Goal: Answer question/provide support

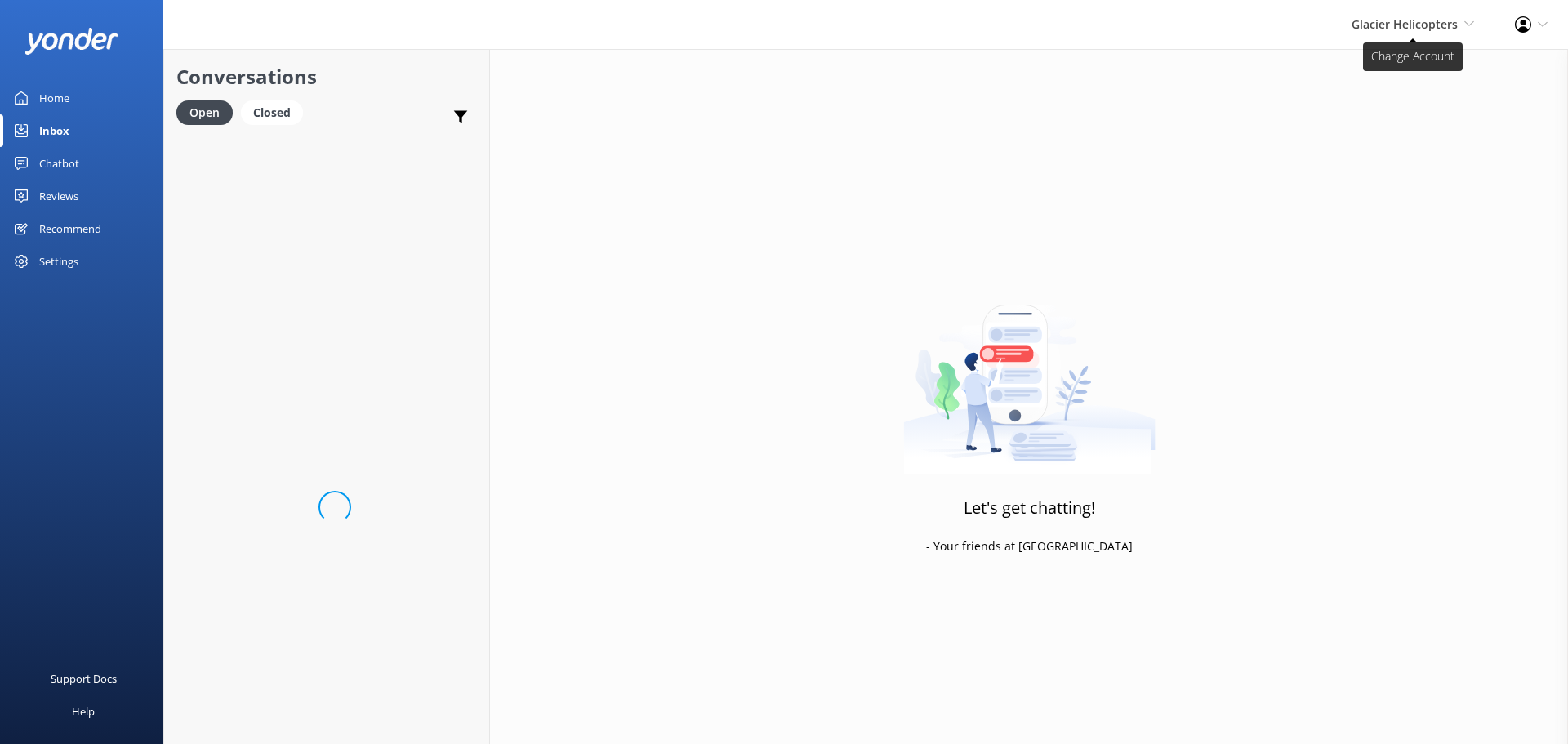
click at [1395, 19] on span "Glacier Helicopters" at bounding box center [1404, 24] width 106 height 16
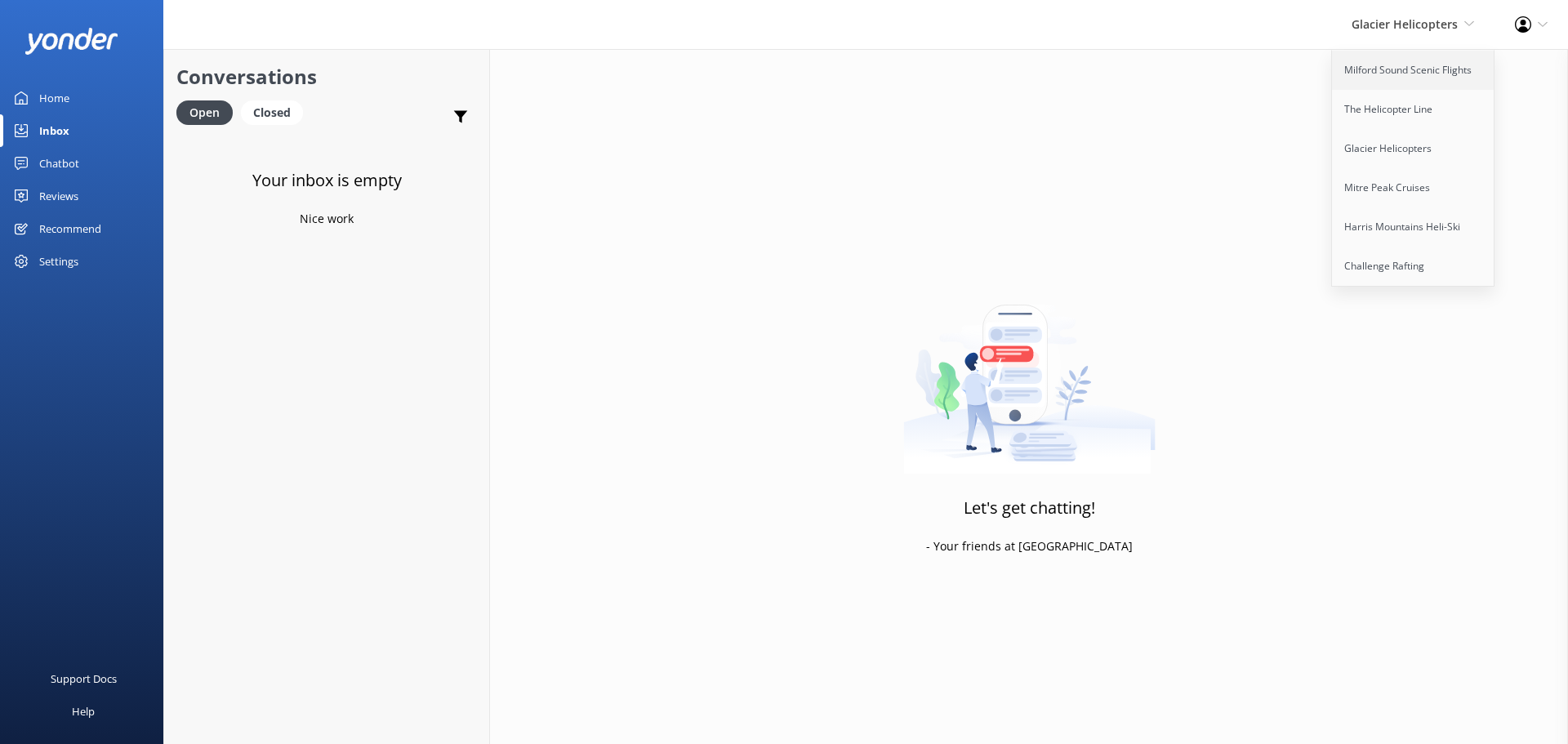
click at [1386, 58] on link "Milford Sound Scenic Flights" at bounding box center [1413, 70] width 163 height 40
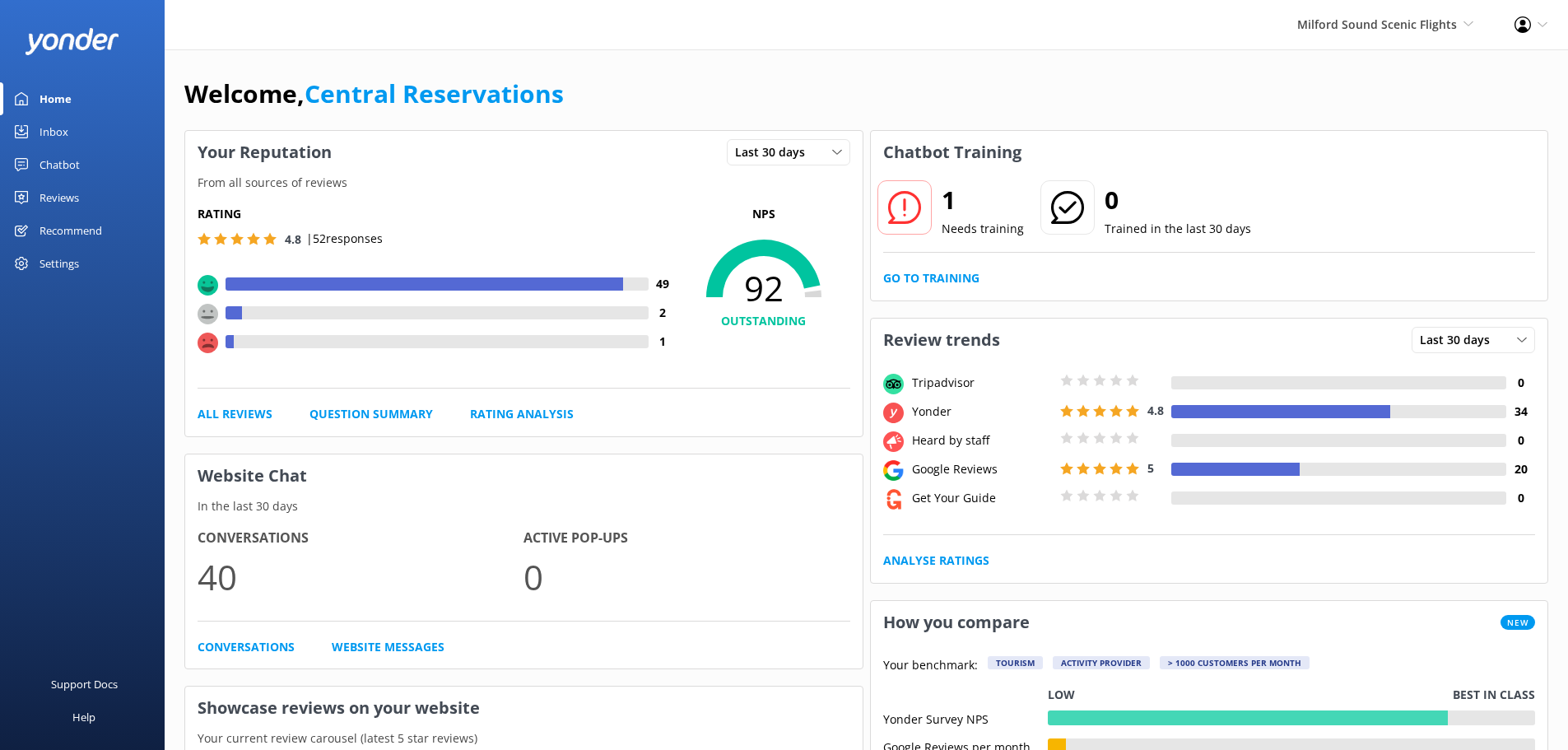
click at [46, 135] on div "Inbox" at bounding box center [54, 131] width 29 height 33
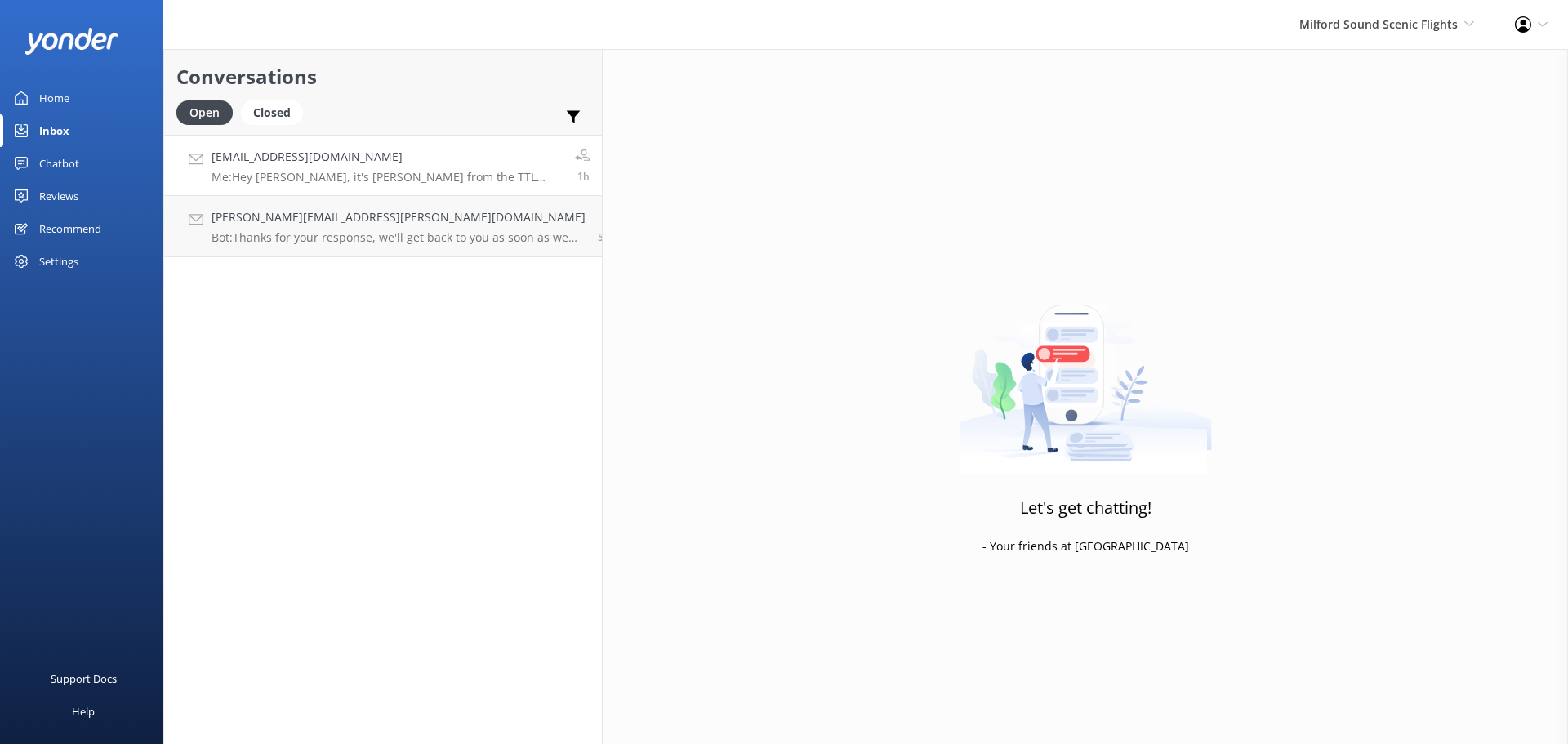
click at [288, 161] on h4 "[EMAIL_ADDRESS][DOMAIN_NAME]" at bounding box center [386, 156] width 351 height 18
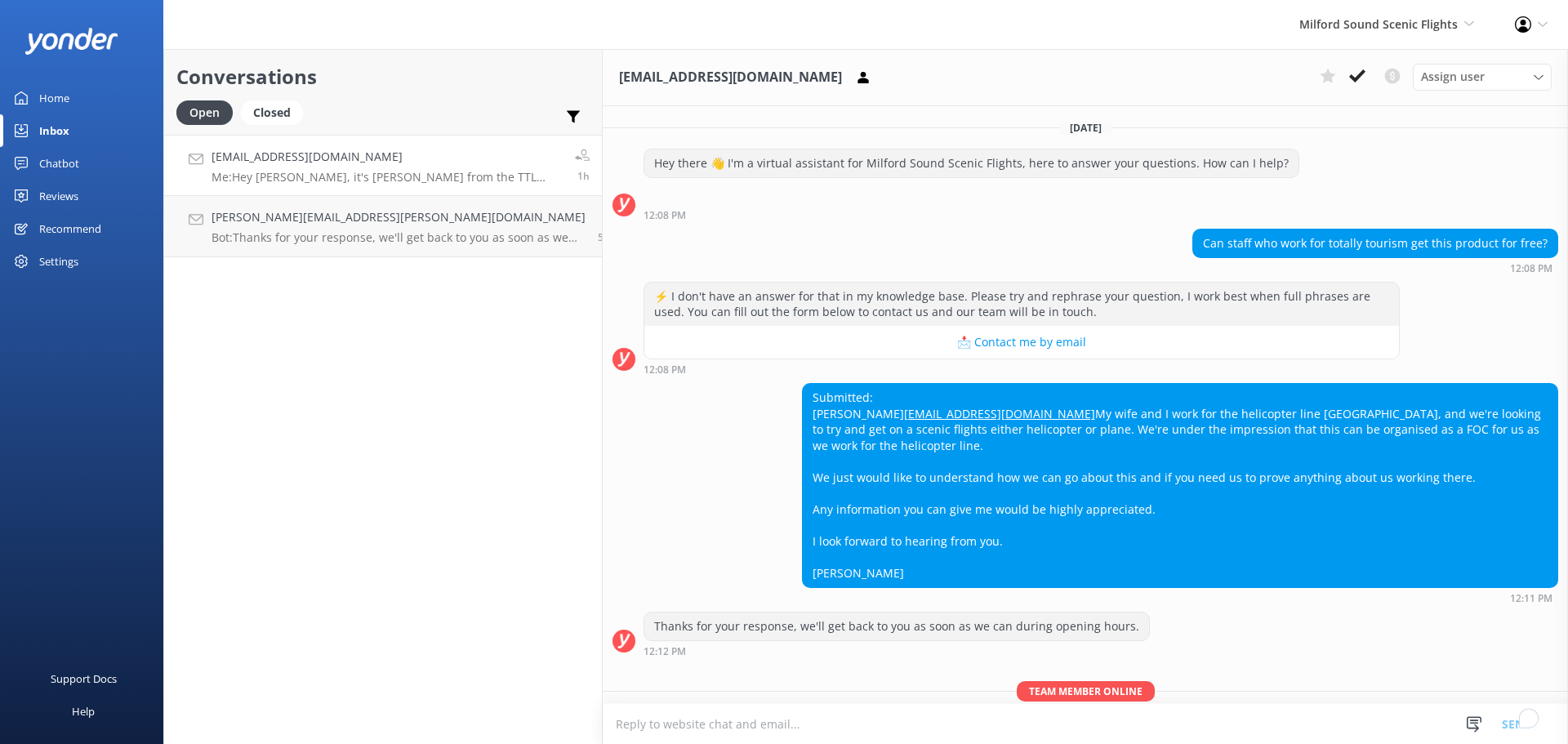
scroll to position [135, 0]
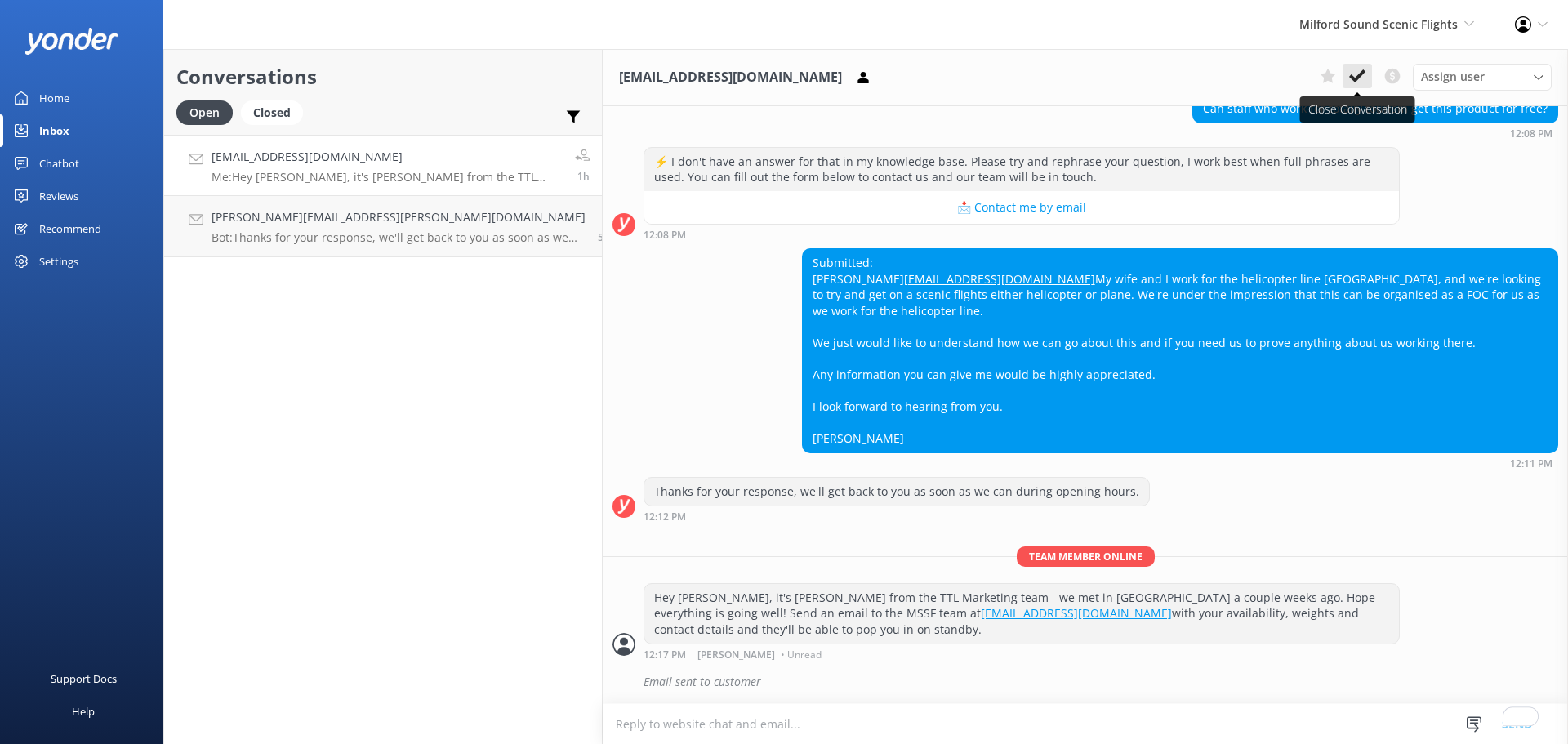
click at [1355, 75] on icon at bounding box center [1358, 77] width 17 height 17
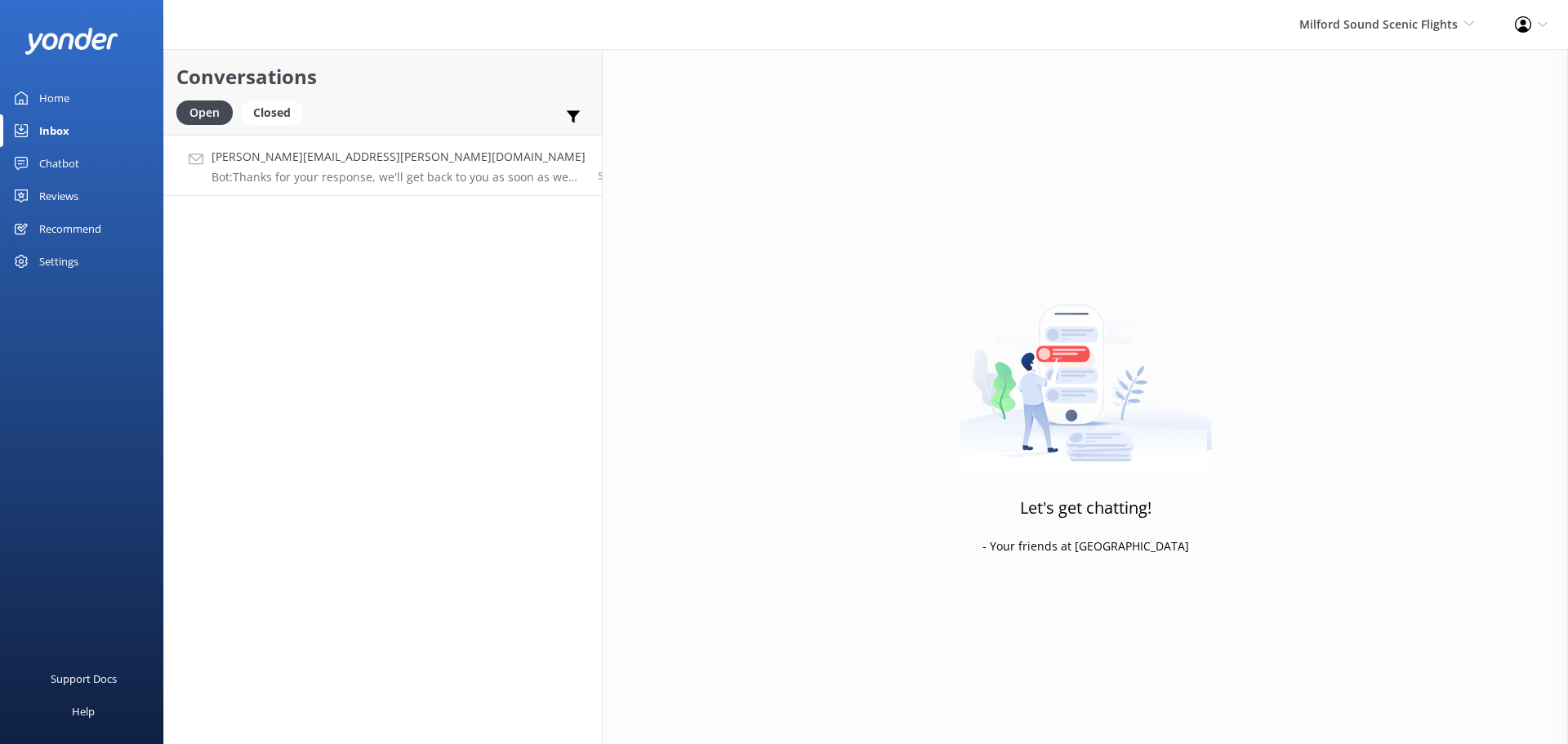
click at [392, 161] on h4 "[PERSON_NAME][EMAIL_ADDRESS][PERSON_NAME][DOMAIN_NAME]" at bounding box center [398, 156] width 374 height 18
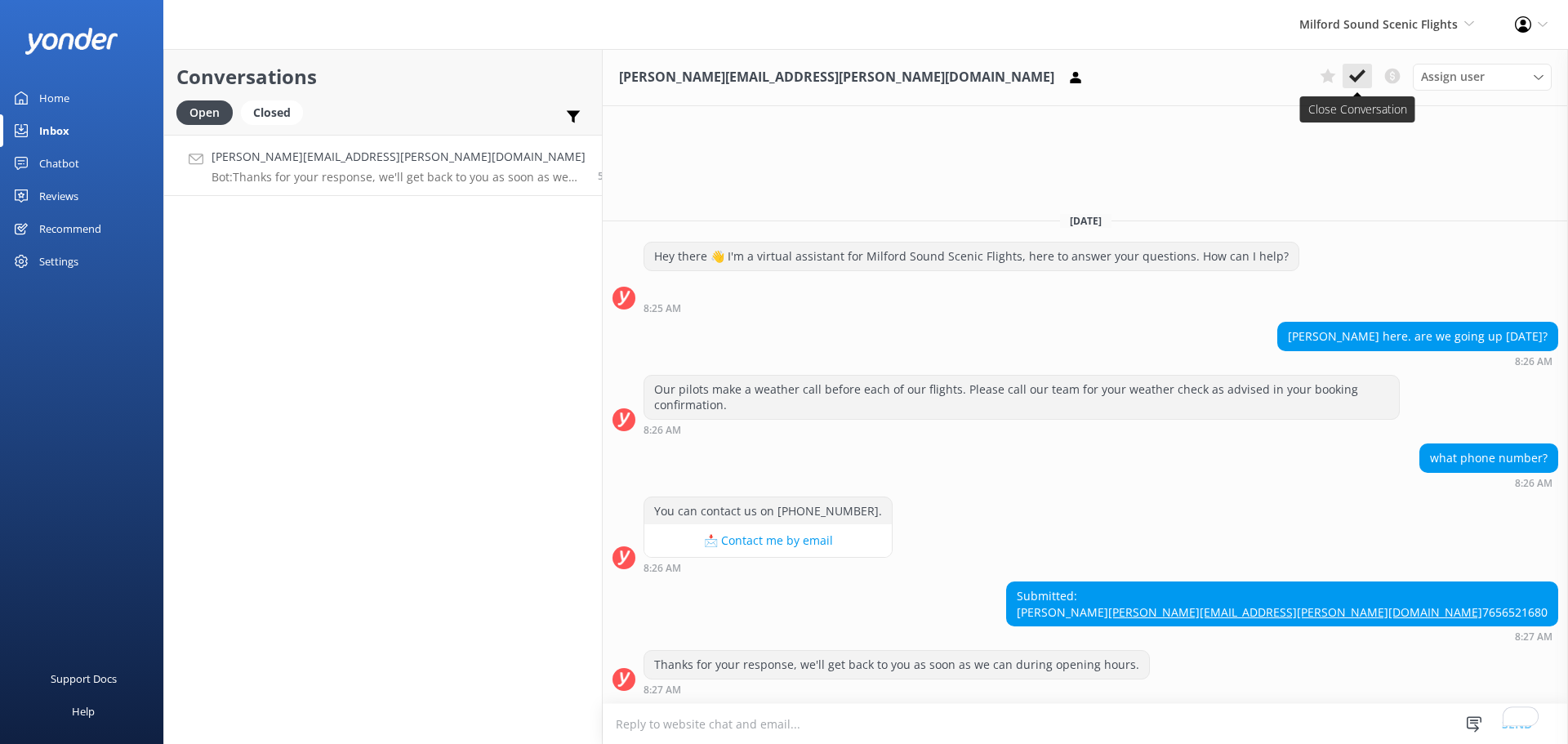
click at [1365, 76] on button at bounding box center [1358, 76] width 29 height 25
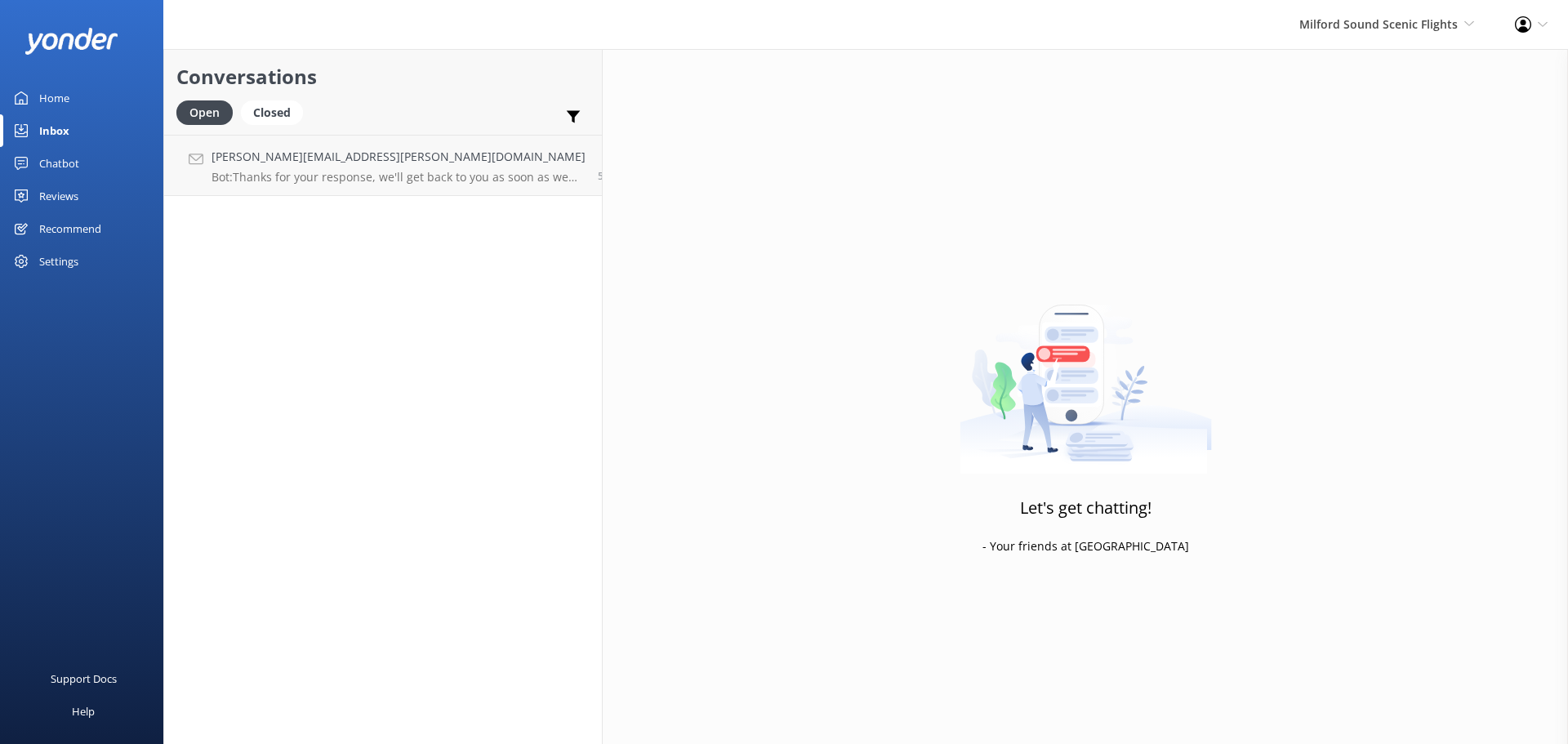
click at [1366, 6] on div "Milford Sound Scenic Flights [GEOGRAPHIC_DATA] Scenic Flights The Helicopter Li…" at bounding box center [1386, 24] width 216 height 49
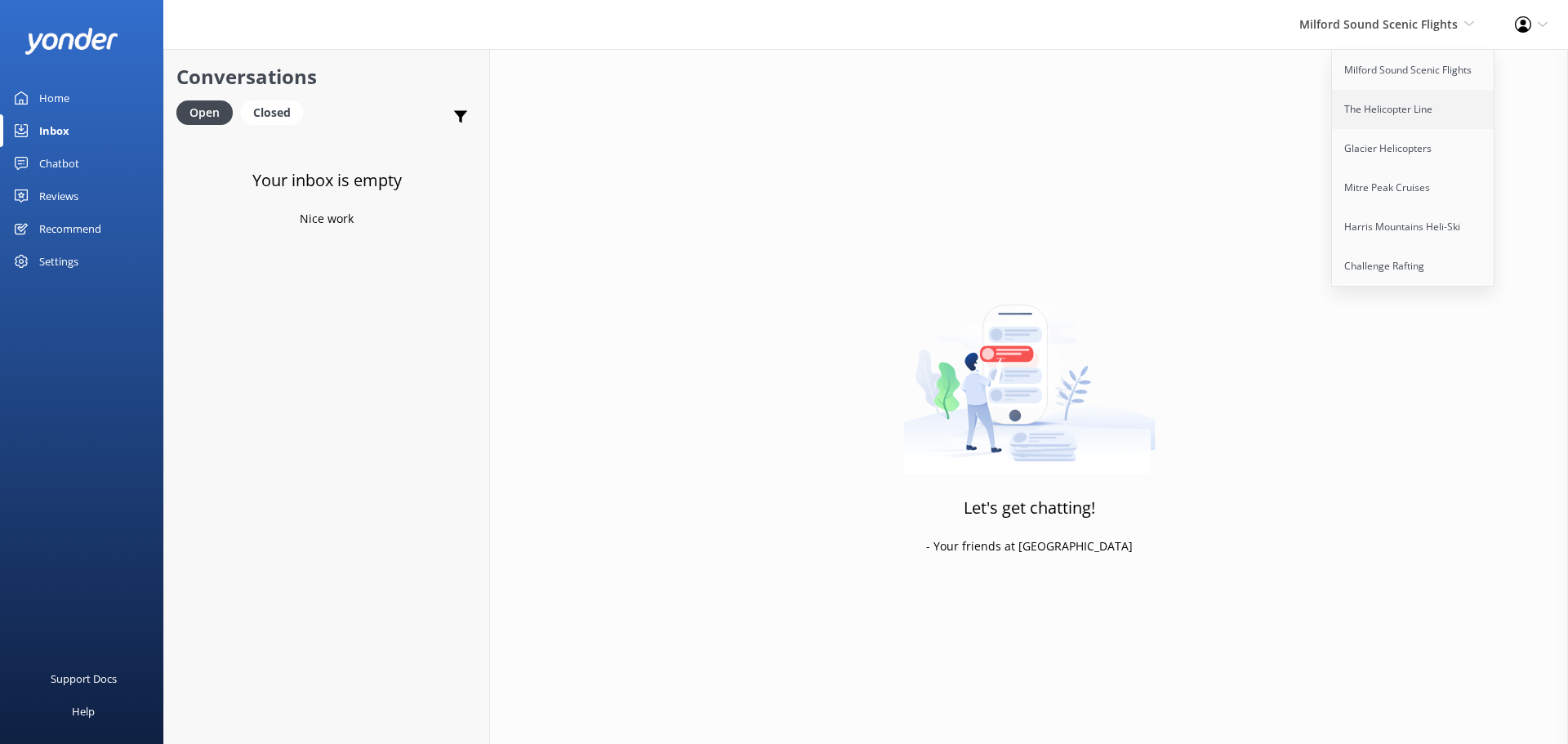
click at [1464, 111] on link "The Helicopter Line" at bounding box center [1413, 109] width 163 height 40
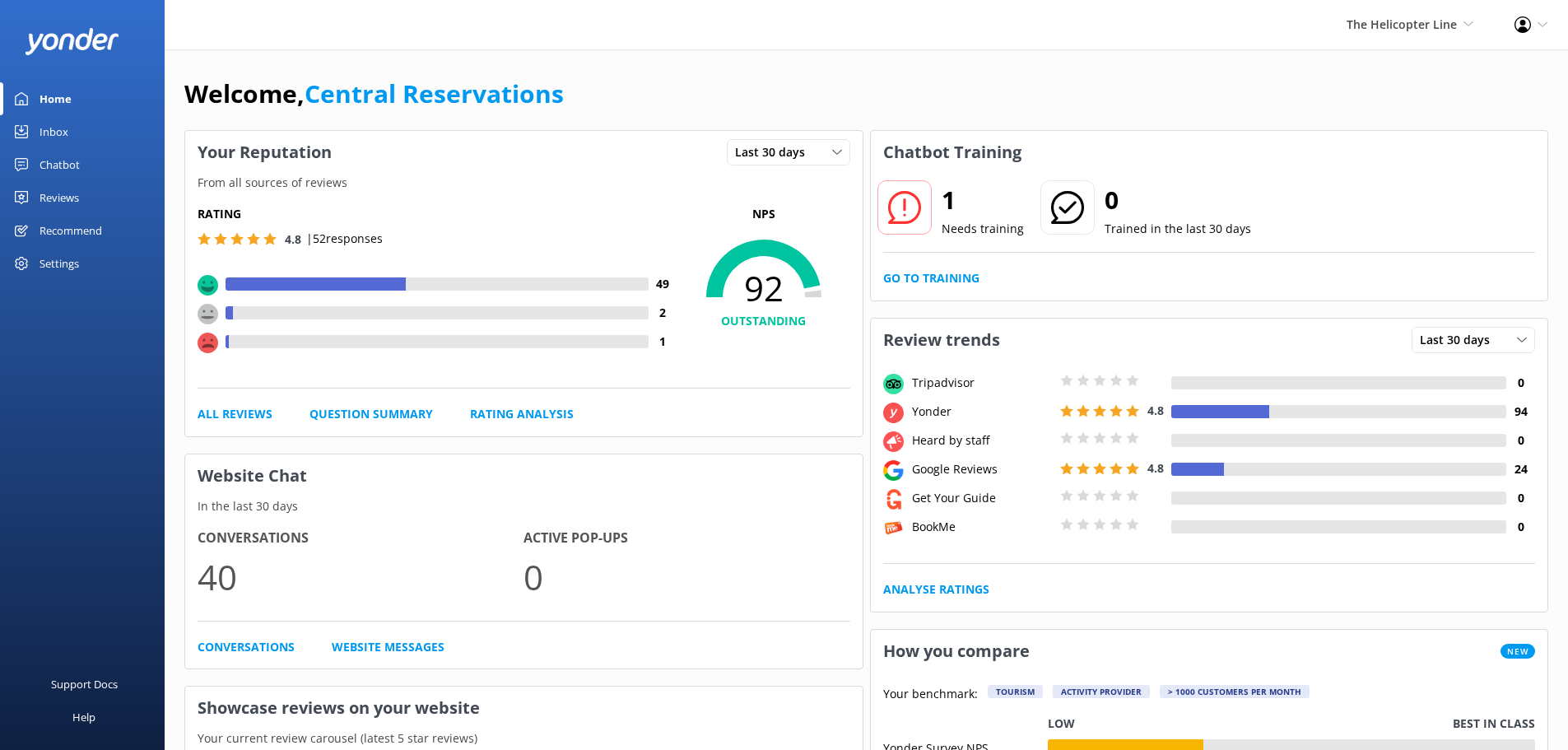
click at [72, 118] on link "Inbox" at bounding box center [82, 131] width 164 height 33
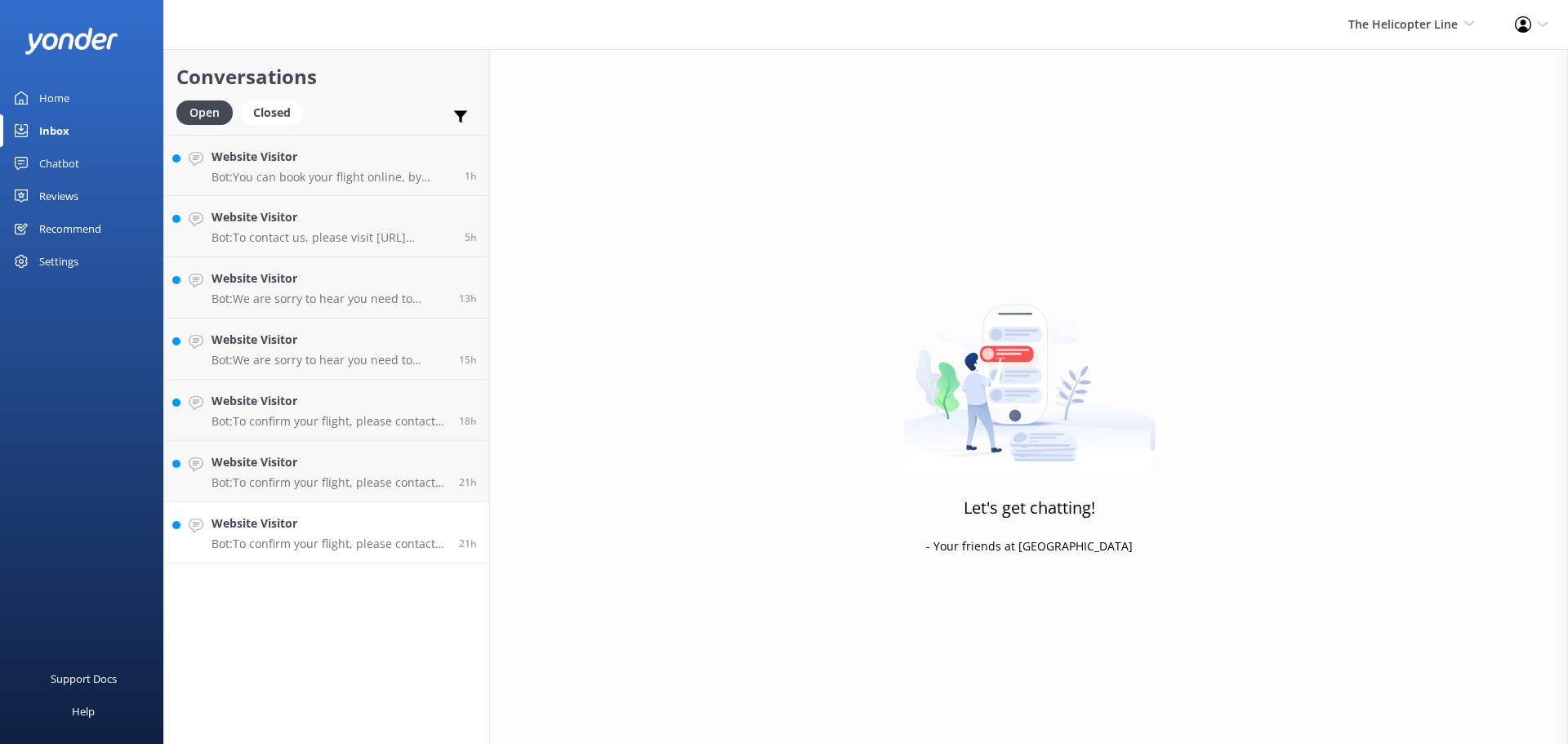
click at [333, 541] on p "Bot: To confirm your flight, please contact the relevant base: - [GEOGRAPHIC_DA…" at bounding box center [328, 544] width 235 height 15
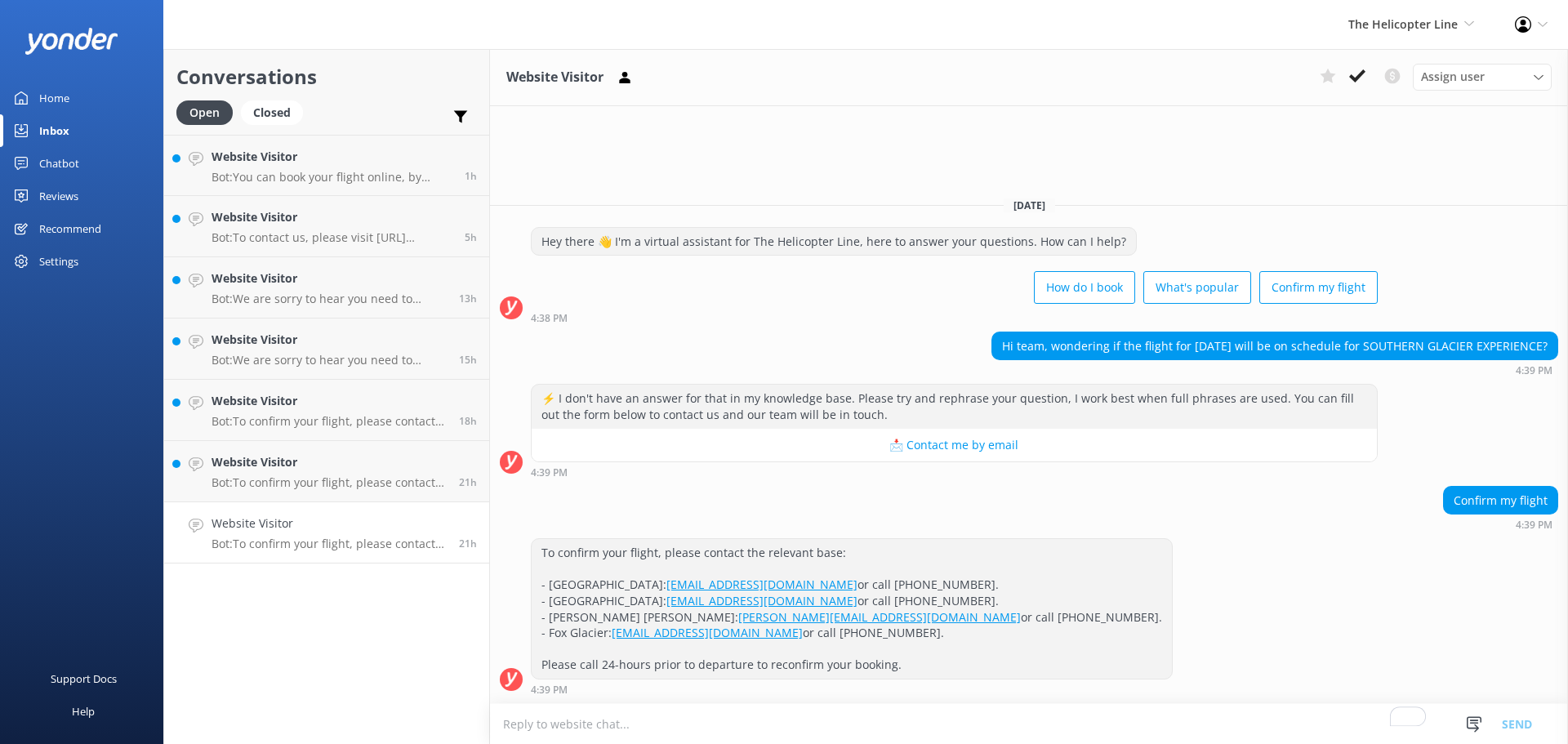
click at [1373, 77] on div "Assign user [PERSON_NAME] [PERSON_NAME] [PERSON_NAME] Central Reservations [PER…" at bounding box center [1432, 77] width 239 height 26
click at [1370, 77] on button at bounding box center [1358, 76] width 29 height 25
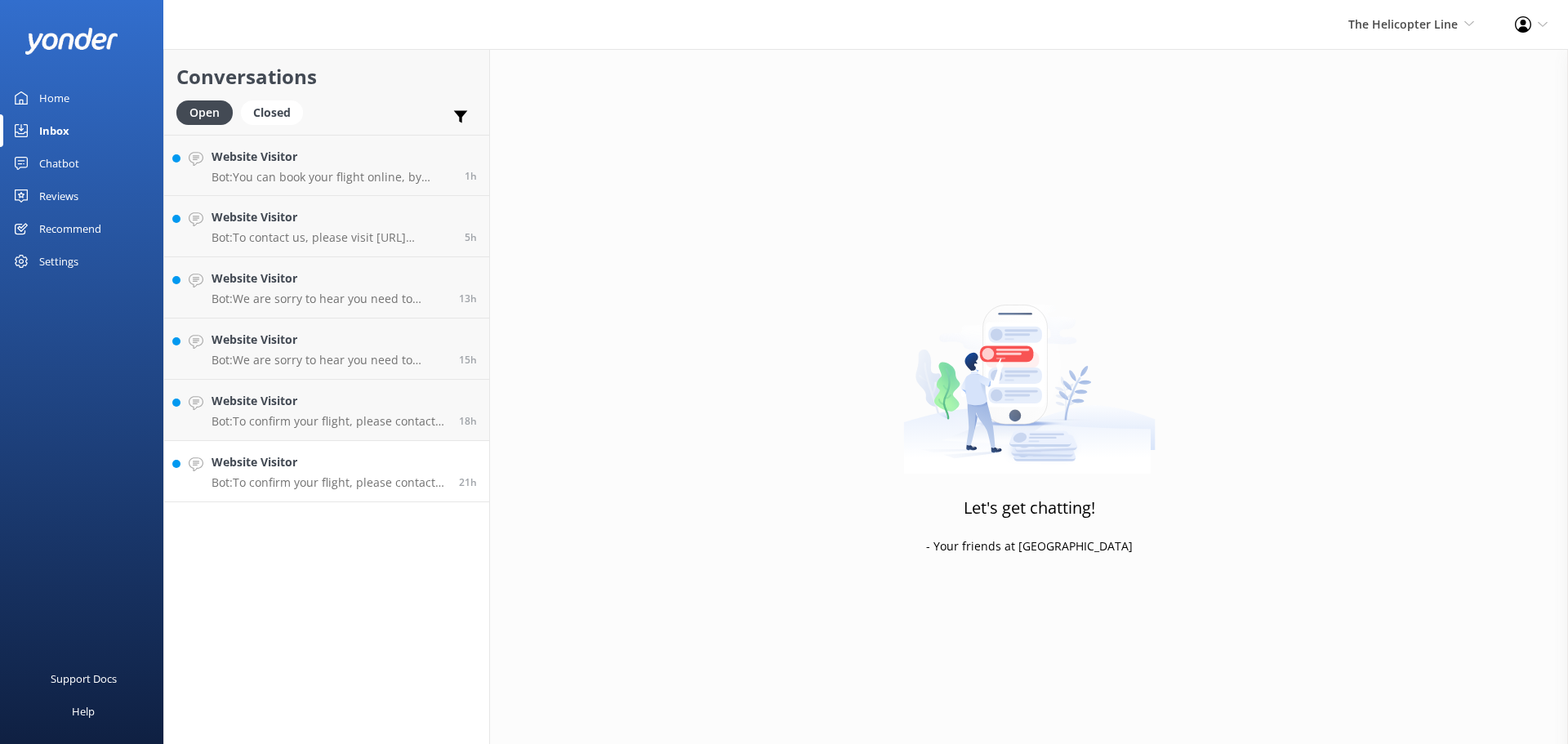
click at [350, 484] on p "Bot: To confirm your flight, please contact the relevant base: - [GEOGRAPHIC_DA…" at bounding box center [328, 483] width 235 height 15
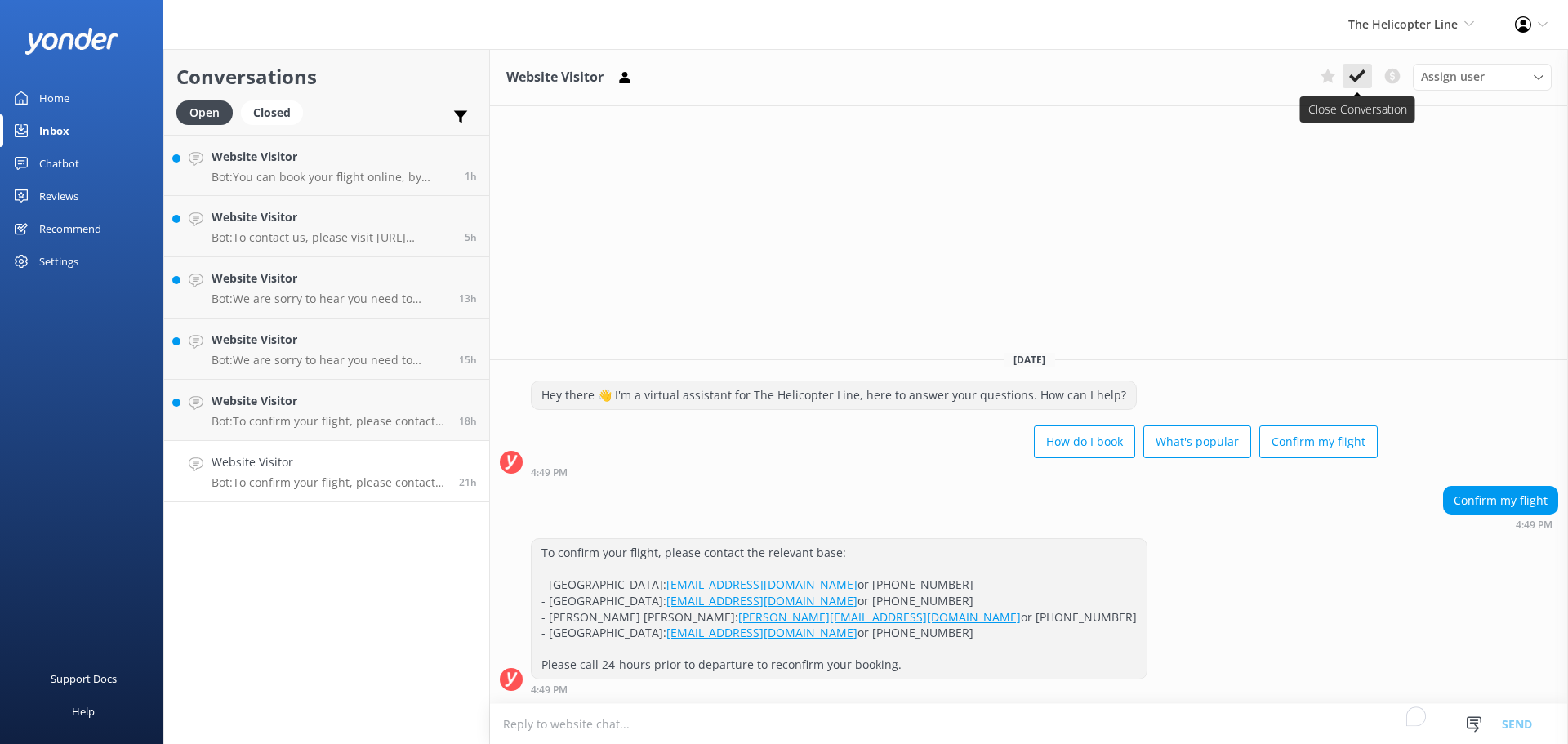
click at [1355, 73] on icon at bounding box center [1358, 77] width 17 height 17
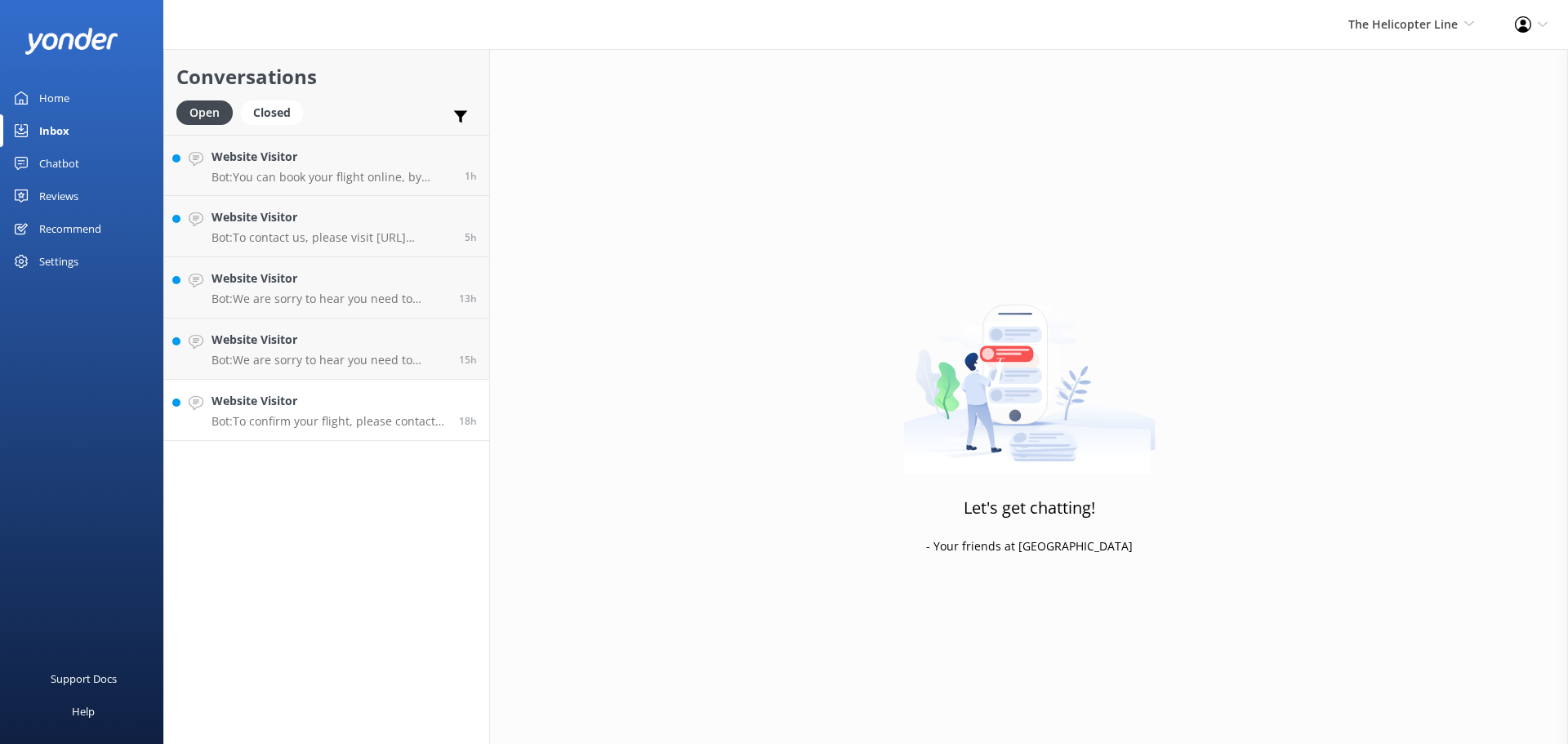
click at [310, 414] on p "Bot: To confirm your flight, please contact the relevant base: - [GEOGRAPHIC_DA…" at bounding box center [328, 421] width 235 height 15
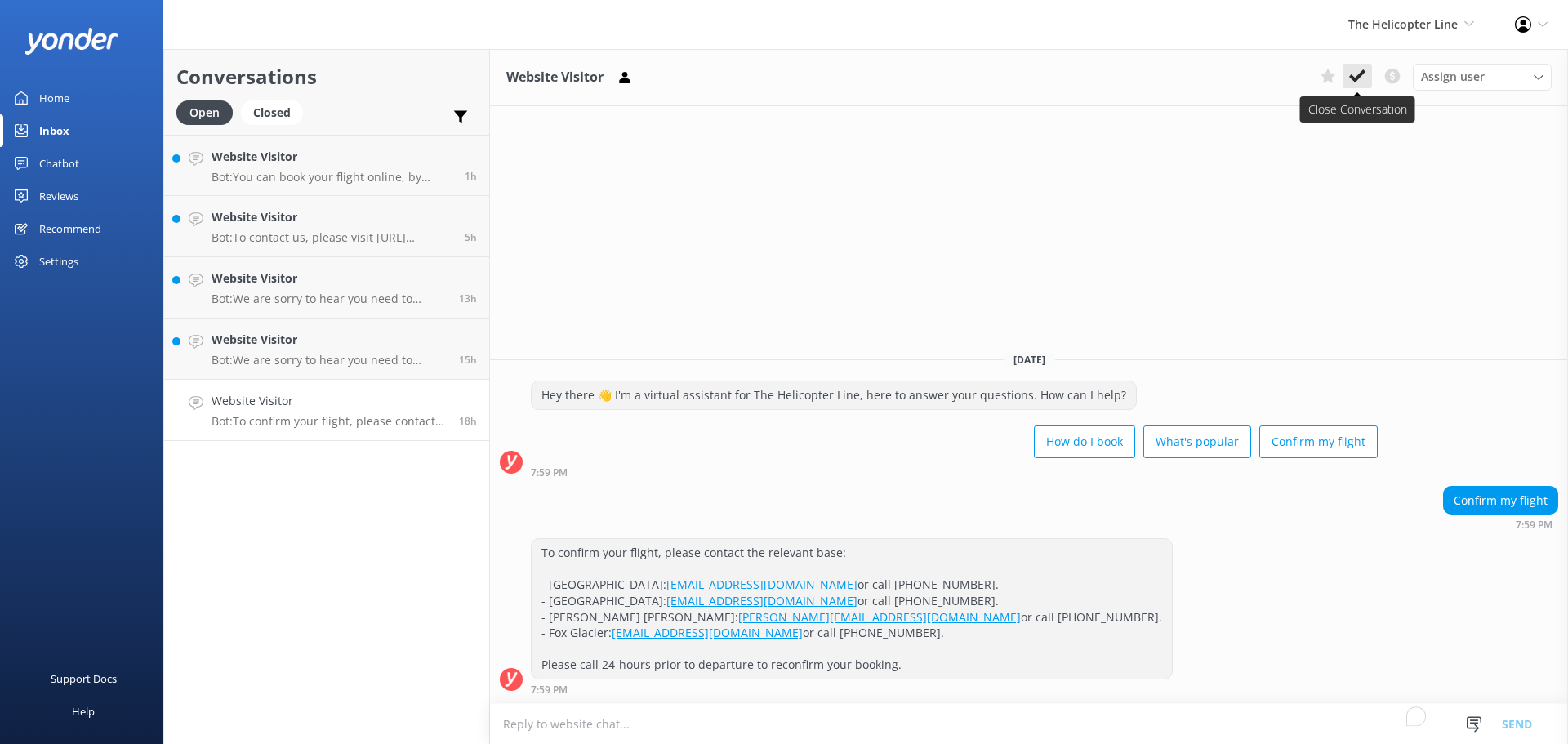
click at [1356, 64] on button at bounding box center [1358, 76] width 29 height 25
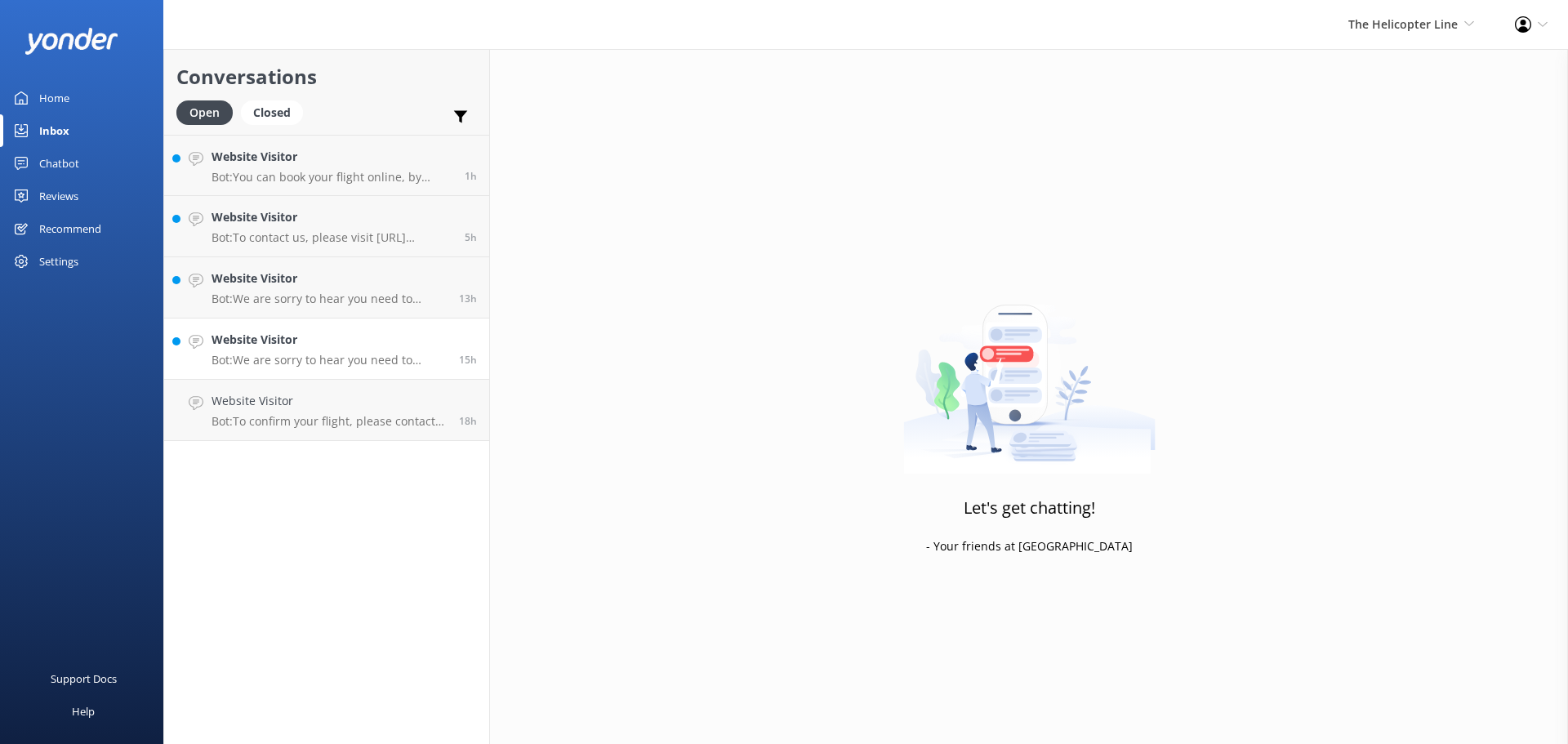
click at [376, 329] on link "Website Visitor Bot: We are sorry to hear you need to cancel your booking. Plea…" at bounding box center [326, 349] width 325 height 61
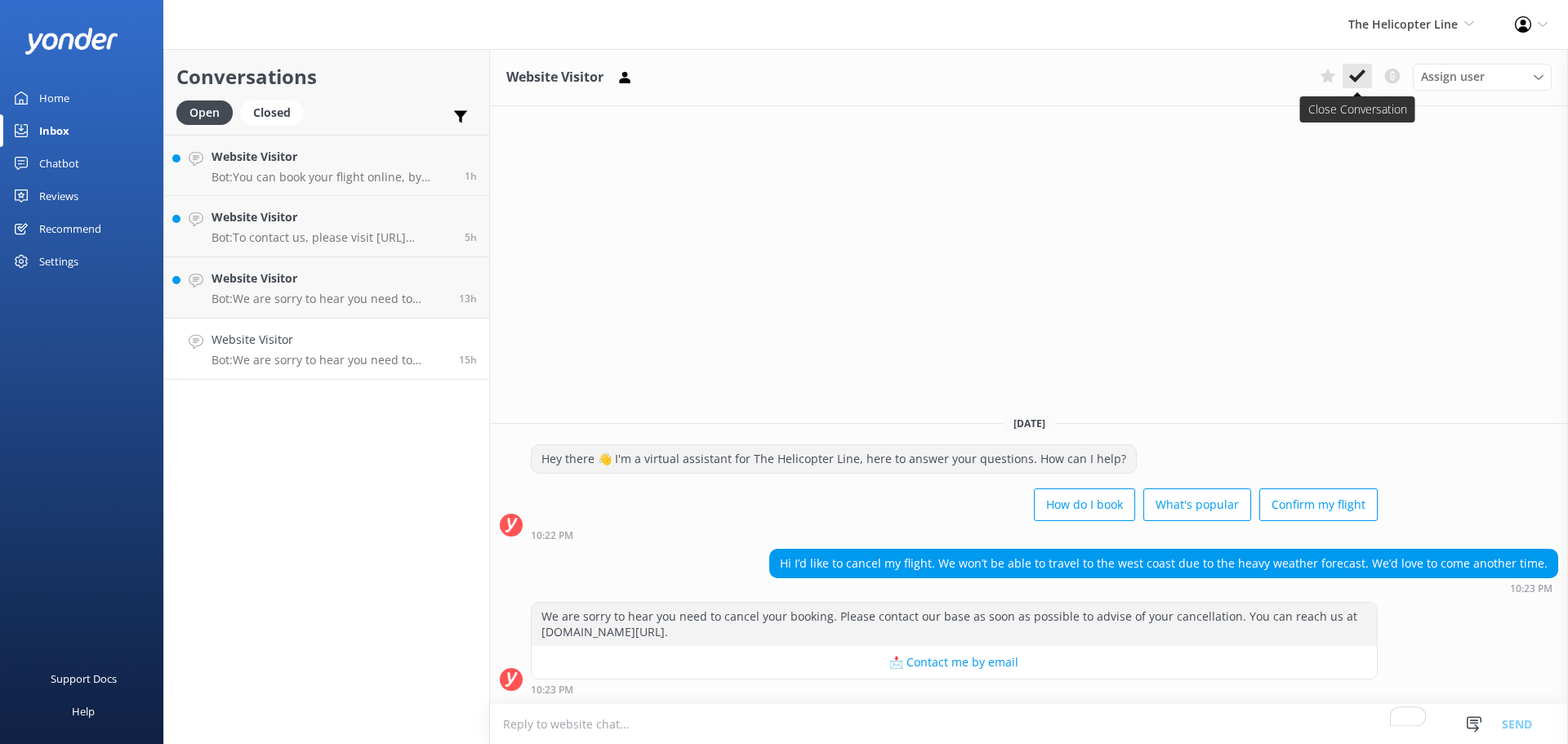
click at [1358, 68] on icon at bounding box center [1358, 77] width 17 height 17
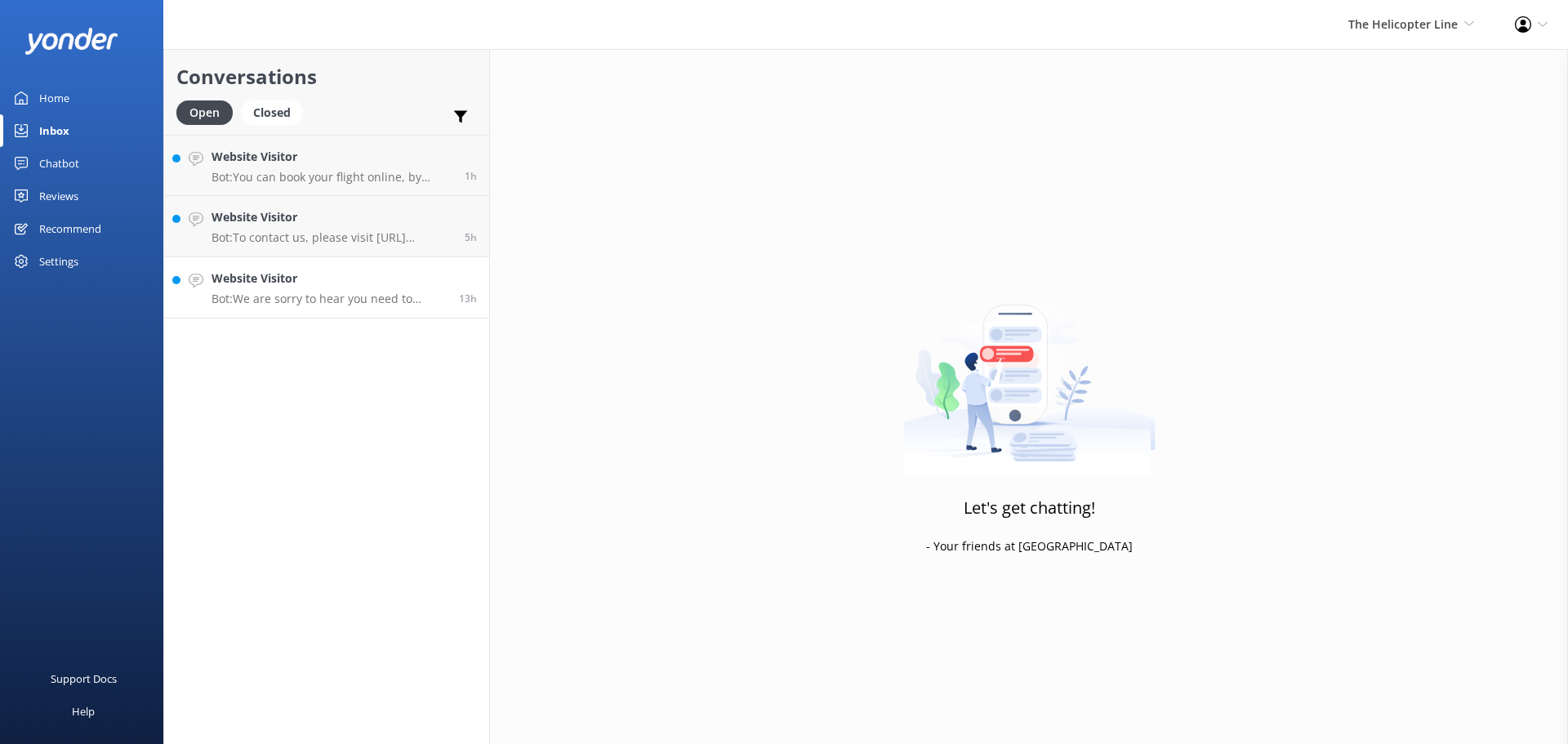
click at [318, 291] on p "Bot: We are sorry to hear you need to cancel your booking. Please contact our b…" at bounding box center [328, 299] width 235 height 15
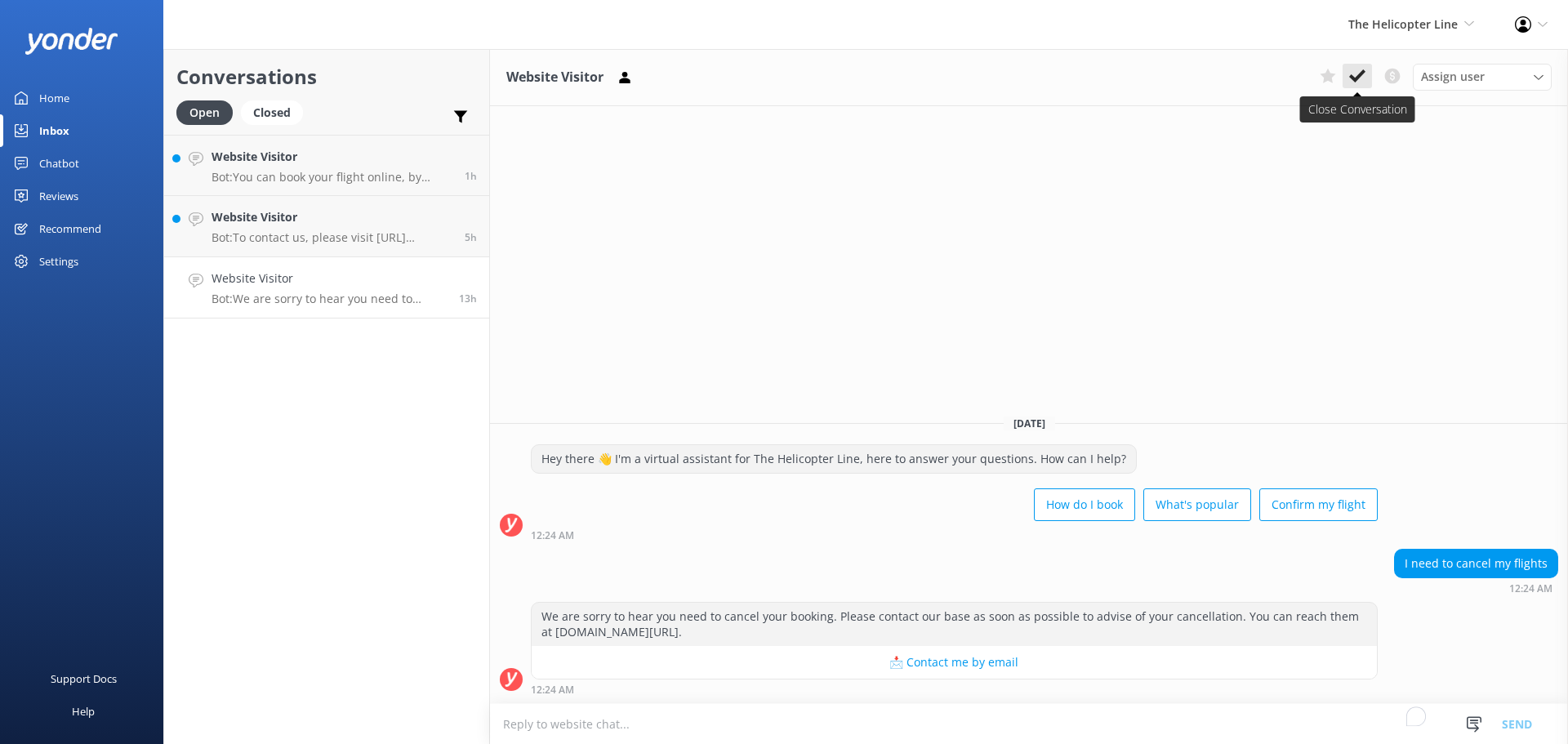
click at [1352, 82] on icon at bounding box center [1358, 77] width 17 height 17
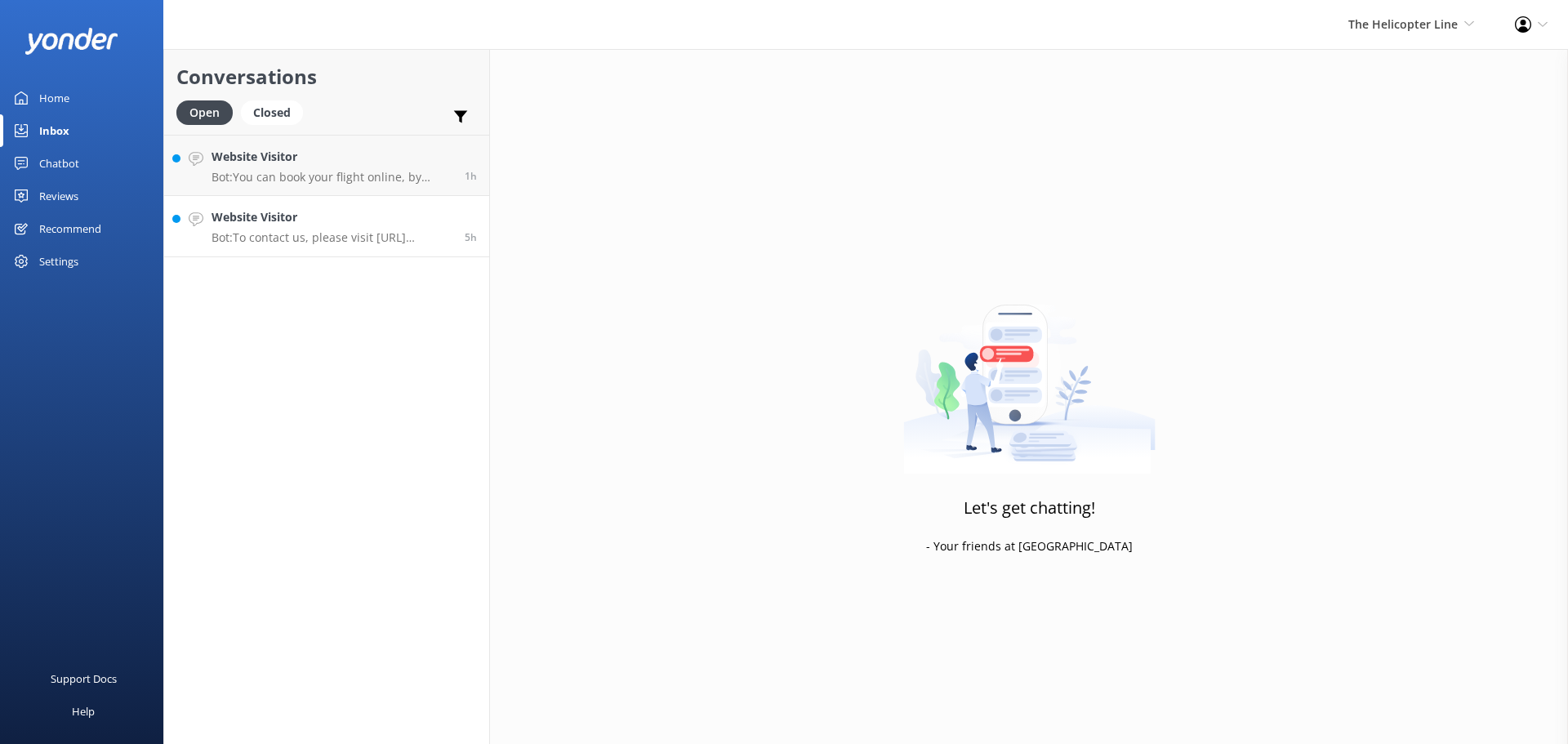
click at [300, 236] on p "Bot: To contact us, please visit [URL][DOMAIN_NAME]." at bounding box center [331, 238] width 241 height 15
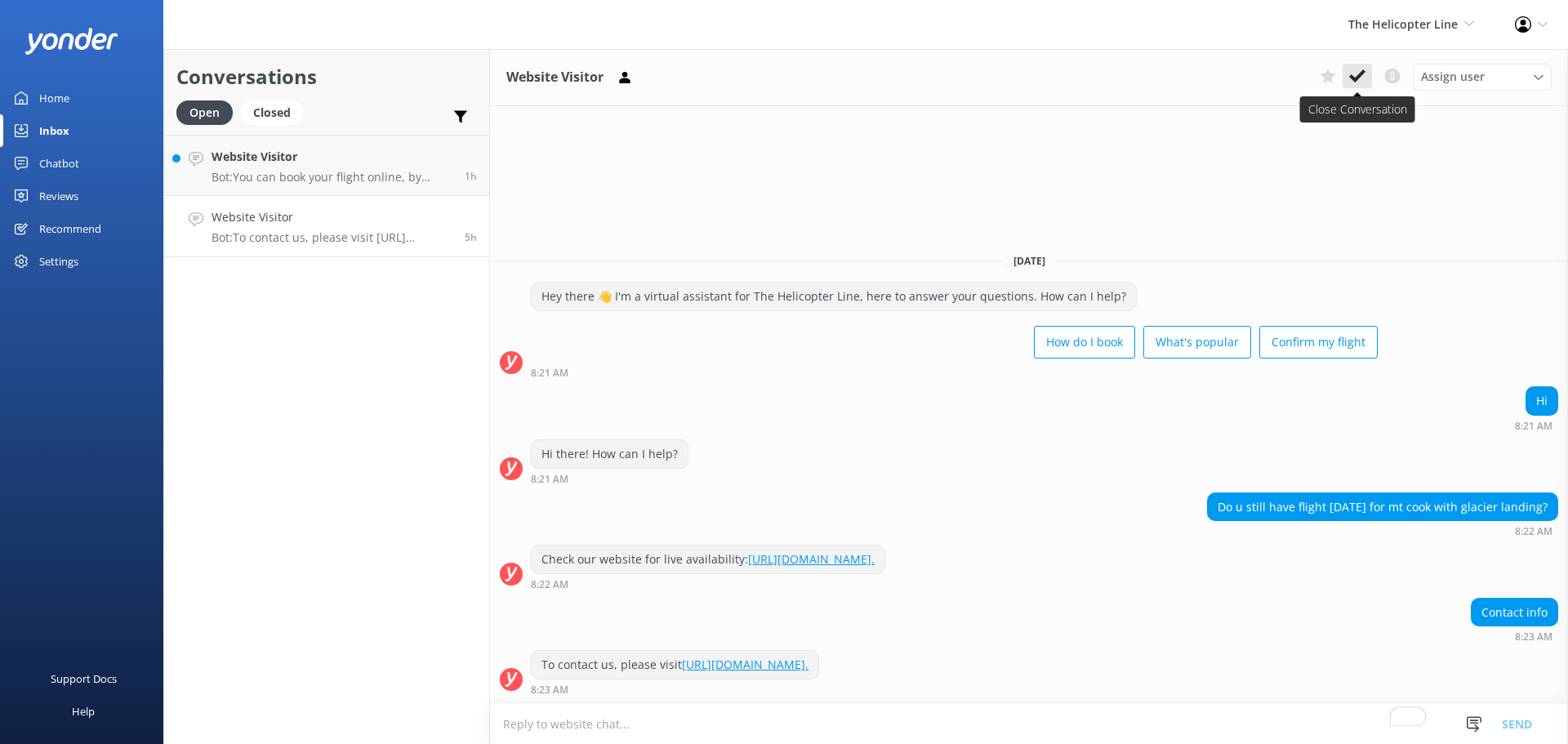
click at [1360, 79] on icon at bounding box center [1358, 77] width 17 height 17
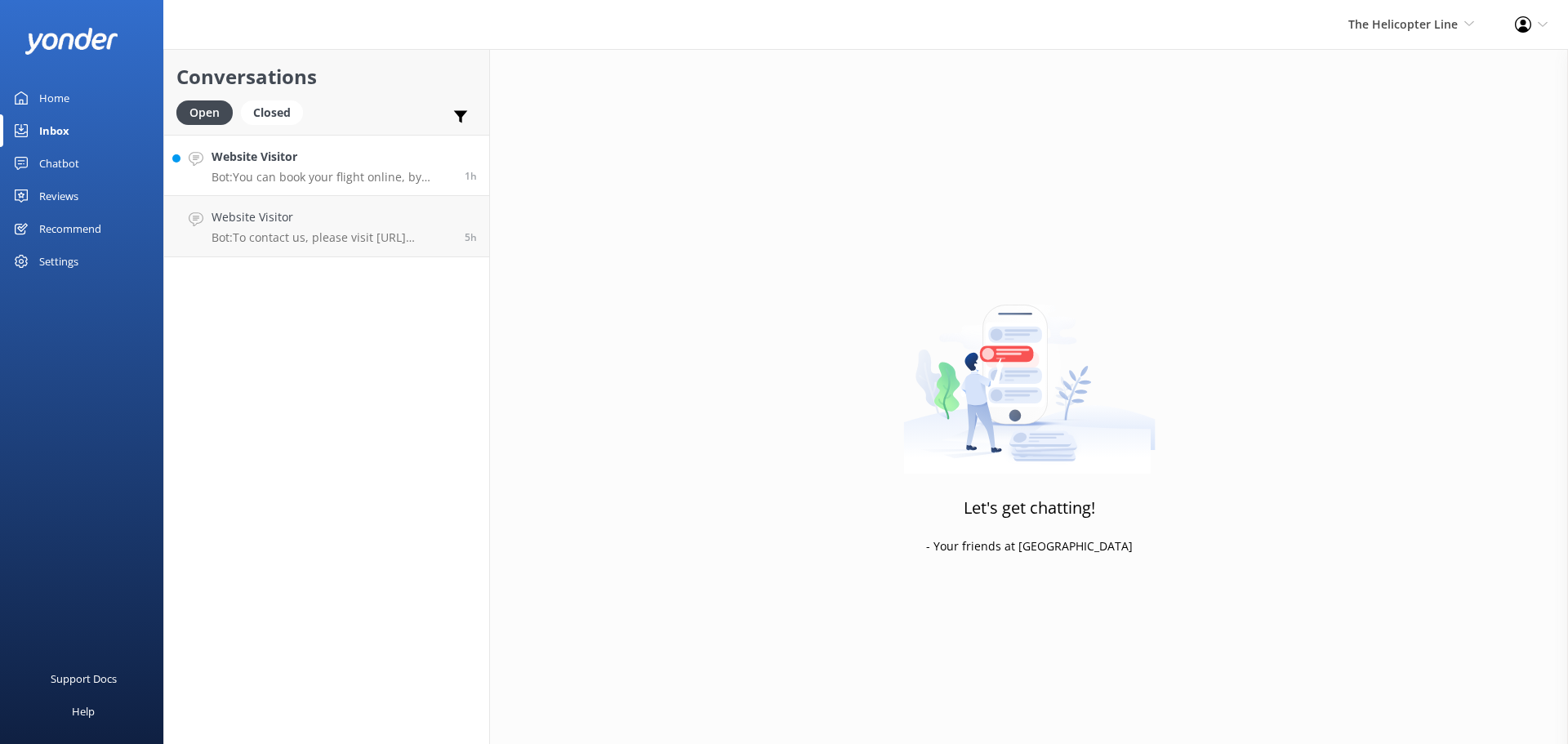
click at [276, 148] on h4 "Website Visitor" at bounding box center [331, 156] width 241 height 18
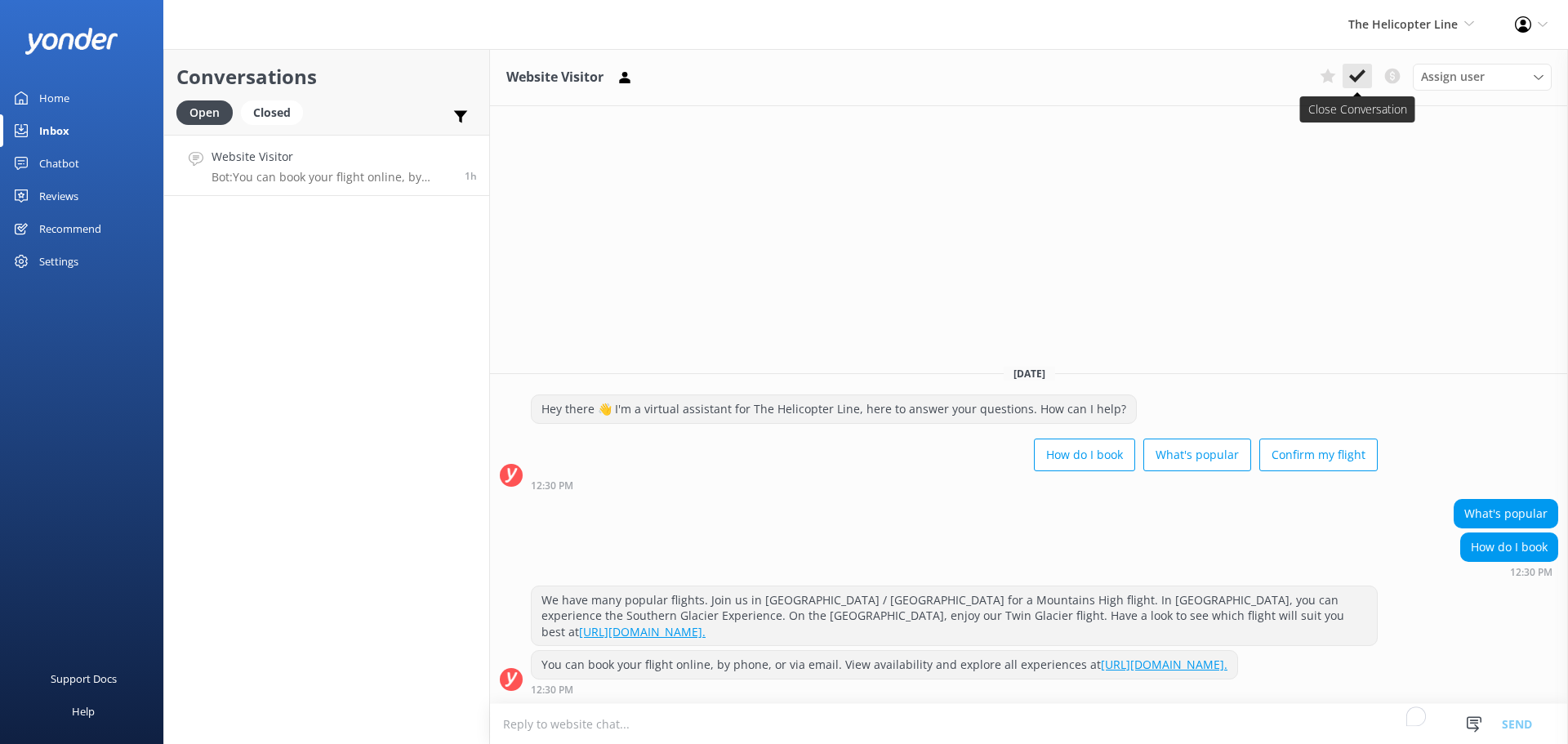
click at [1363, 77] on icon at bounding box center [1358, 77] width 17 height 17
click at [1419, 27] on span "The Helicopter Line" at bounding box center [1403, 24] width 110 height 16
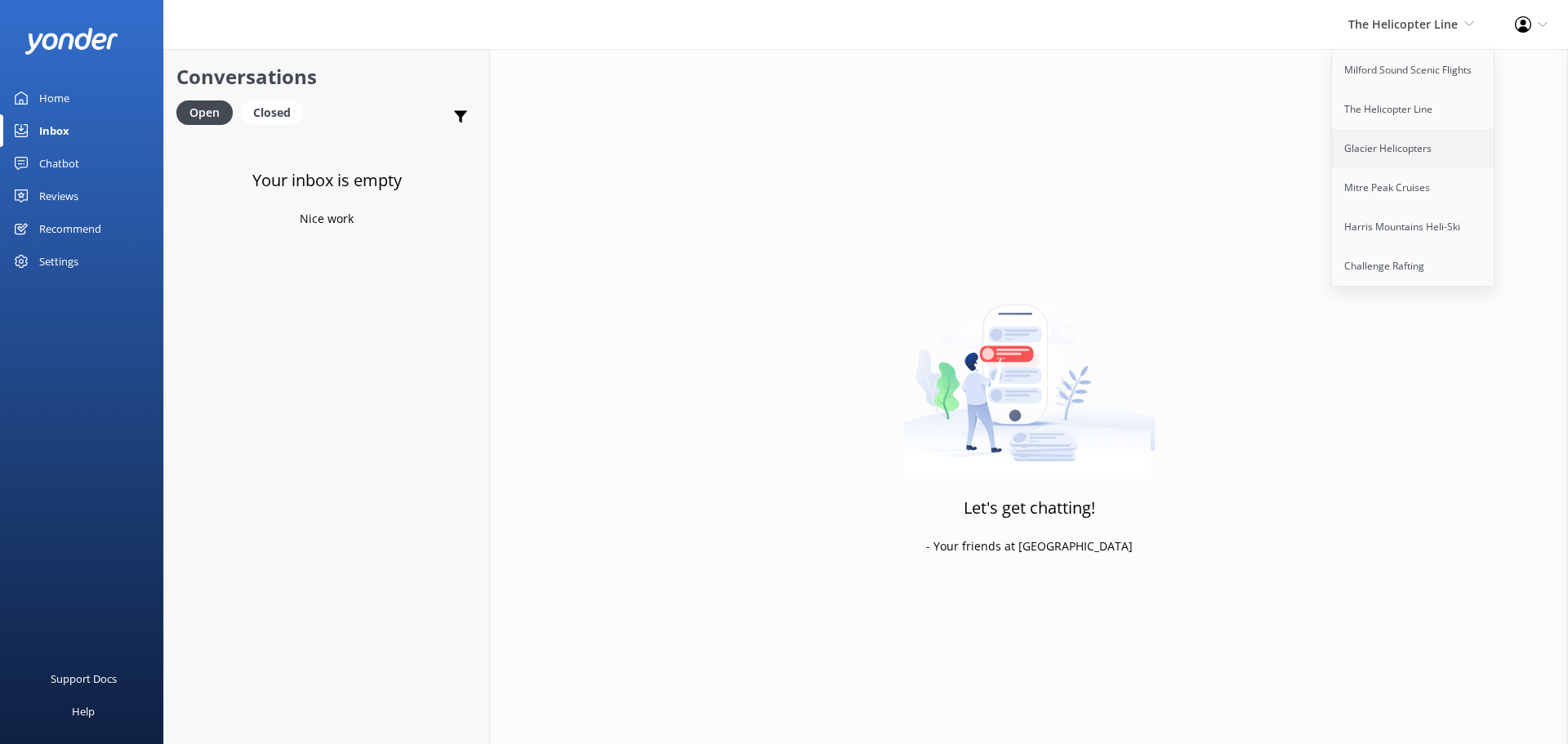
click at [1426, 156] on link "Glacier Helicopters" at bounding box center [1413, 148] width 163 height 40
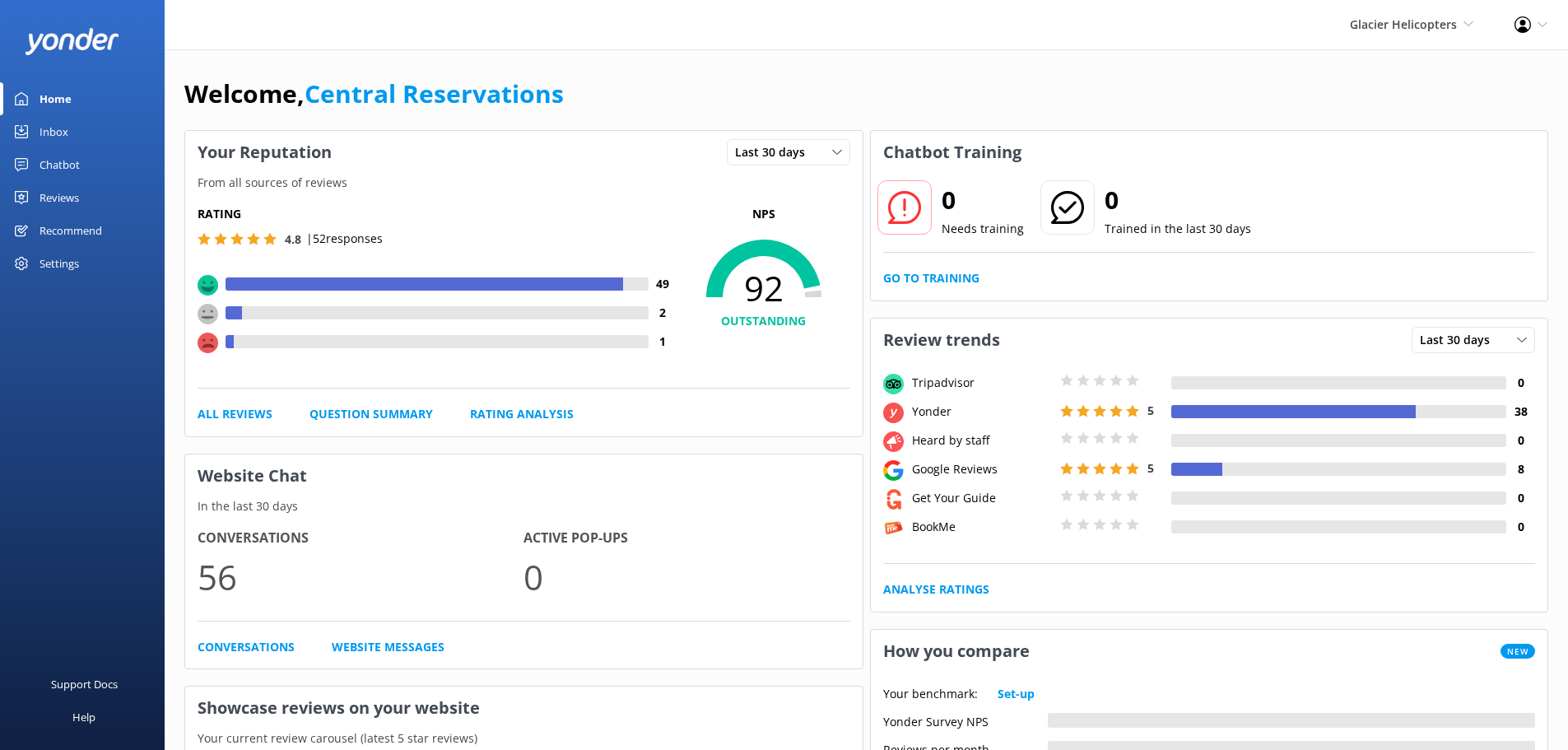
click at [70, 129] on link "Inbox" at bounding box center [82, 131] width 164 height 33
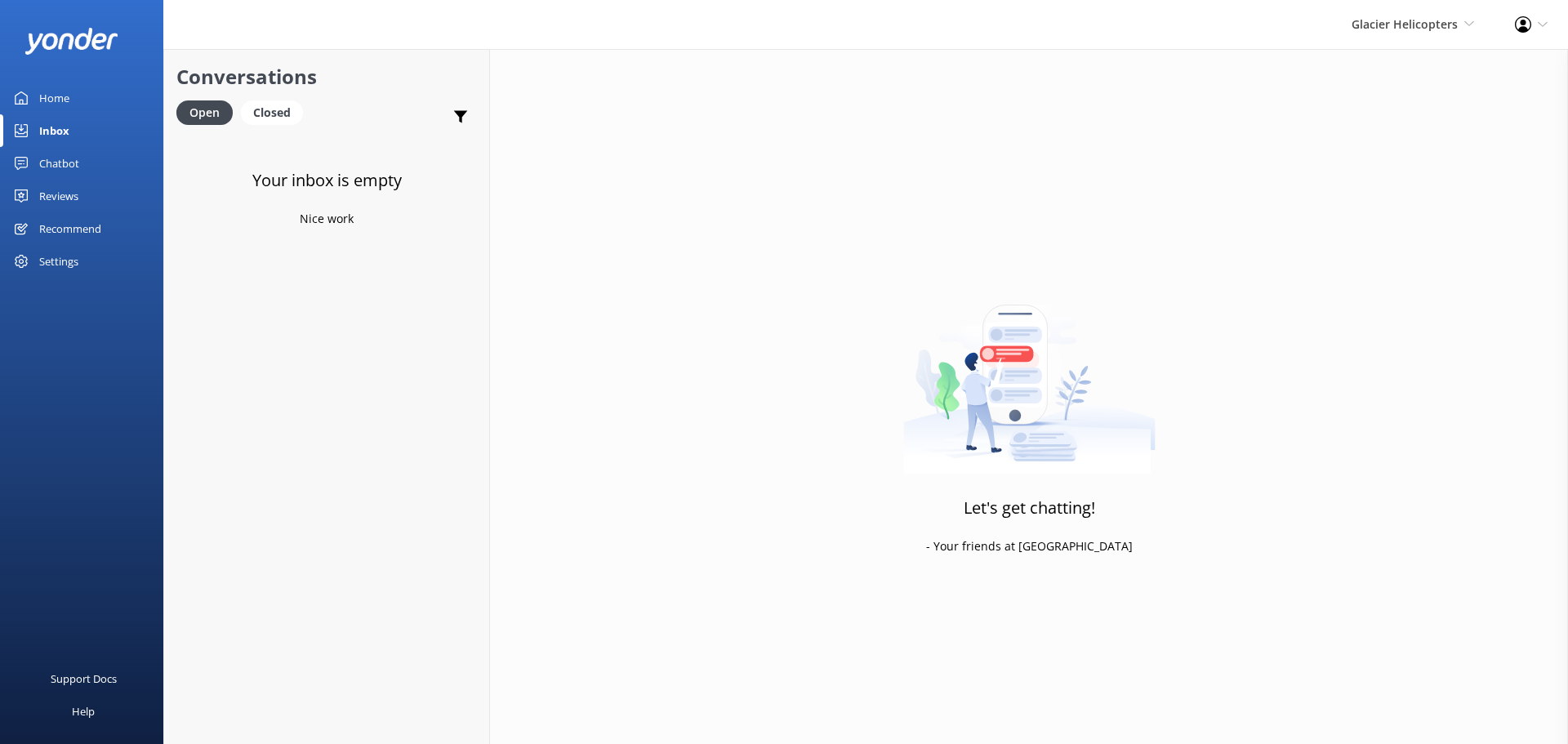
click at [1379, 36] on div "Glacier Helicopters Milford Sound Scenic Flights The Helicopter Line Glacier He…" at bounding box center [1412, 24] width 163 height 49
click at [1396, 183] on link "Mitre Peak Cruises" at bounding box center [1413, 188] width 163 height 40
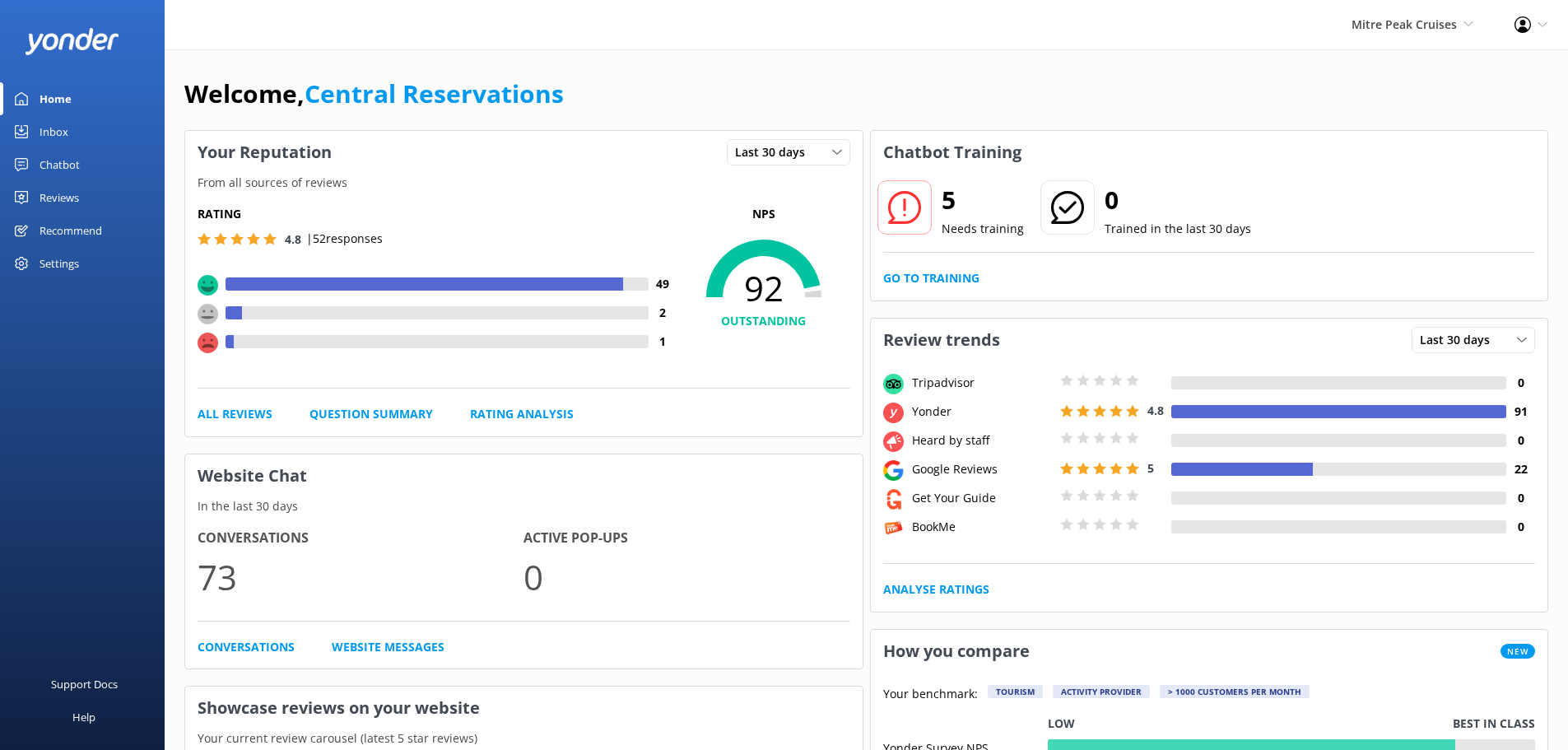
click at [77, 123] on link "Inbox" at bounding box center [82, 131] width 164 height 33
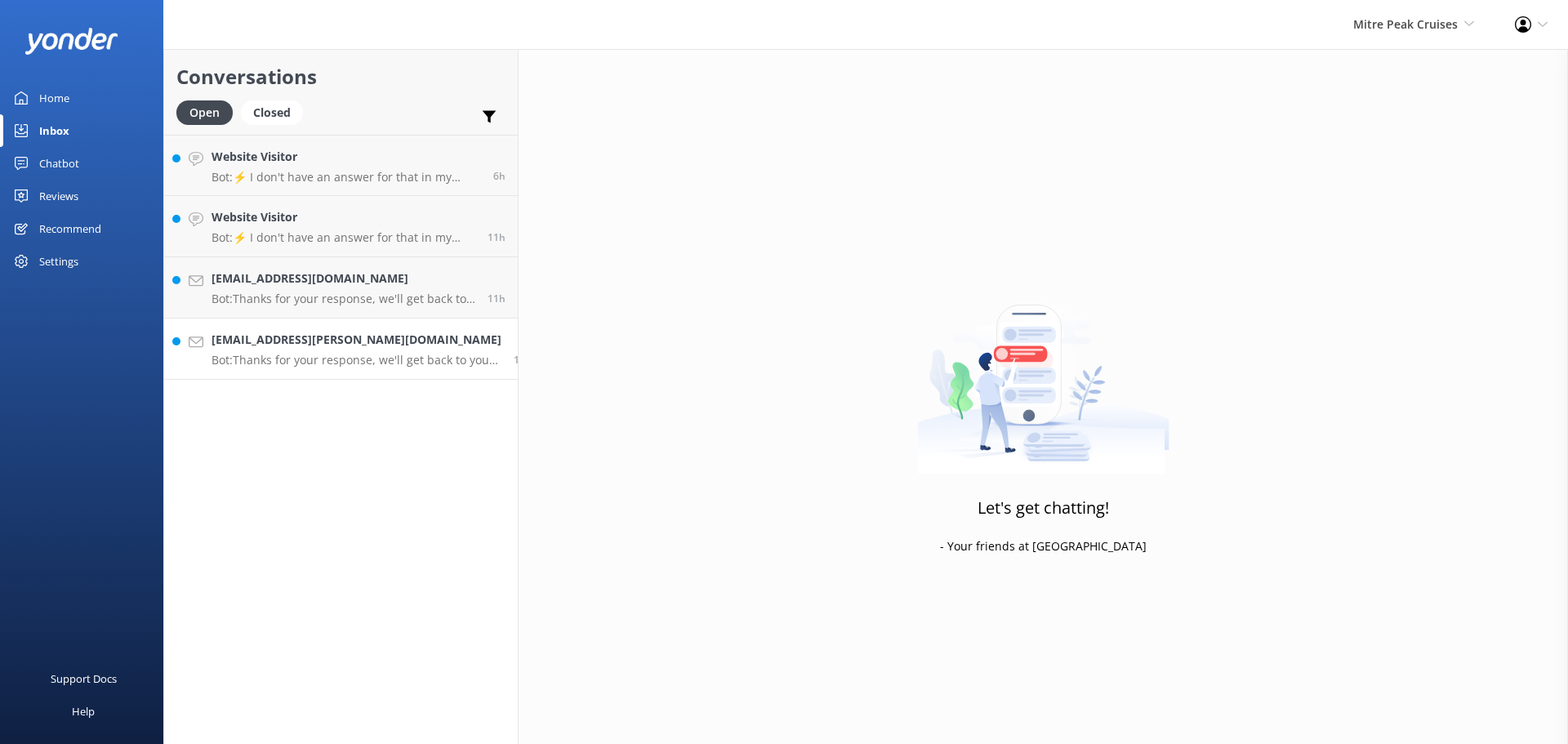
click at [397, 343] on h4 "[EMAIL_ADDRESS][PERSON_NAME][DOMAIN_NAME]" at bounding box center [356, 339] width 290 height 18
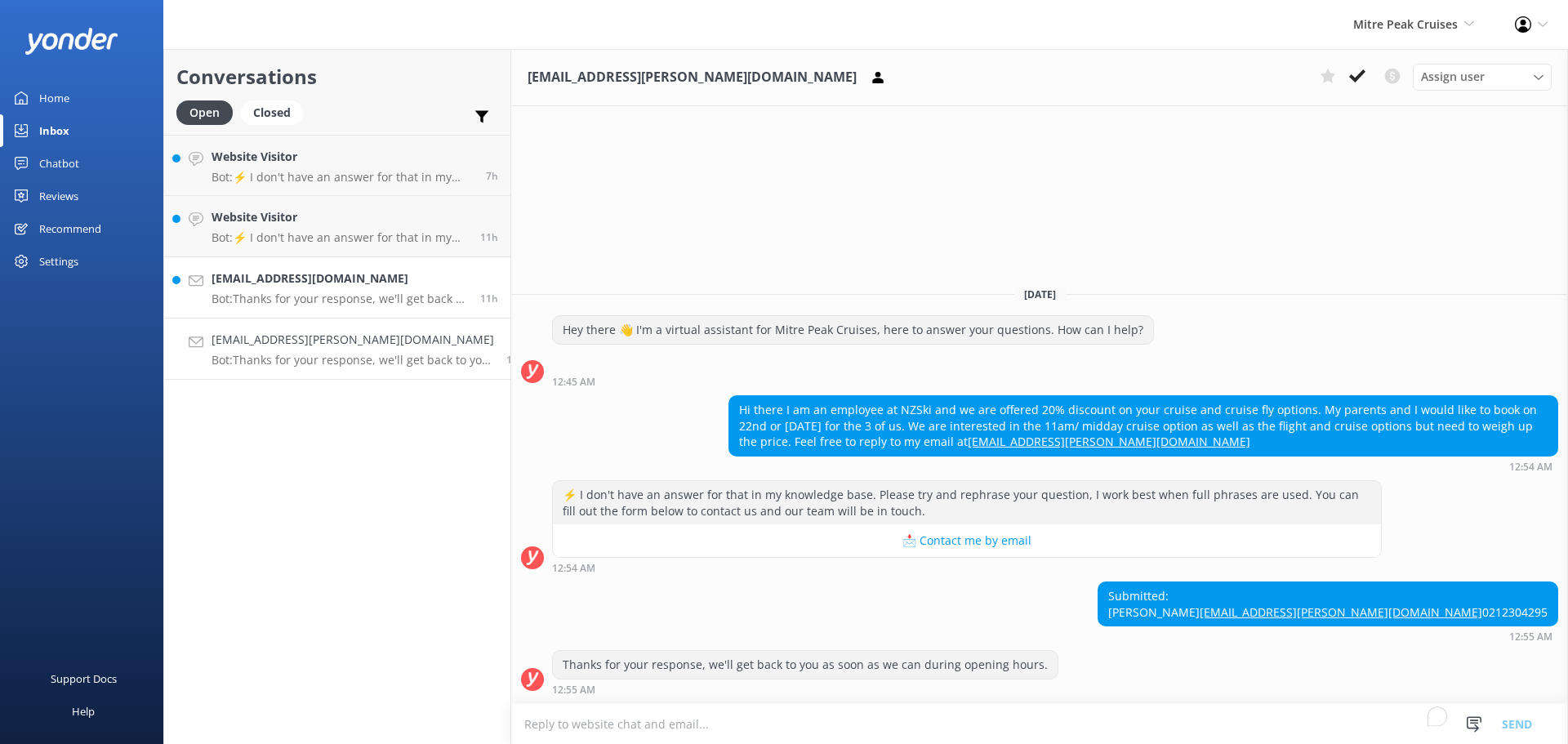
click at [371, 286] on h4 "[EMAIL_ADDRESS][DOMAIN_NAME]" at bounding box center [339, 278] width 256 height 18
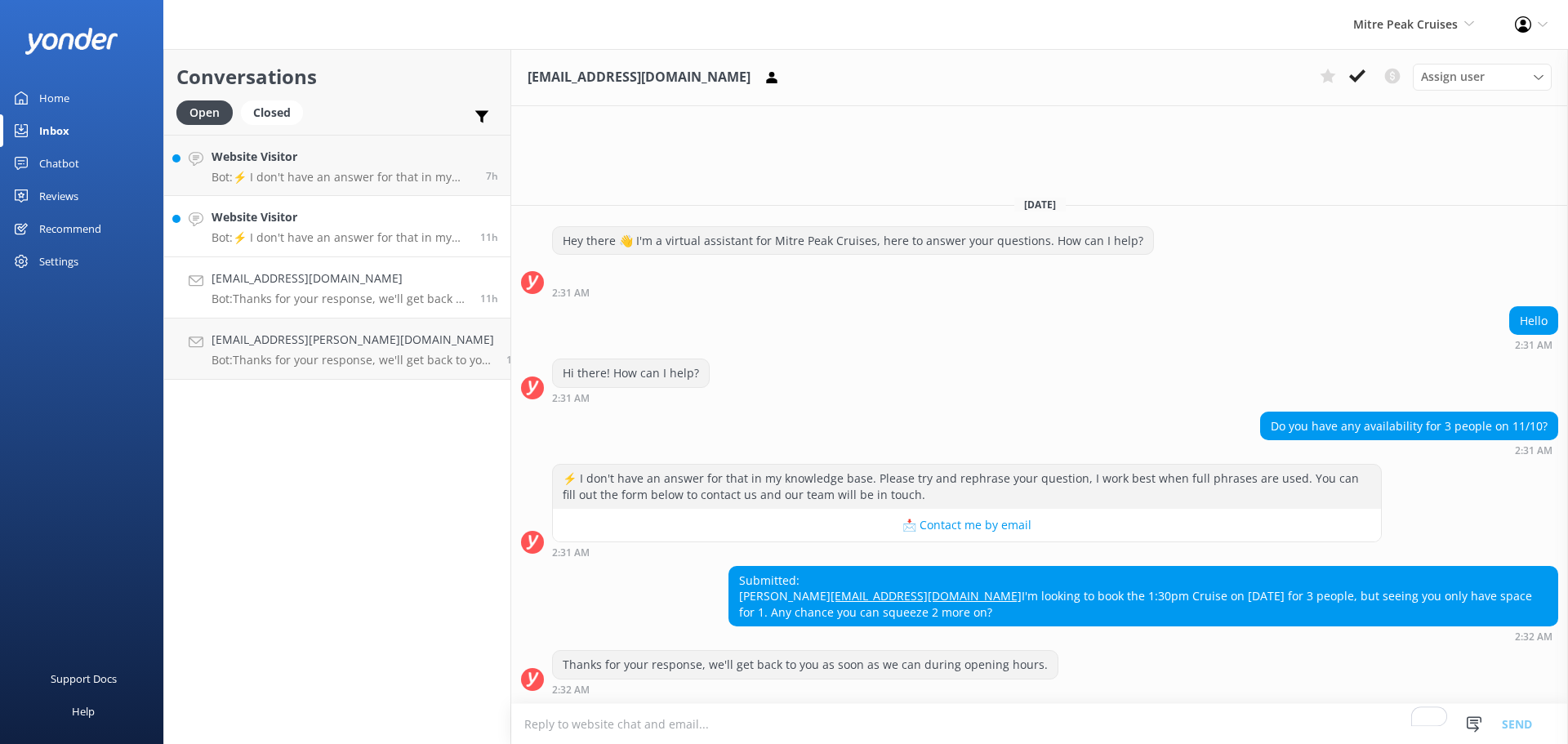
click at [326, 230] on div "Website Visitor Bot: ⚡ I don't have an answer for that in my knowledge base. Pl…" at bounding box center [339, 226] width 256 height 36
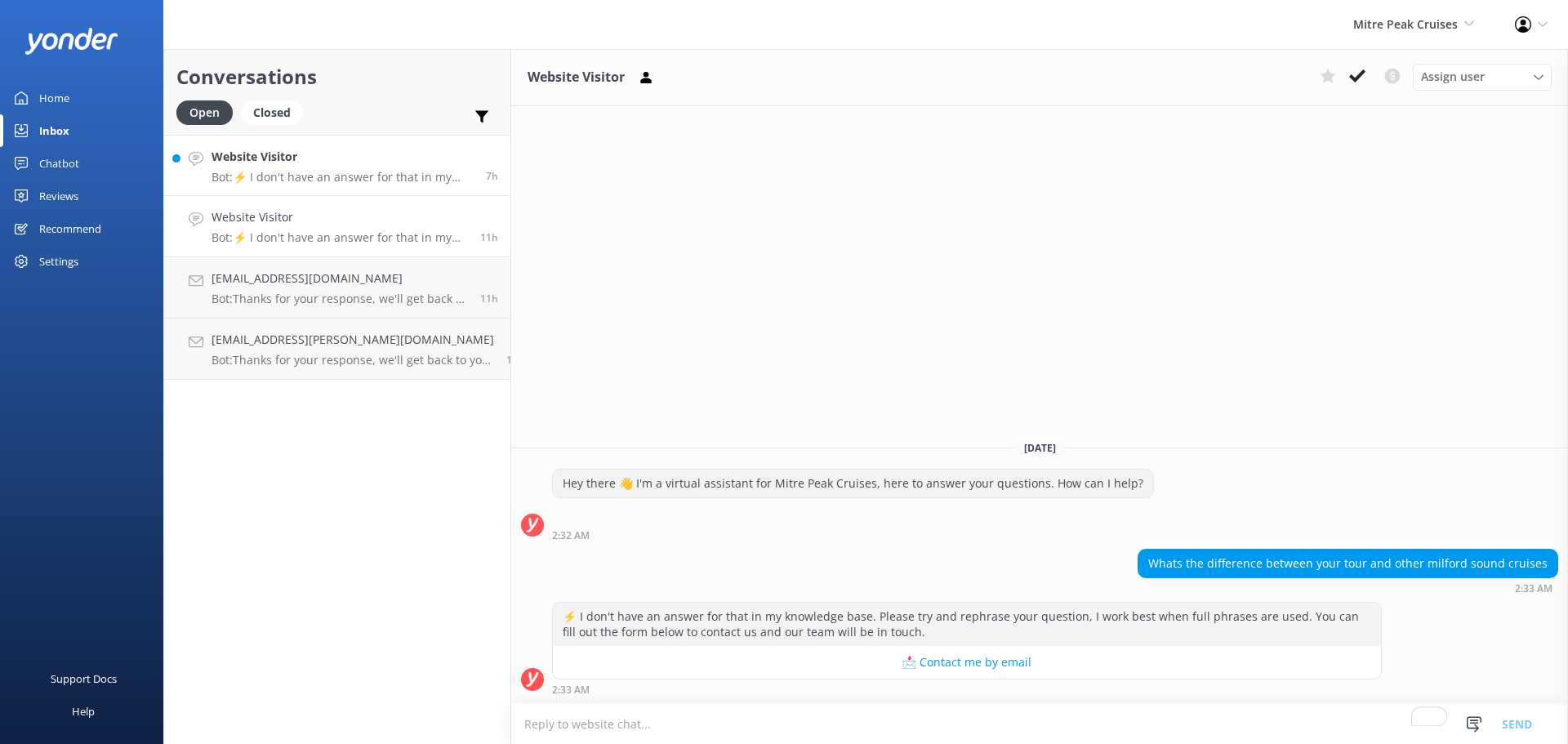
click at [373, 175] on p "Bot: ⚡ I don't have an answer for that in my knowledge base. Please try and rep…" at bounding box center [342, 177] width 262 height 15
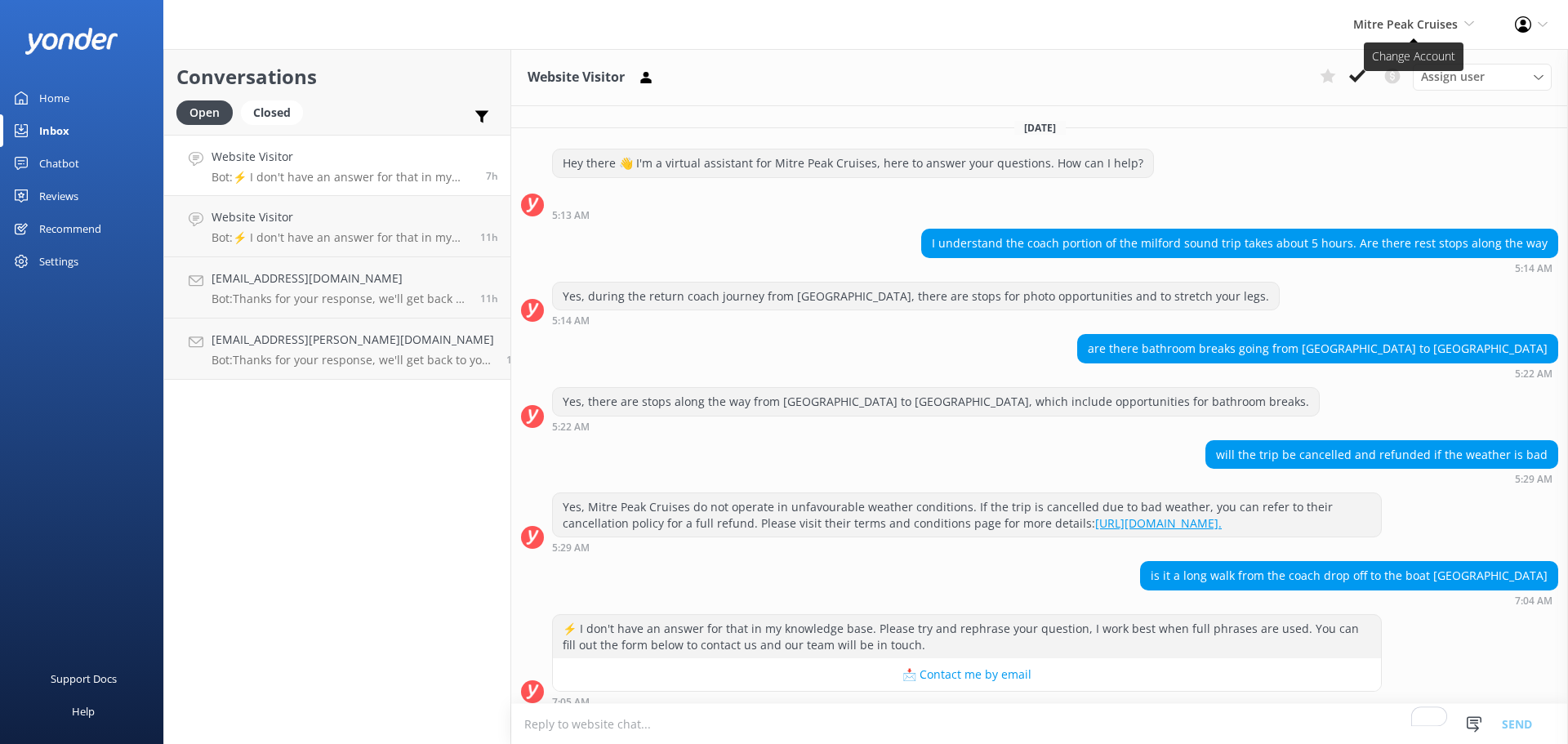
click at [1412, 30] on span "Mitre Peak Cruises" at bounding box center [1405, 24] width 104 height 16
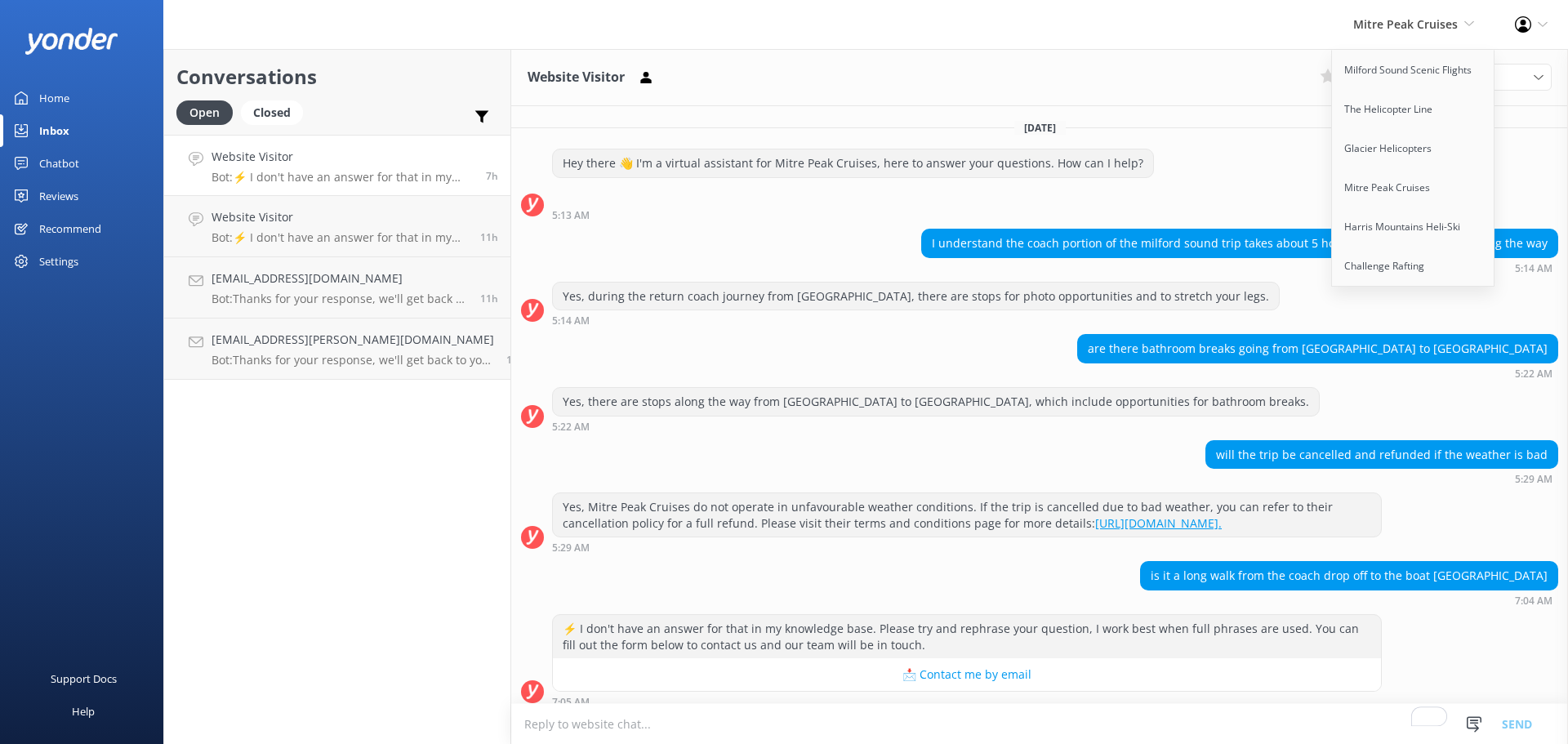
drag, startPoint x: 1080, startPoint y: 25, endPoint x: 1262, endPoint y: 3, distance: 183.3
click at [1084, 23] on div "Mitre Peak Cruises Milford Sound Scenic Flights The Helicopter Line Glacier Hel…" at bounding box center [784, 24] width 1568 height 49
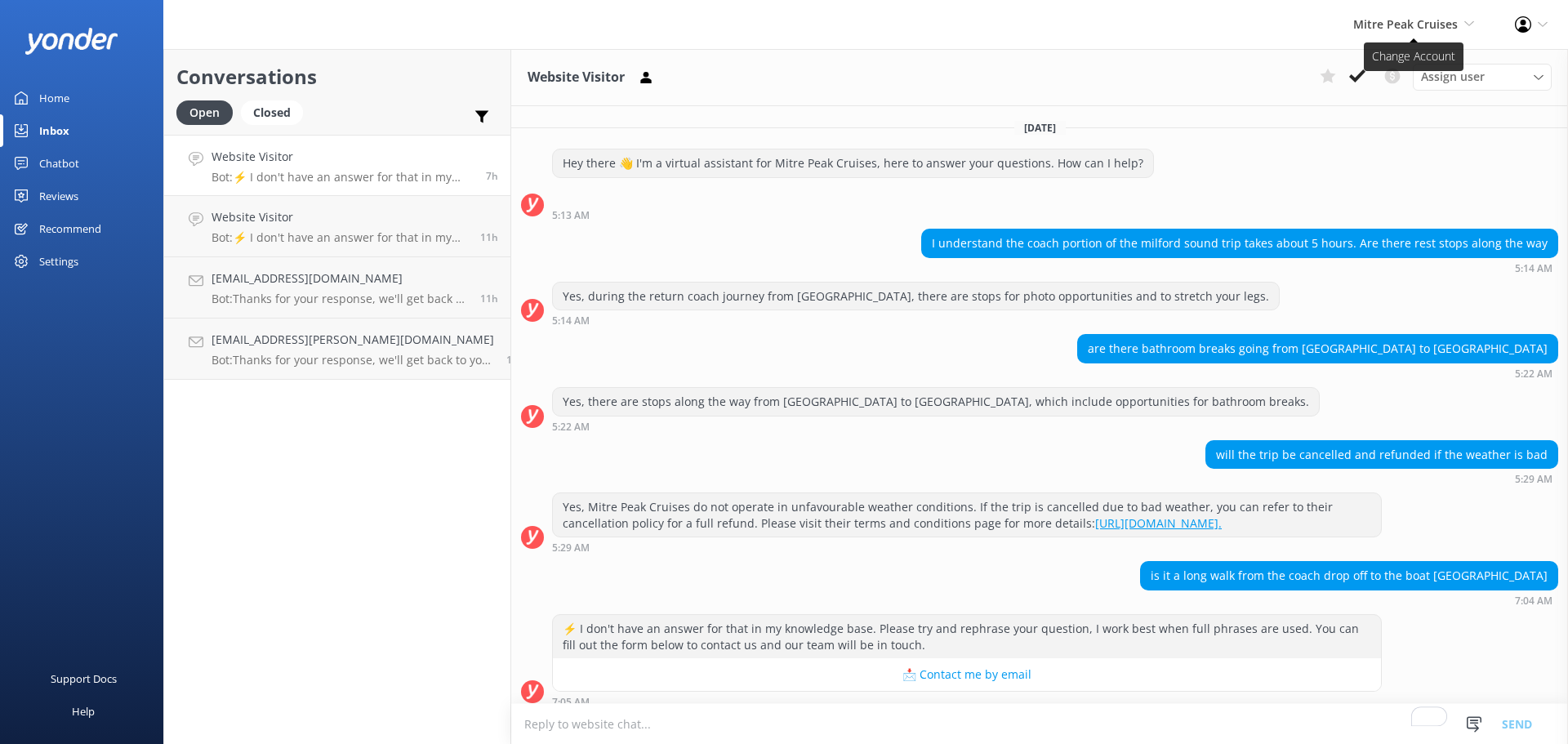
click at [1378, 18] on span "Mitre Peak Cruises" at bounding box center [1405, 24] width 104 height 16
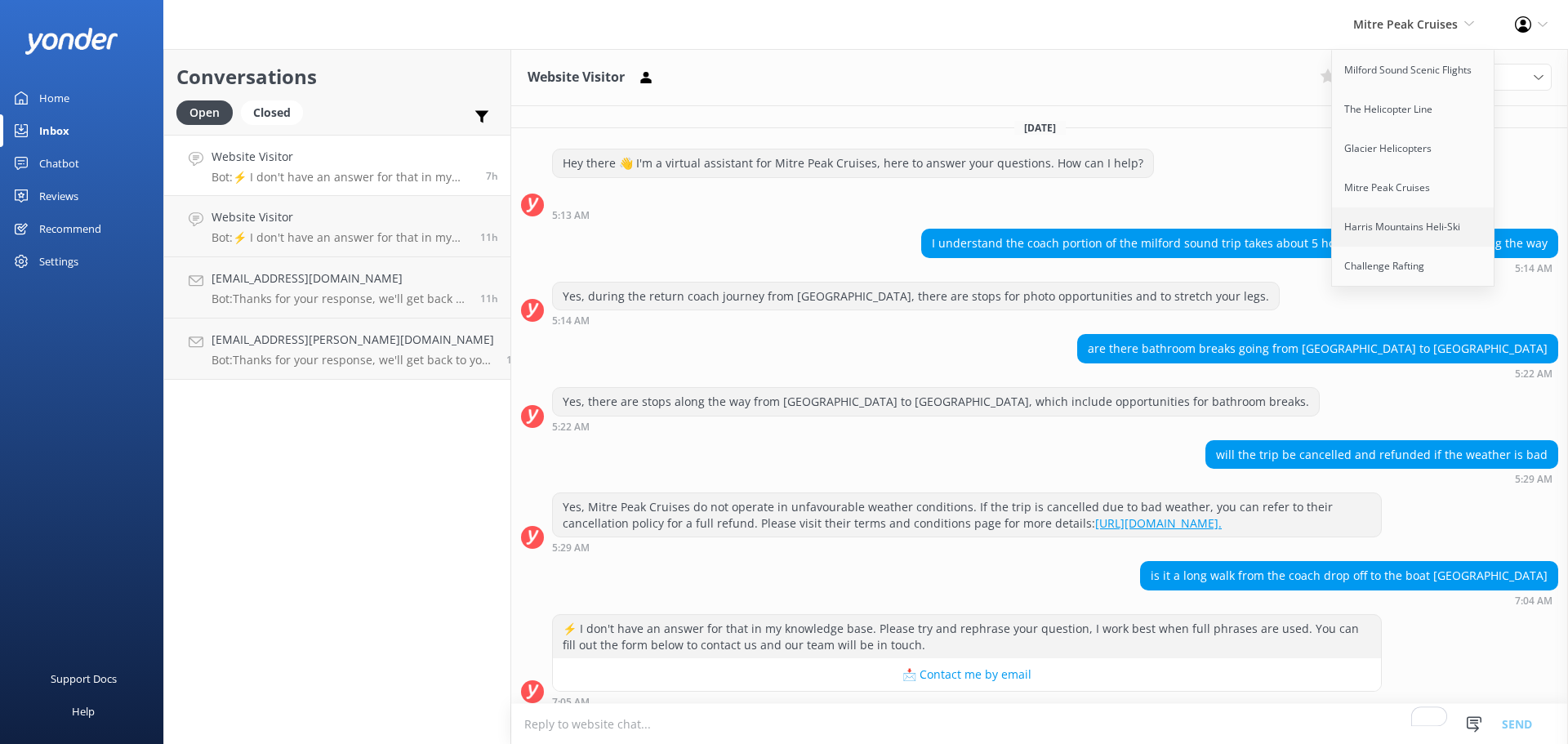
click at [1392, 231] on link "Harris Mountains Heli-Ski" at bounding box center [1413, 227] width 163 height 40
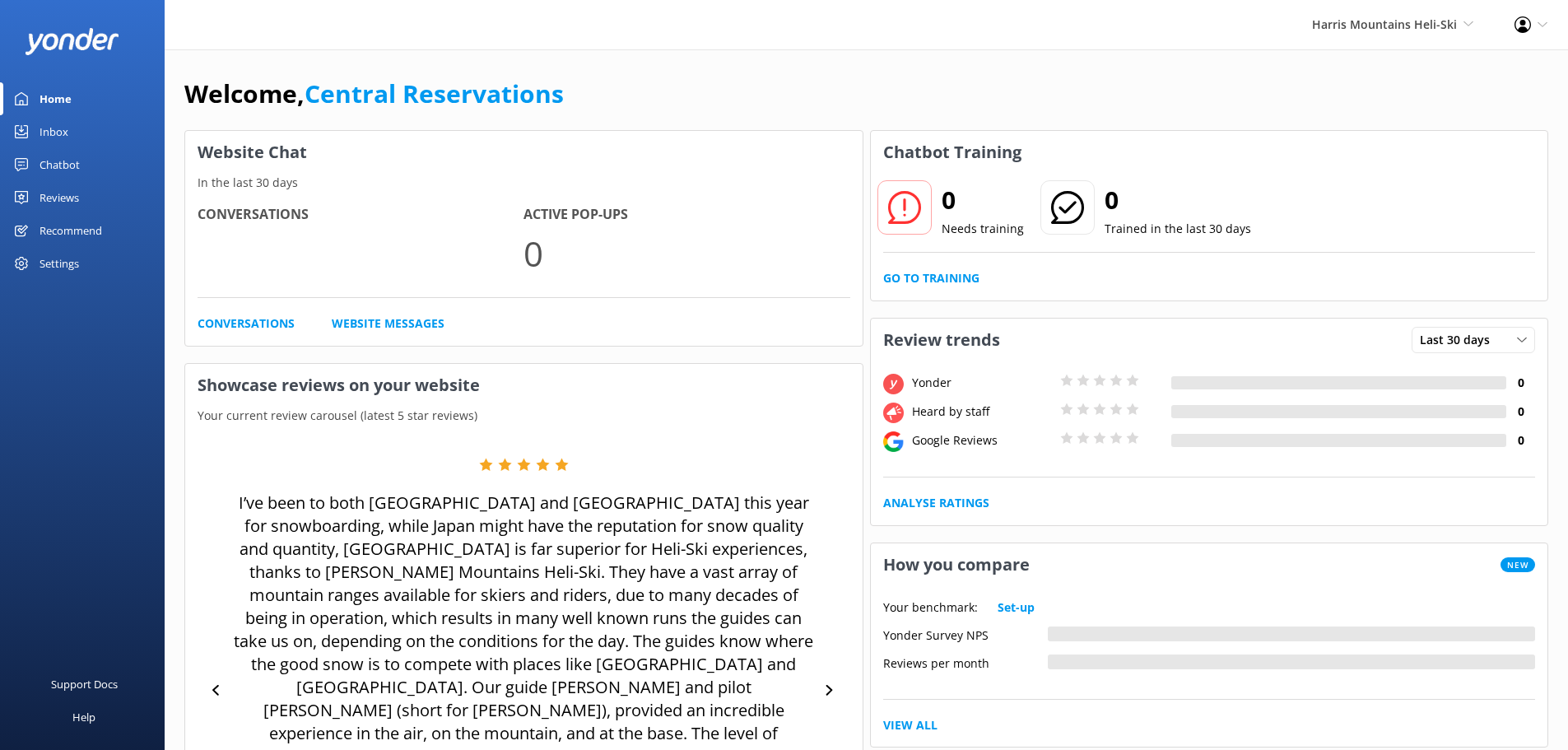
click at [82, 126] on link "Inbox" at bounding box center [82, 131] width 164 height 33
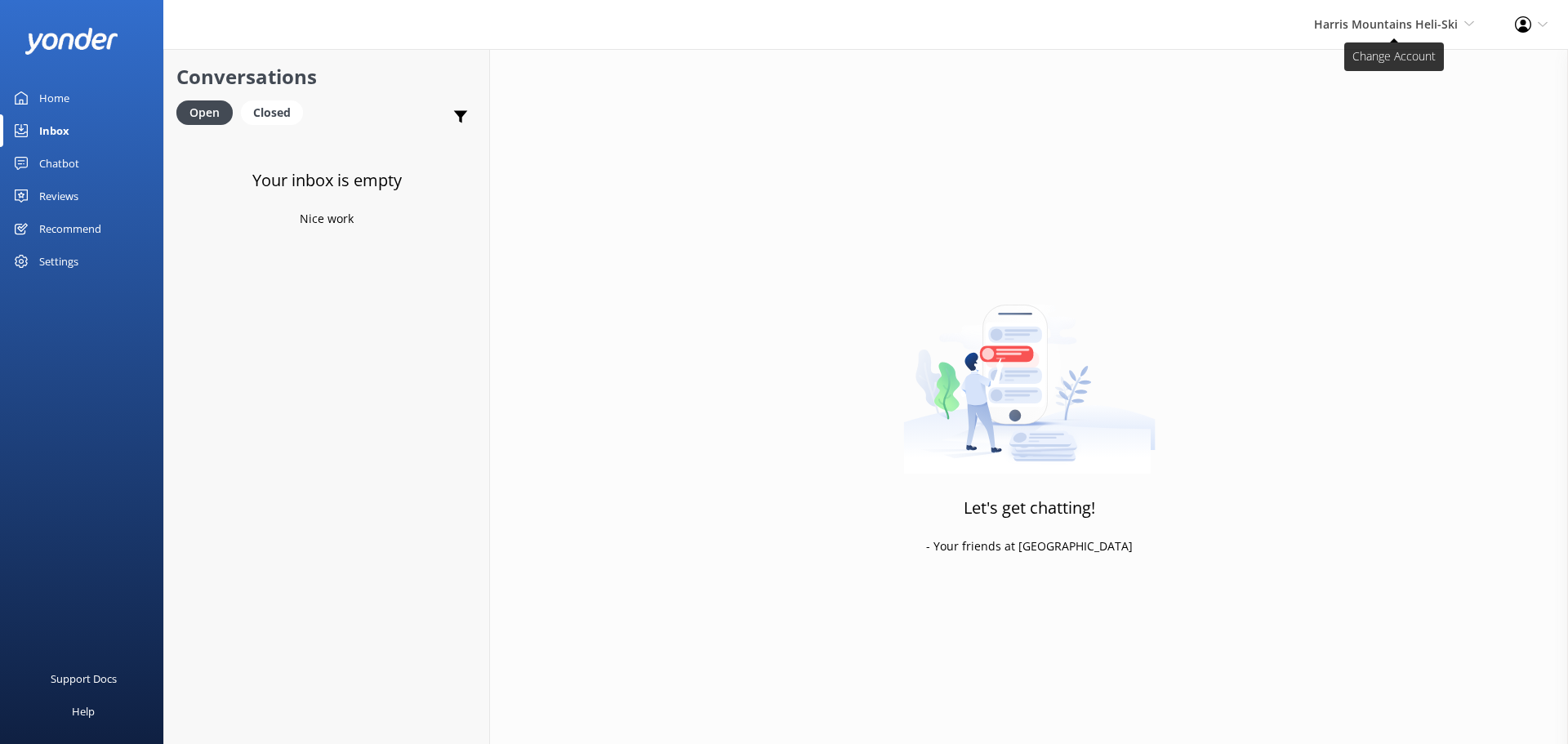
click at [1351, 32] on span "Harris Mountains Heli-Ski Milford Sound Scenic Flights The Helicopter Line Glac…" at bounding box center [1395, 24] width 160 height 18
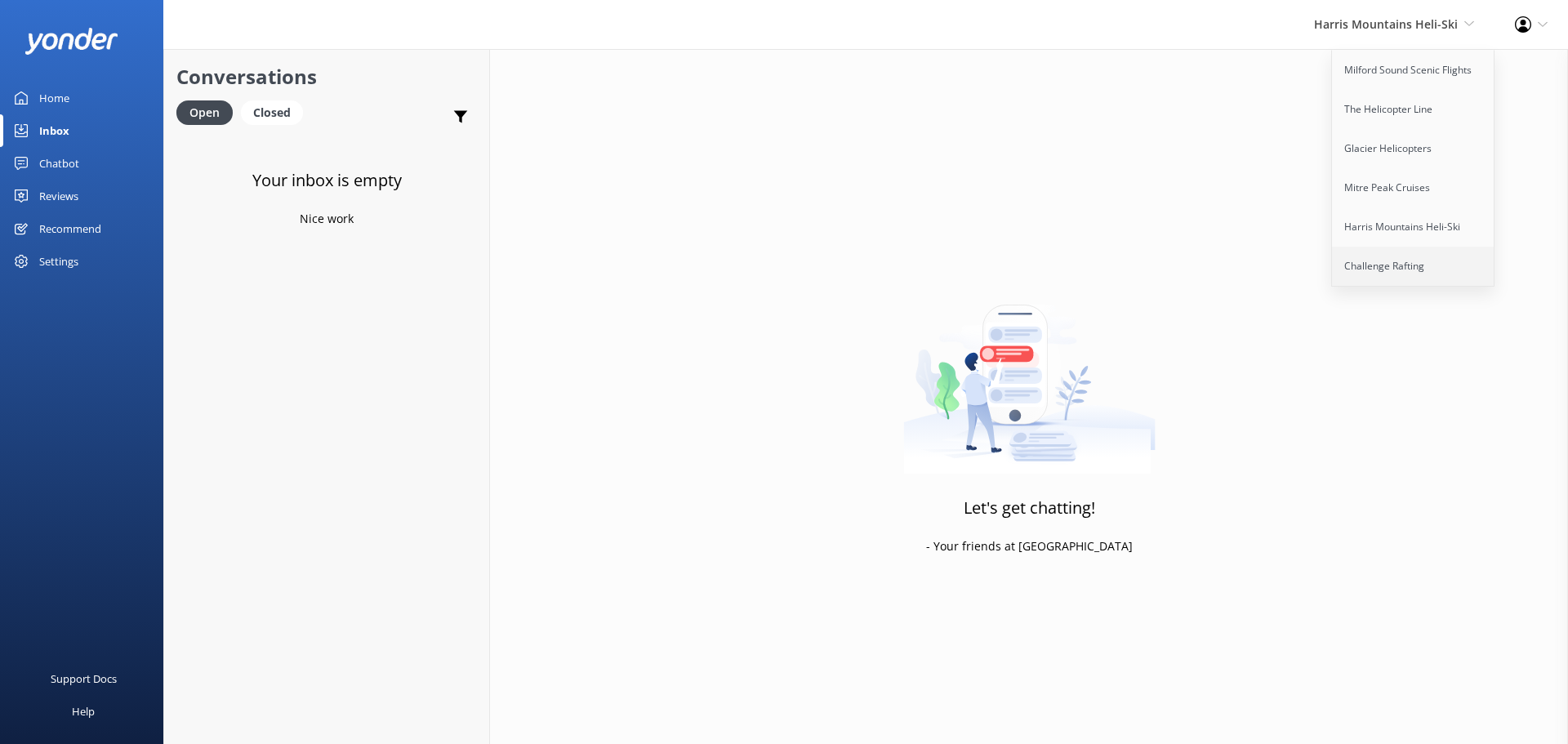
click at [1451, 263] on link "Challenge Rafting" at bounding box center [1413, 266] width 163 height 40
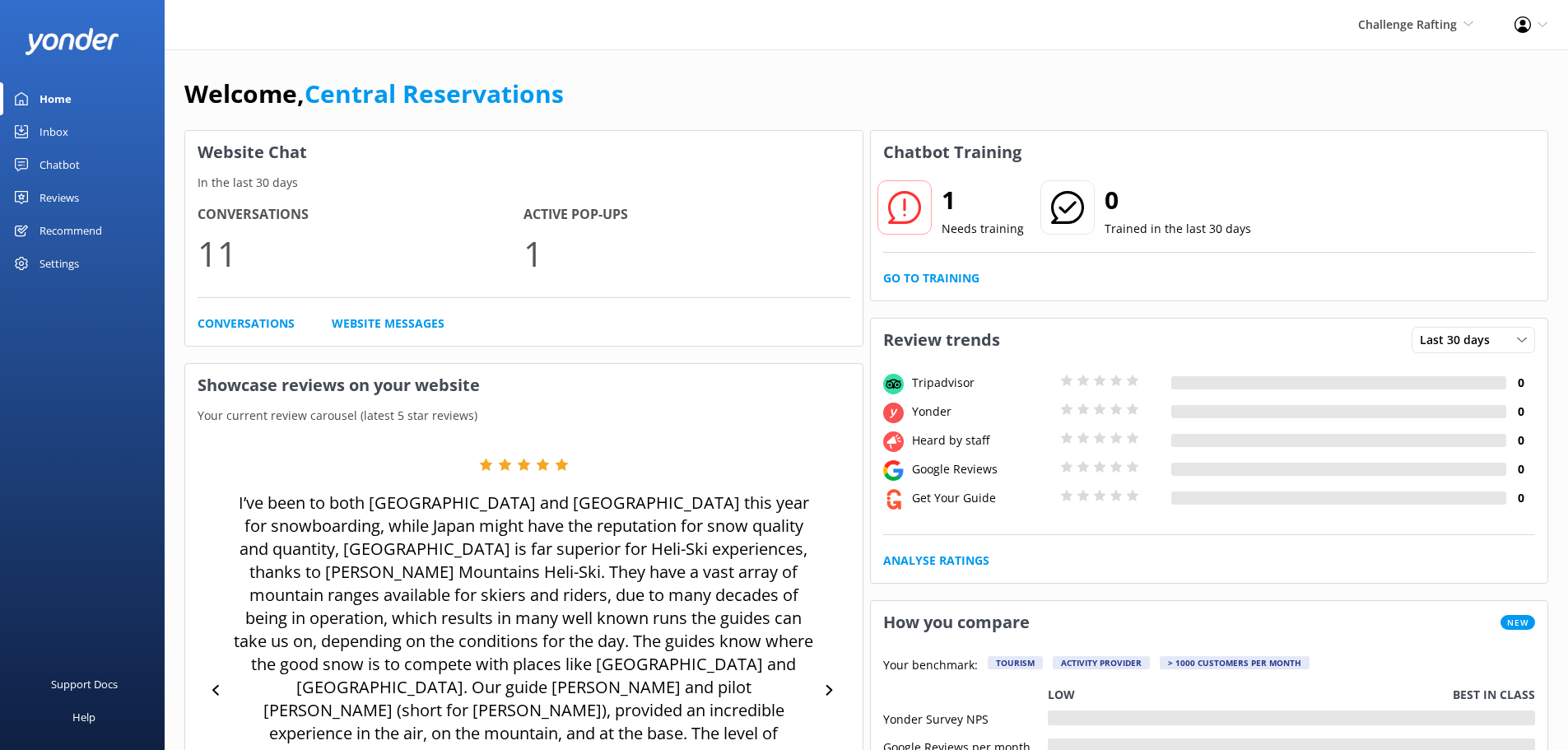
click at [103, 130] on link "Inbox" at bounding box center [82, 131] width 164 height 33
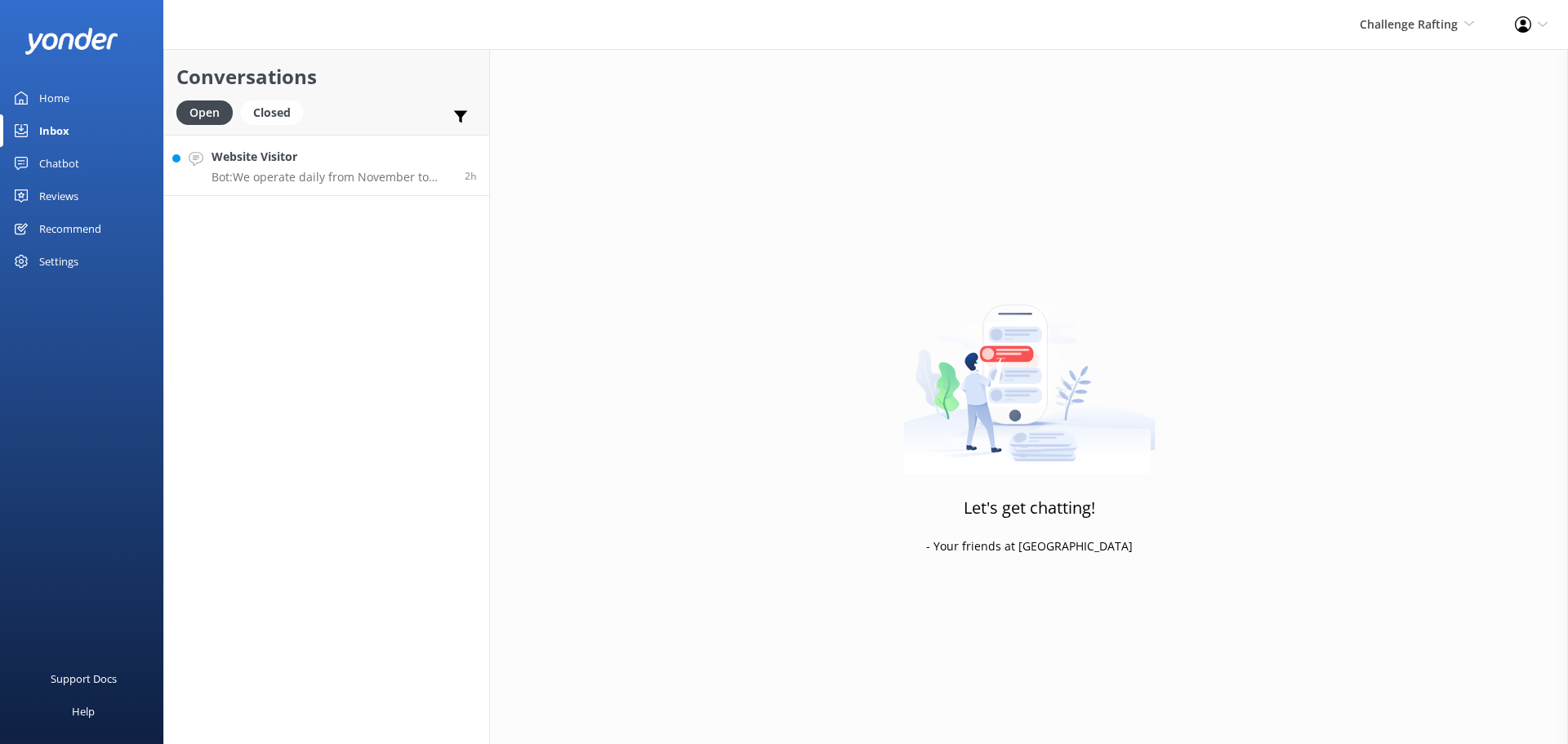
click at [339, 158] on h4 "Website Visitor" at bounding box center [331, 156] width 241 height 18
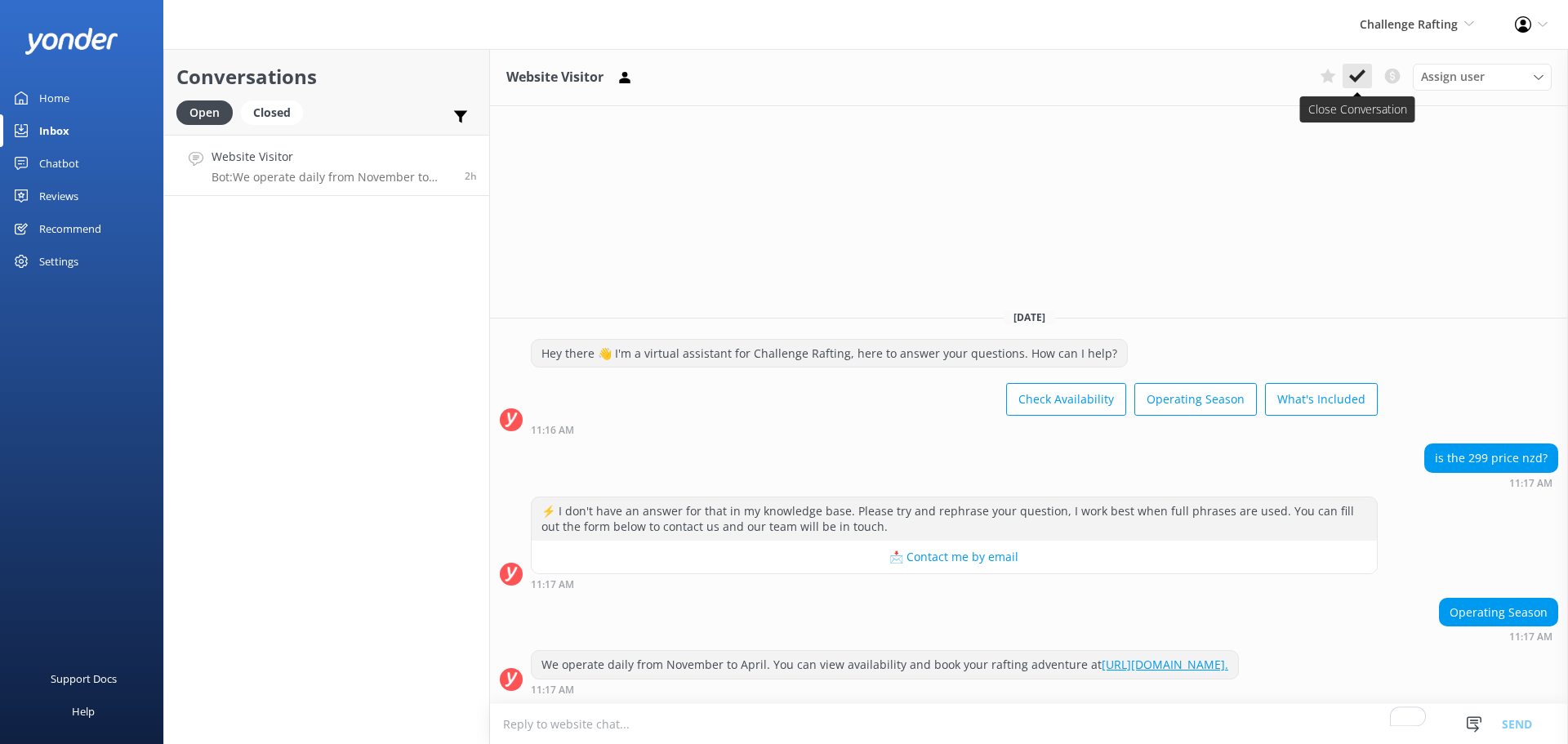
click at [1365, 67] on button at bounding box center [1358, 76] width 29 height 25
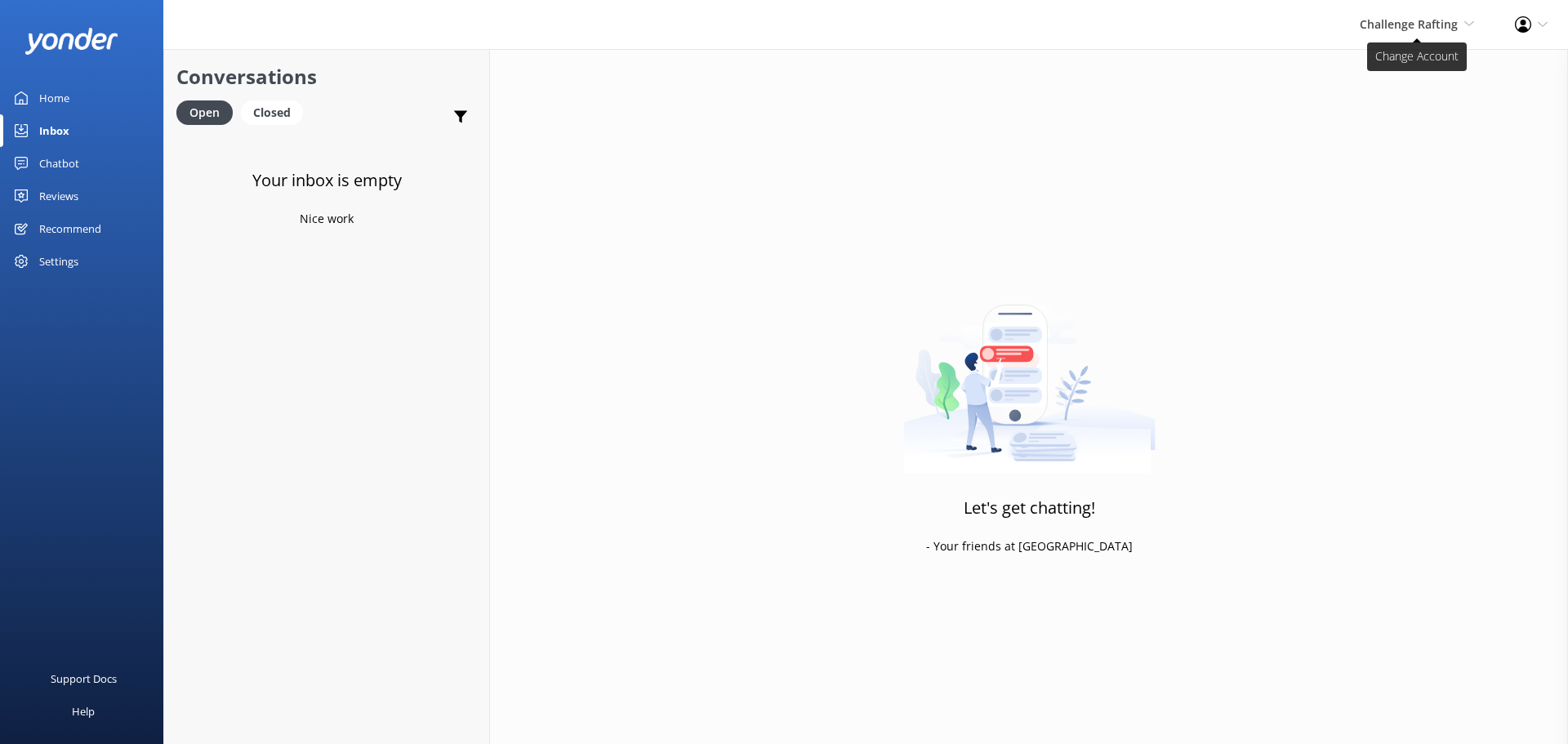
click at [1437, 32] on span "Challenge Rafting Milford Sound Scenic Flights The Helicopter Line Glacier Heli…" at bounding box center [1417, 24] width 114 height 18
click at [1429, 66] on link "Milford Sound Scenic Flights" at bounding box center [1413, 70] width 163 height 40
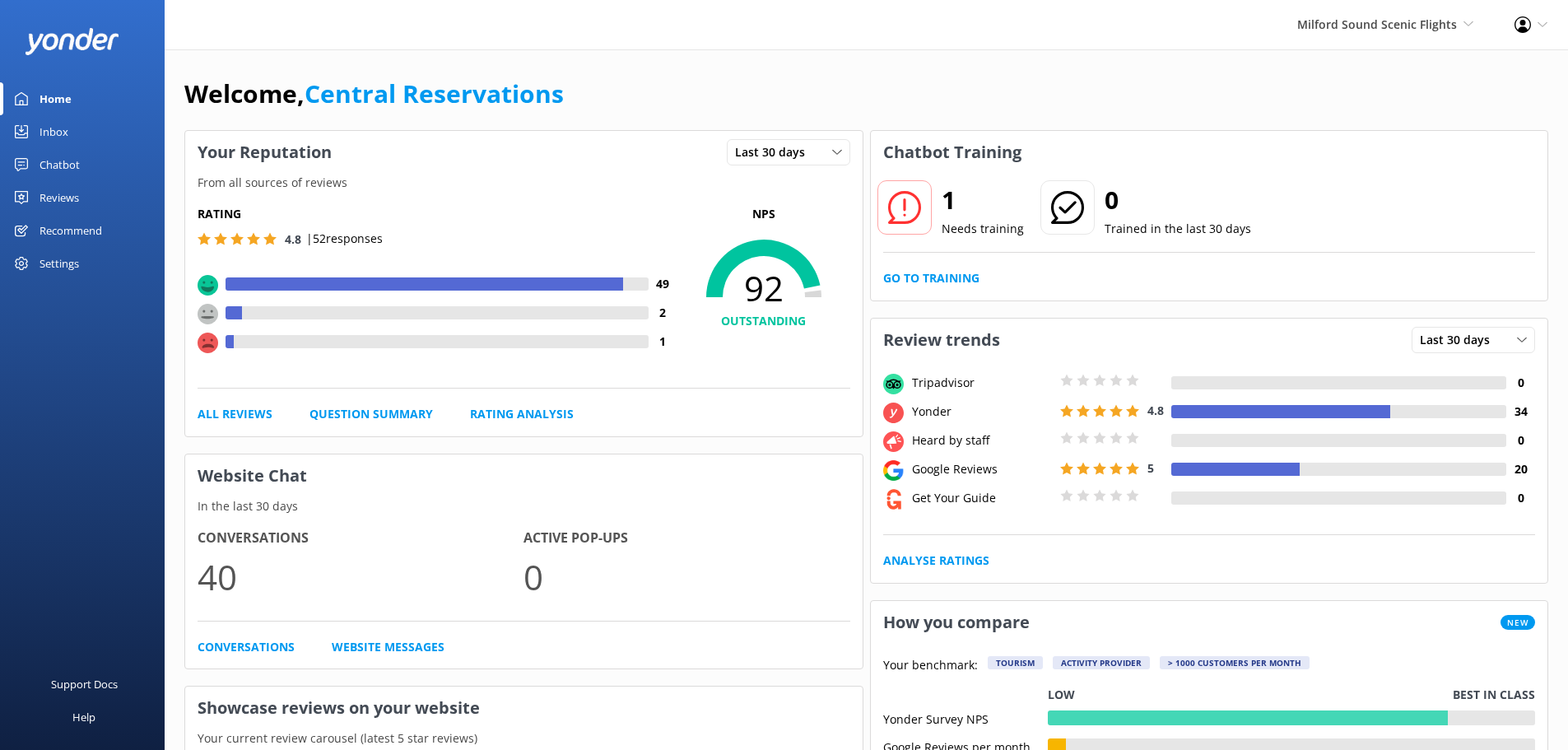
click at [79, 136] on link "Inbox" at bounding box center [82, 131] width 164 height 33
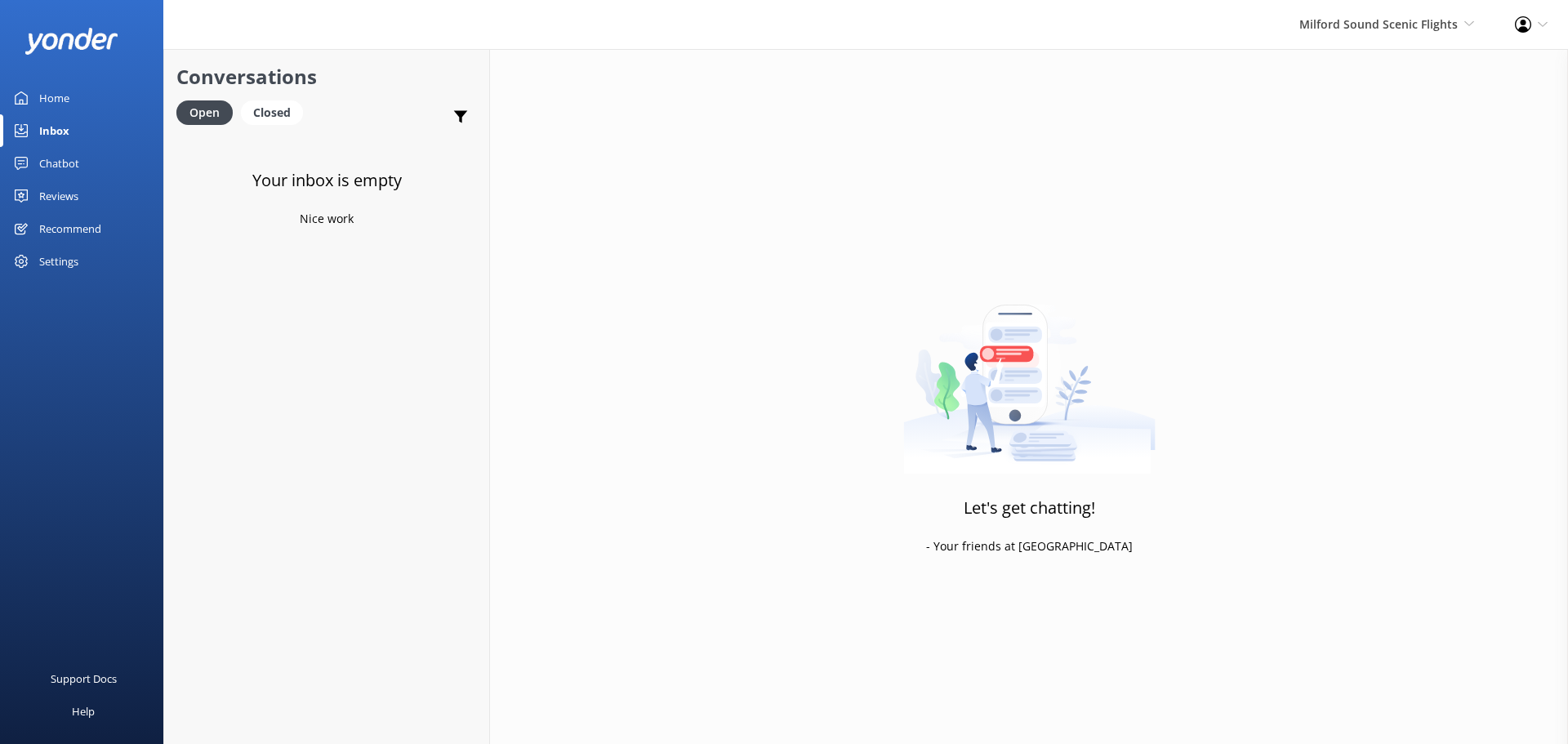
click at [1363, 42] on div "Milford Sound Scenic Flights Milford Sound Scenic Flights The Helicopter Line G…" at bounding box center [1386, 24] width 216 height 49
click at [1365, 185] on link "Mitre Peak Cruises" at bounding box center [1413, 188] width 163 height 40
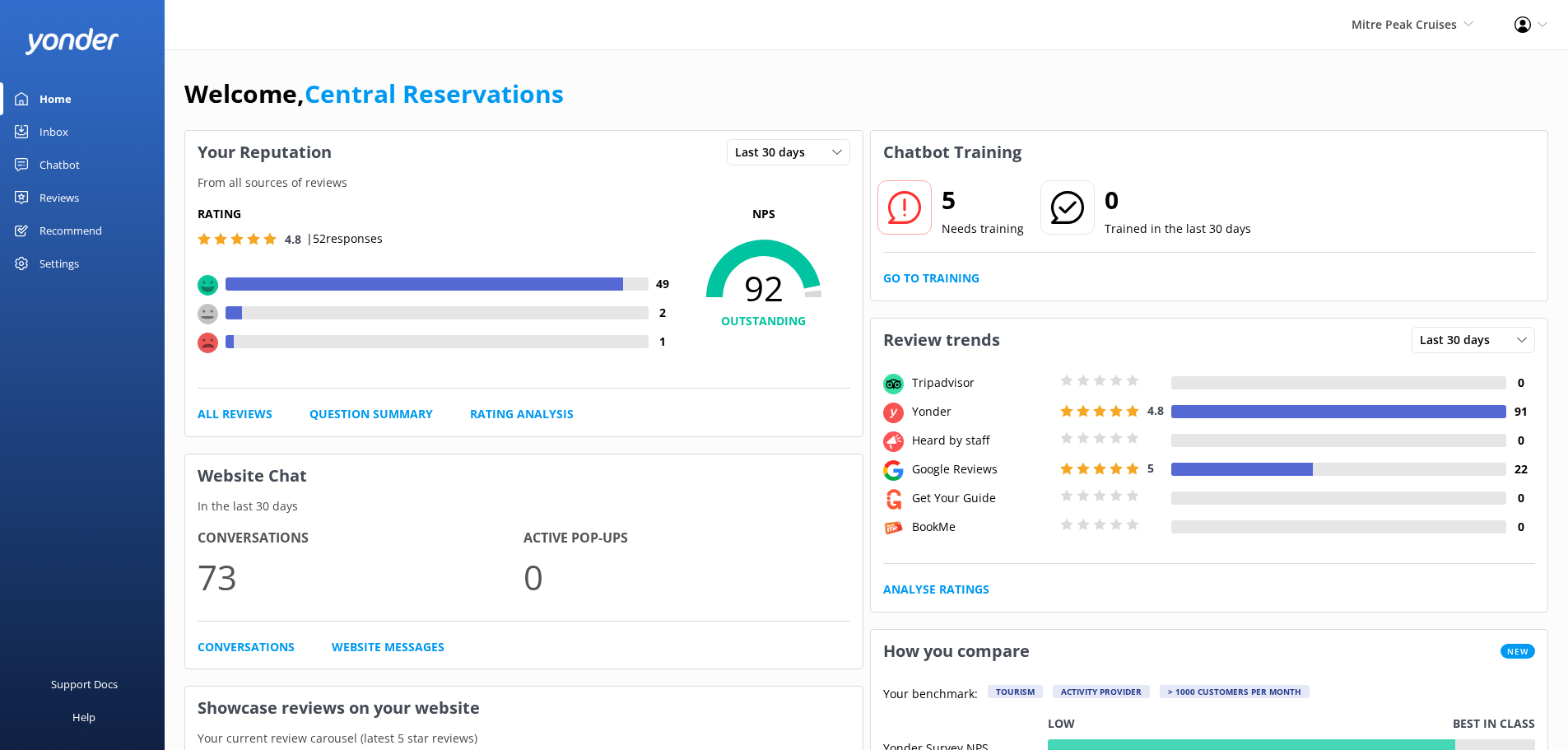
click at [1464, 13] on div "Mitre Peak Cruises Milford Sound Scenic Flights The Helicopter Line Glacier Hel…" at bounding box center [1412, 24] width 163 height 49
click at [1446, 78] on link "Milford Sound Scenic Flights" at bounding box center [1412, 71] width 164 height 40
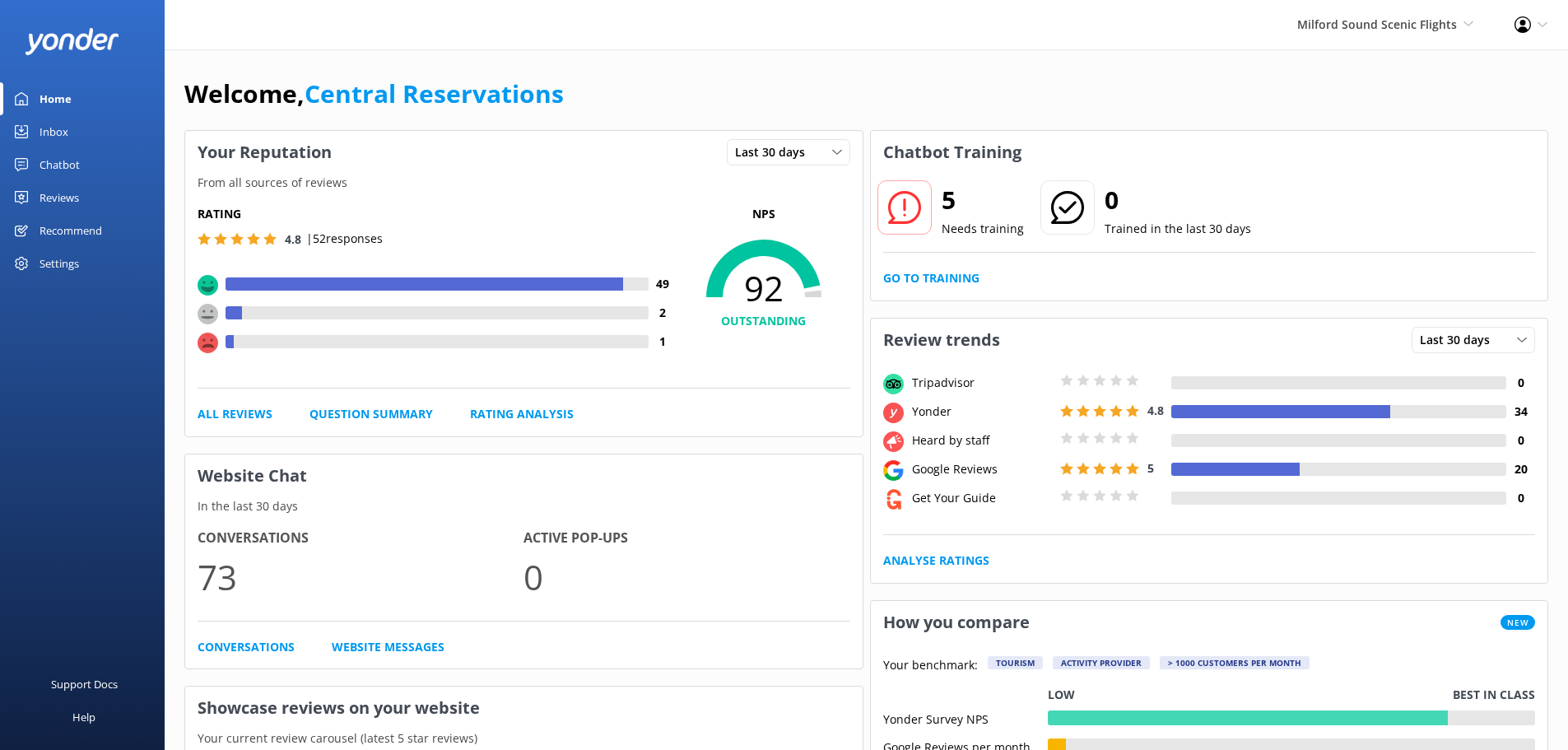
click at [1468, 11] on div "Milford Sound Scenic Flights [GEOGRAPHIC_DATA] Scenic Flights The Helicopter Li…" at bounding box center [1385, 24] width 217 height 49
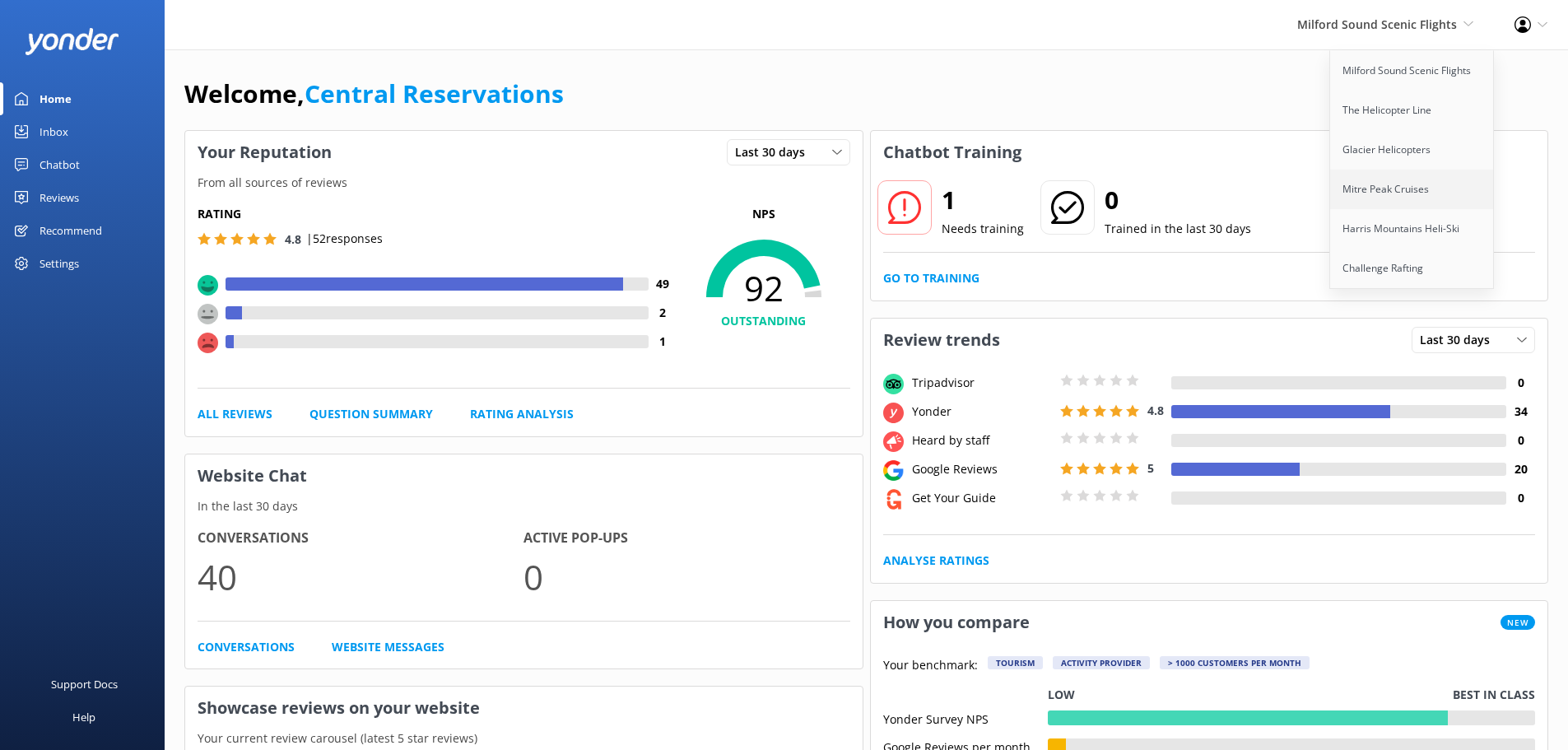
click at [1440, 193] on link "Mitre Peak Cruises" at bounding box center [1412, 190] width 164 height 40
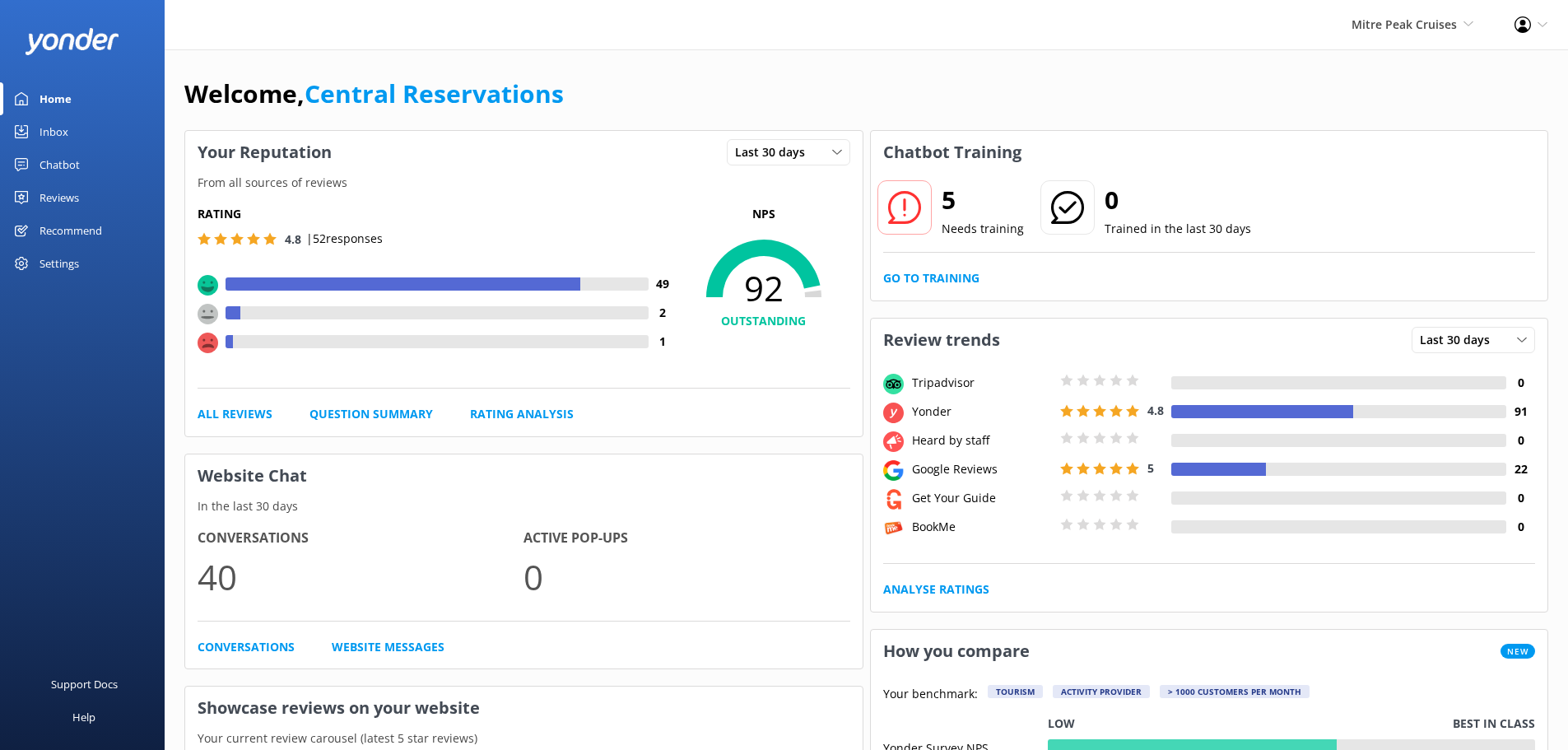
click at [83, 134] on link "Inbox" at bounding box center [82, 131] width 164 height 33
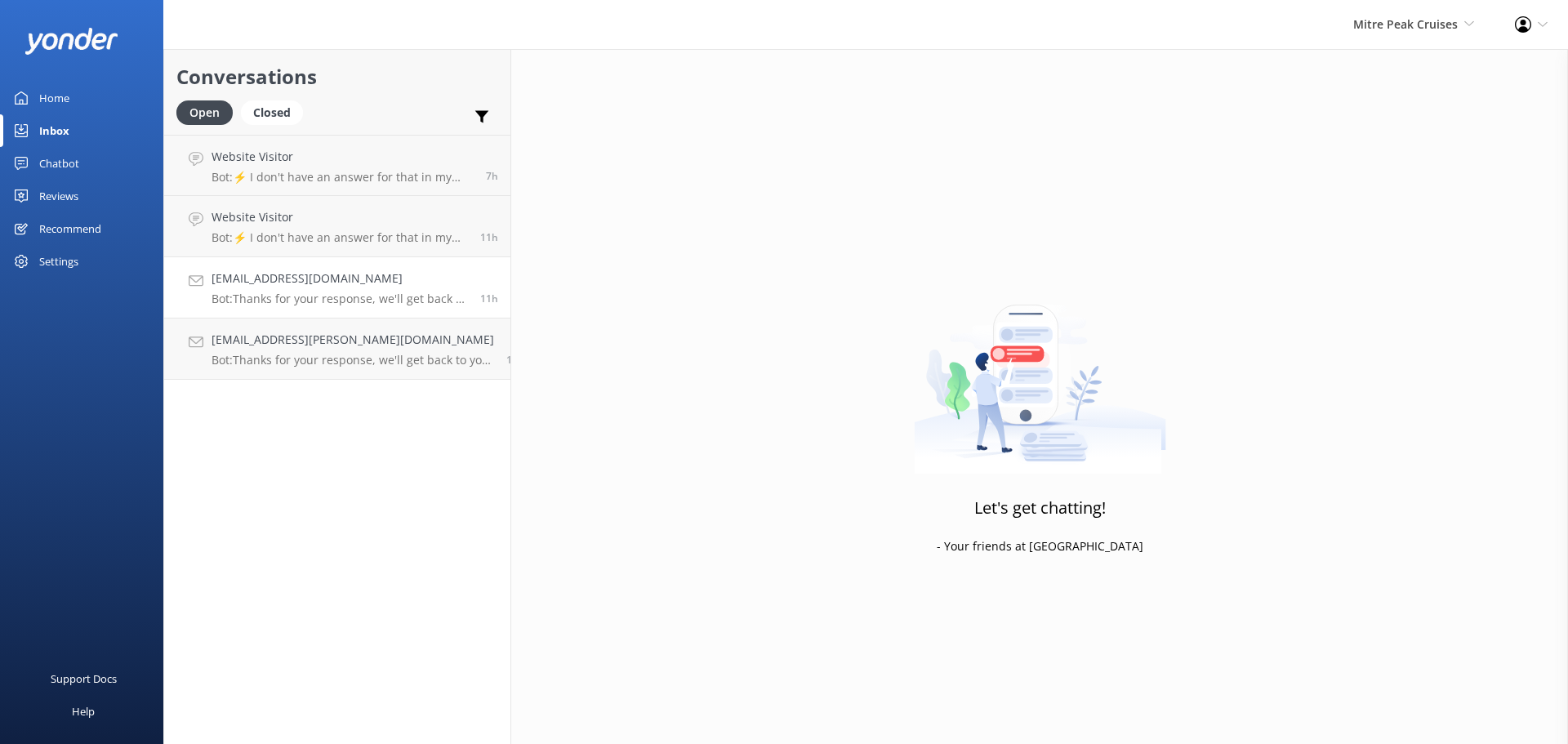
click at [355, 302] on p "Bot: Thanks for your response, we'll get back to you as soon as we can during o…" at bounding box center [339, 299] width 256 height 15
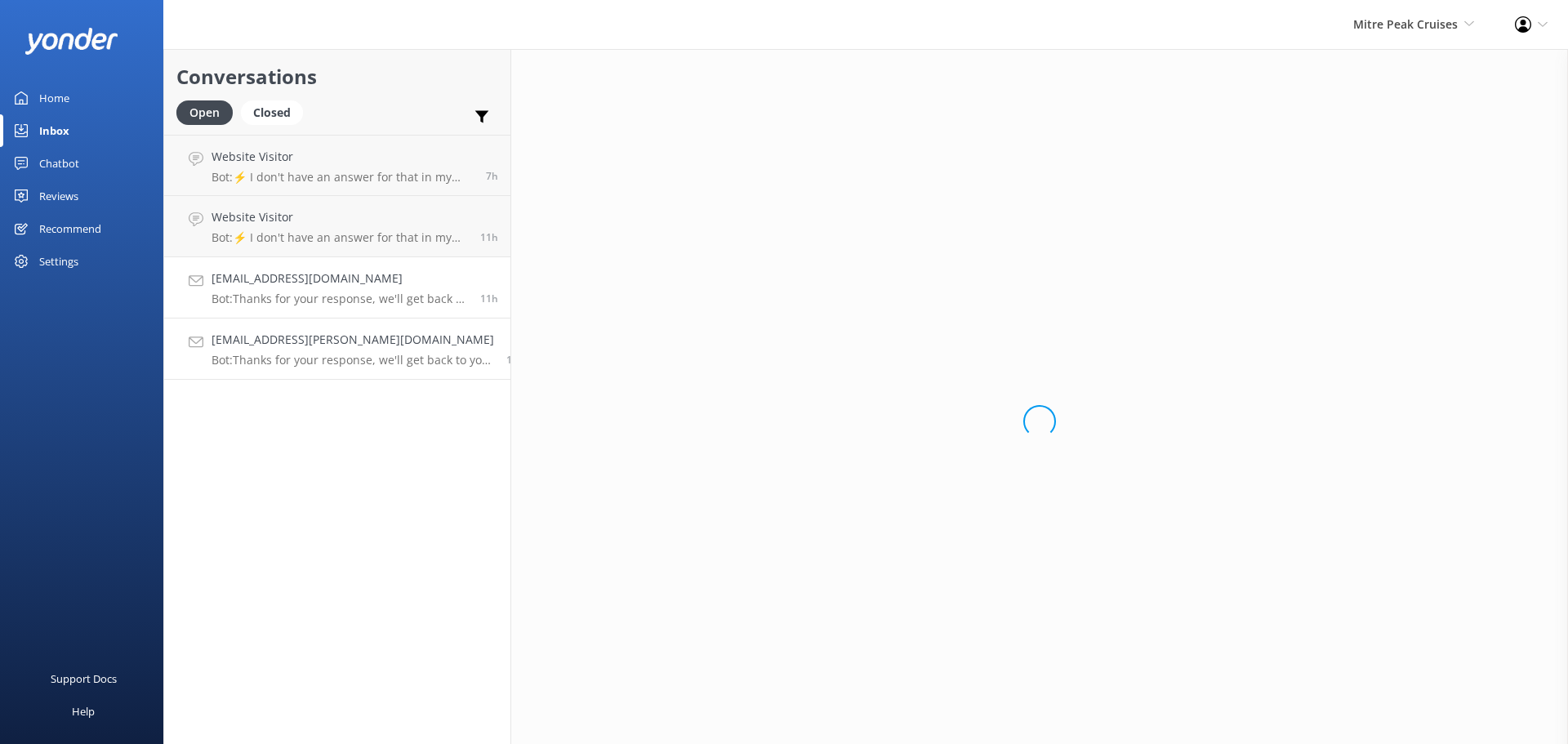
click at [336, 359] on p "Bot: Thanks for your response, we'll get back to you as soon as we can during o…" at bounding box center [352, 360] width 283 height 15
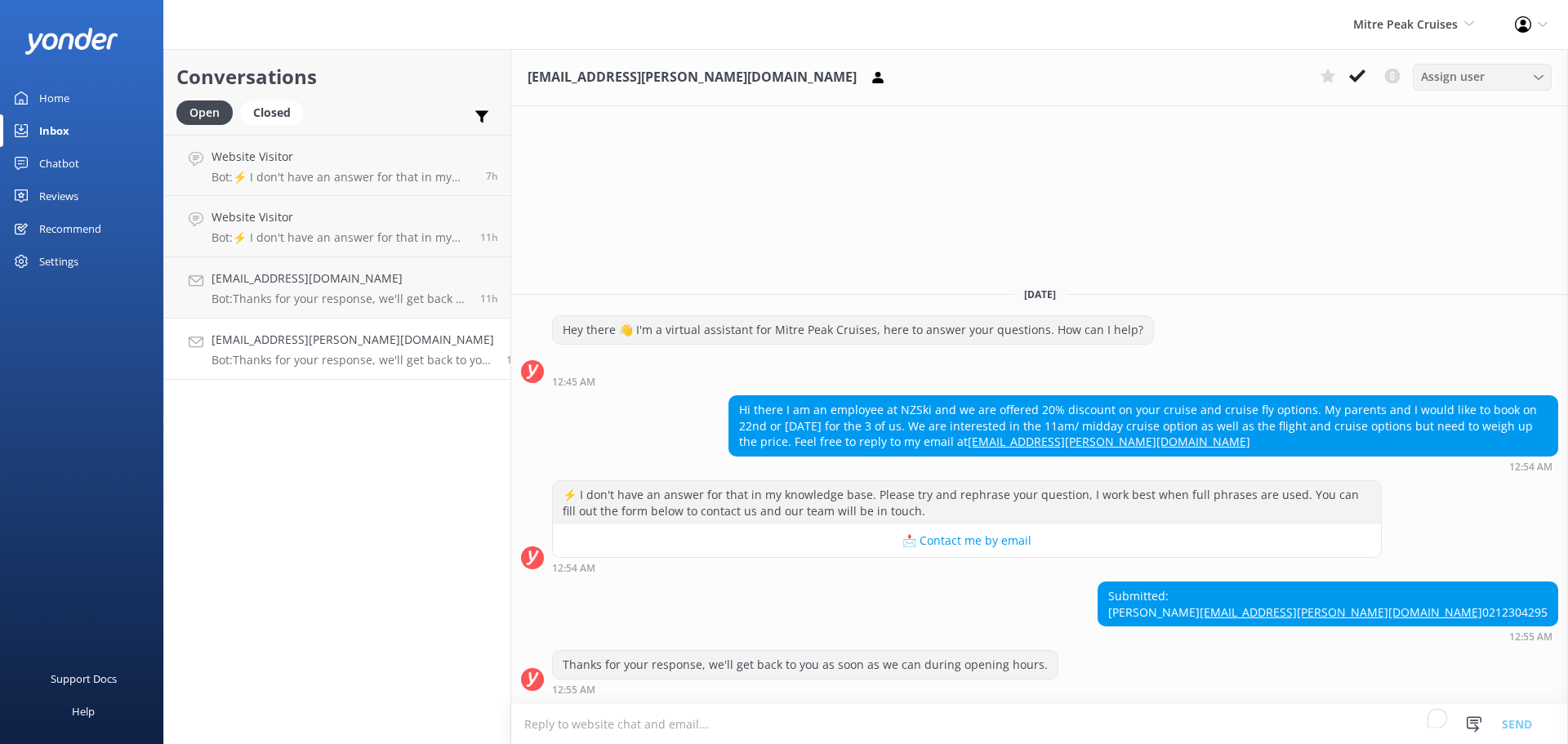
click at [1493, 67] on div "Assign user [PERSON_NAME] [PERSON_NAME] [PERSON_NAME] Central Reservations [PER…" at bounding box center [1482, 77] width 139 height 26
click at [1493, 205] on div "Central Reservations" at bounding box center [1470, 210] width 99 height 17
click at [1022, 150] on div "[EMAIL_ADDRESS][PERSON_NAME][DOMAIN_NAME] Assign user [PERSON_NAME] [PERSON_NAM…" at bounding box center [1040, 396] width 1056 height 695
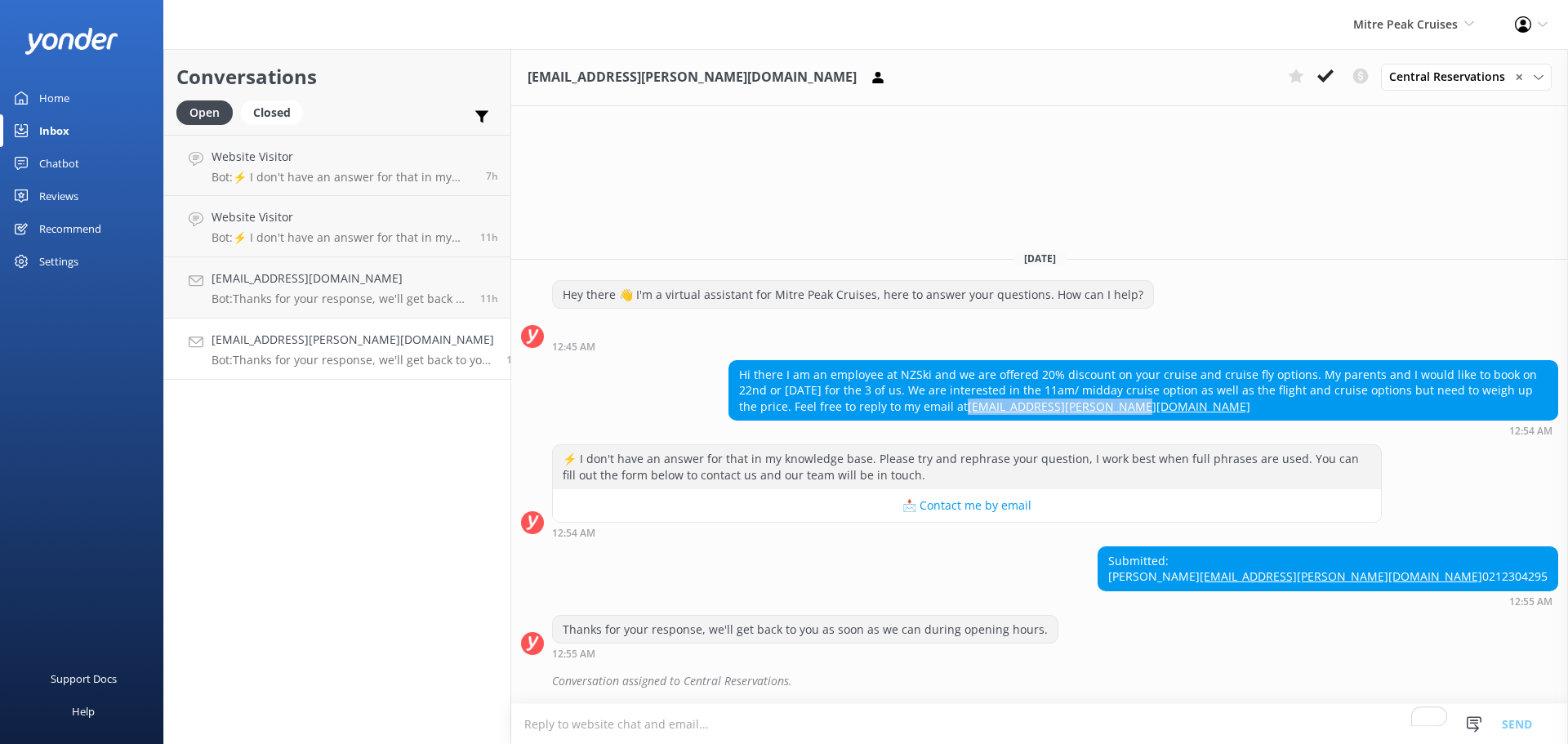
drag, startPoint x: 1138, startPoint y: 384, endPoint x: 893, endPoint y: 382, distance: 245.0
click at [893, 382] on div "Hi there I am an employee at NZSki and we are offered 20% discount on your crui…" at bounding box center [1143, 391] width 828 height 60
copy link "[EMAIL_ADDRESS][PERSON_NAME][DOMAIN_NAME]"
drag, startPoint x: 1208, startPoint y: 617, endPoint x: 1218, endPoint y: 602, distance: 18.0
click at [1213, 612] on div "[DATE] Hey there 👋 I'm a virtual assistant for Mitre Peak Cruises, here to answ…" at bounding box center [1040, 470] width 1056 height 466
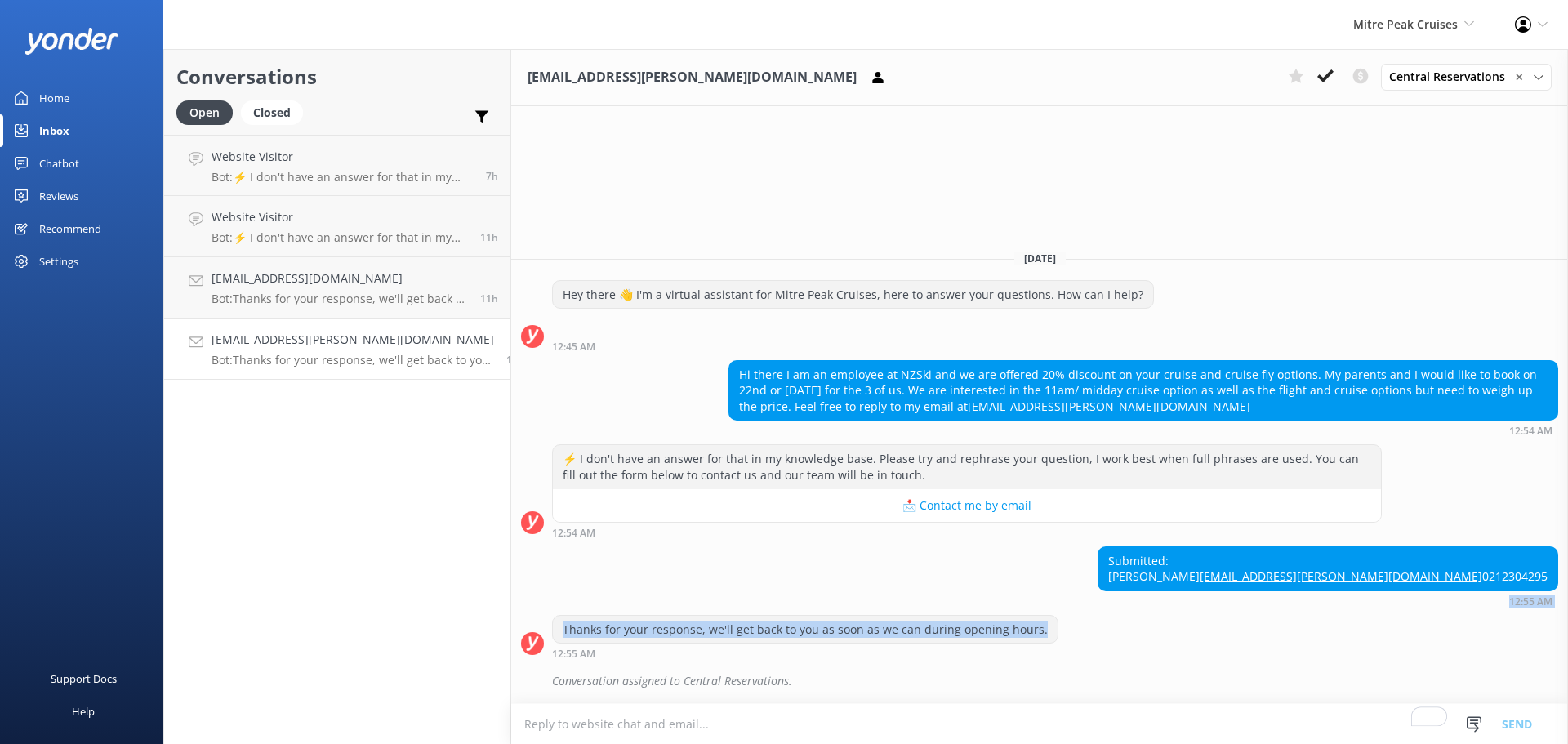
click at [986, 625] on div "Thanks for your response, we'll get back to you as soon as we can during openin…" at bounding box center [806, 630] width 505 height 28
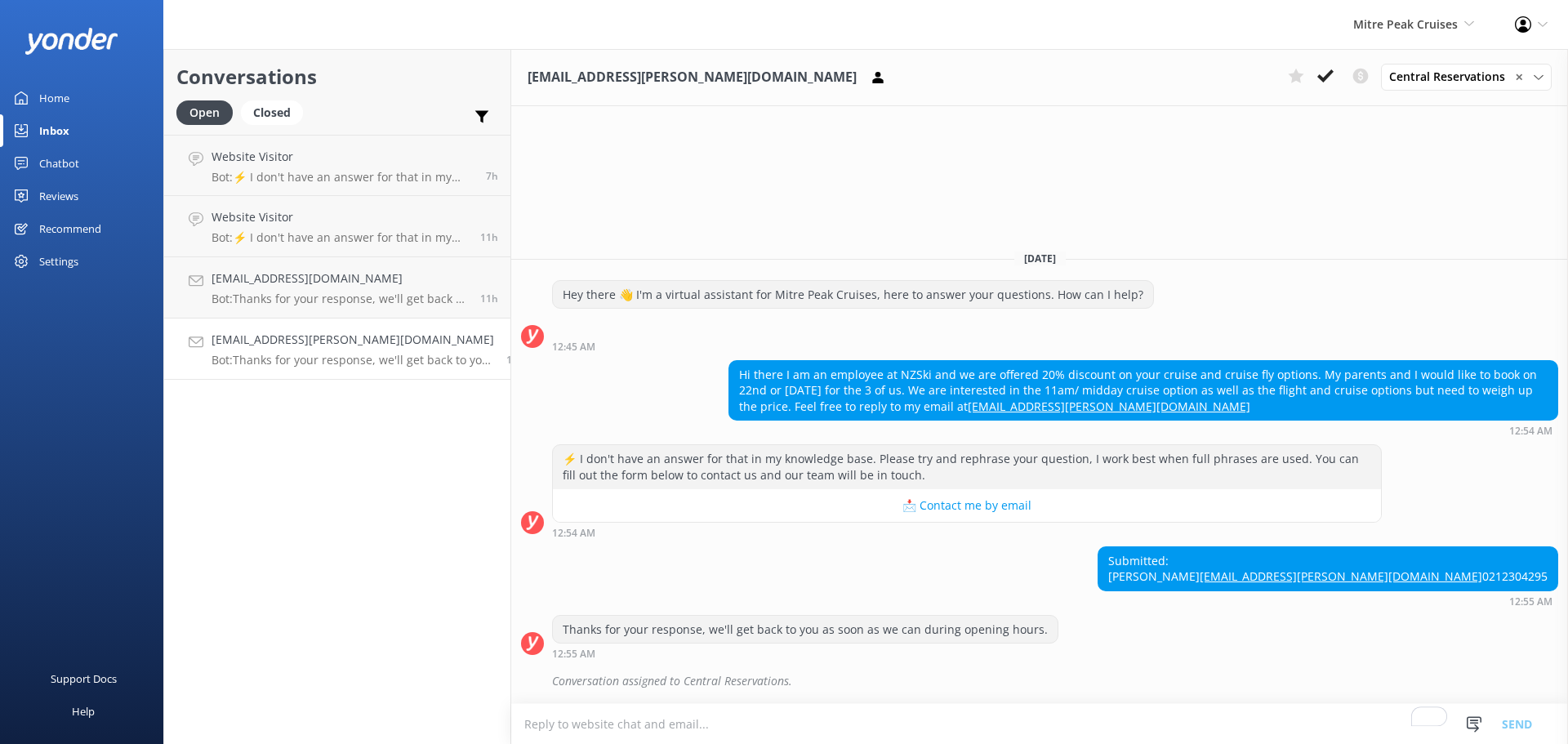
click at [801, 715] on textarea "To enrich screen reader interactions, please activate Accessibility in Grammarl…" at bounding box center [1040, 724] width 1056 height 40
click at [728, 548] on div "Submitted: [PERSON_NAME] [EMAIL_ADDRESS][PERSON_NAME][DOMAIN_NAME] 0212304295 1…" at bounding box center [1040, 577] width 1056 height 61
click at [1073, 599] on div "Submitted: [PERSON_NAME] [EMAIL_ADDRESS][PERSON_NAME][DOMAIN_NAME] 0212304295 1…" at bounding box center [1040, 577] width 1056 height 61
click at [927, 726] on textarea "To enrich screen reader interactions, please activate Accessibility in Grammarl…" at bounding box center [1040, 724] width 1056 height 40
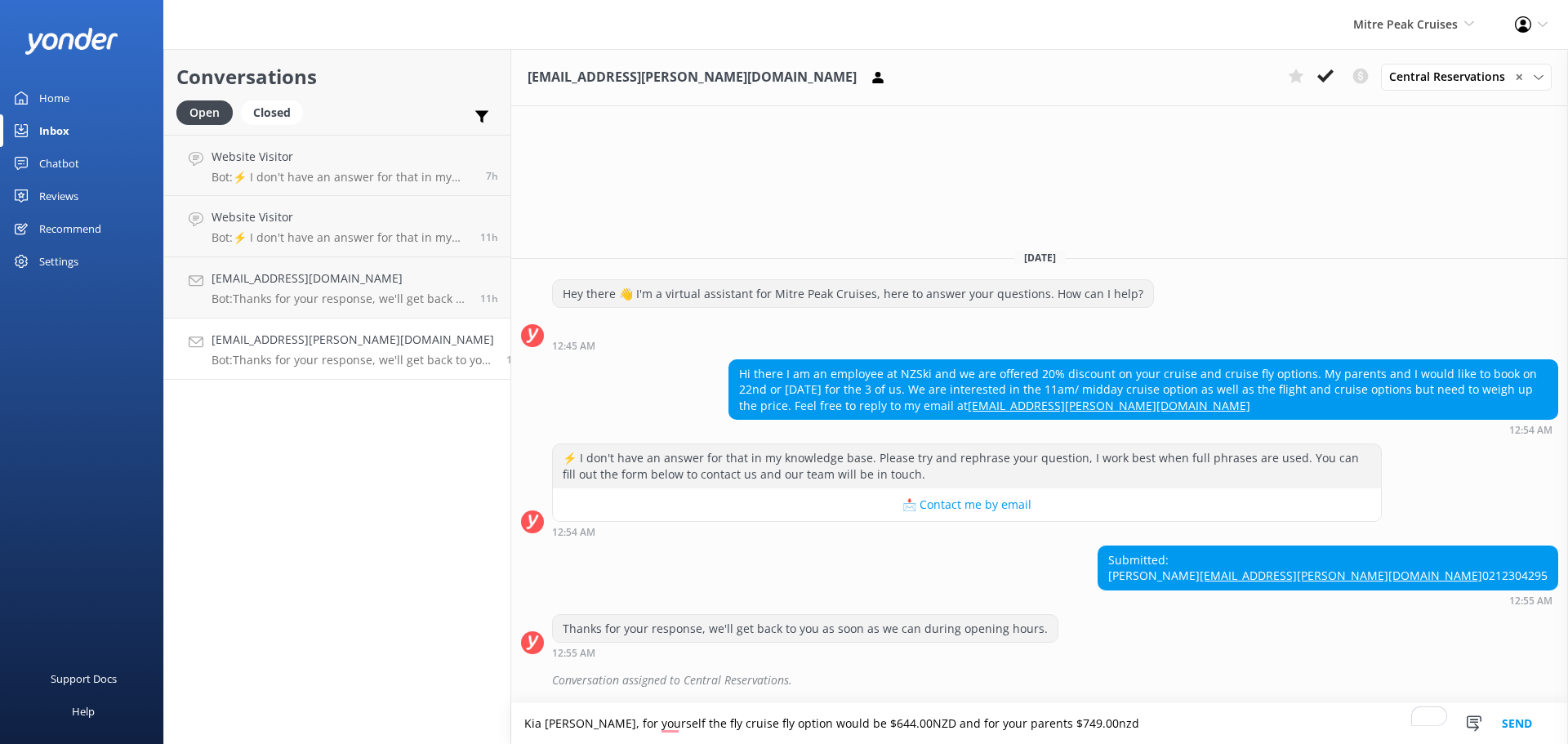
click at [878, 720] on textarea "Kia [PERSON_NAME], for yourself the fly cruise fly option would be $644.00NZD a…" at bounding box center [1040, 724] width 1056 height 41
click at [1087, 720] on textarea "Kia ora Eden, for yourself the fly cruise fly option would be $644.00nzd and fo…" at bounding box center [1040, 724] width 1056 height 41
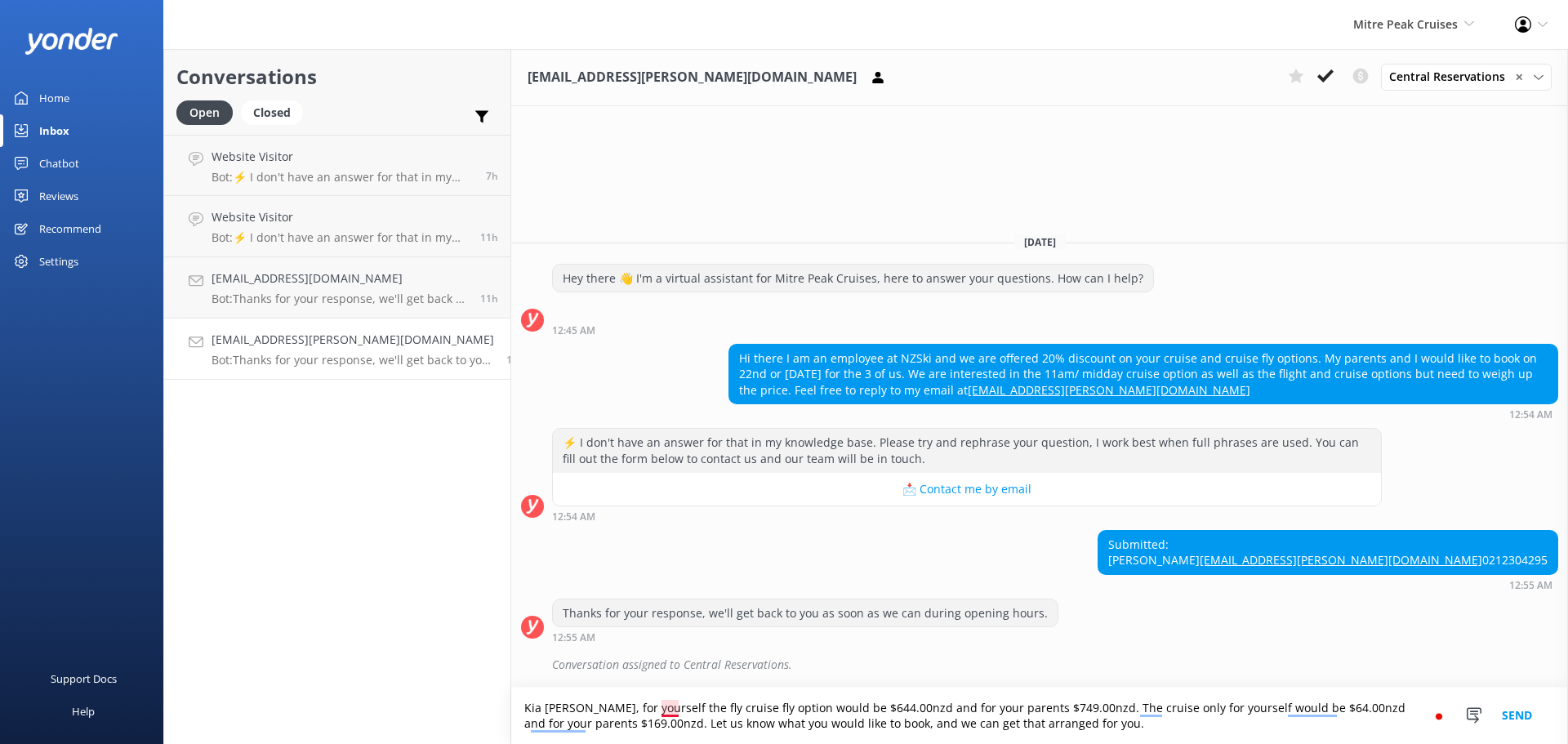
click at [646, 707] on textarea "Kia ora Eden, for yourself the fly cruise fly option would be $644.00nzd and fo…" at bounding box center [1040, 715] width 1056 height 56
click at [1125, 733] on textarea "Kia ora Eden, for yourself, the fly cruise fly option would be $644.00nzd and f…" at bounding box center [1040, 715] width 1056 height 56
click at [976, 725] on textarea "Kia ora Eden, for yourself, the fly cruise fly option would be $644.00nzd and f…" at bounding box center [1040, 715] width 1056 height 56
click at [1257, 726] on textarea "Kia ora Eden, for yourself, the fly cruise fly option would be $644.00nzd and f…" at bounding box center [1040, 715] width 1056 height 56
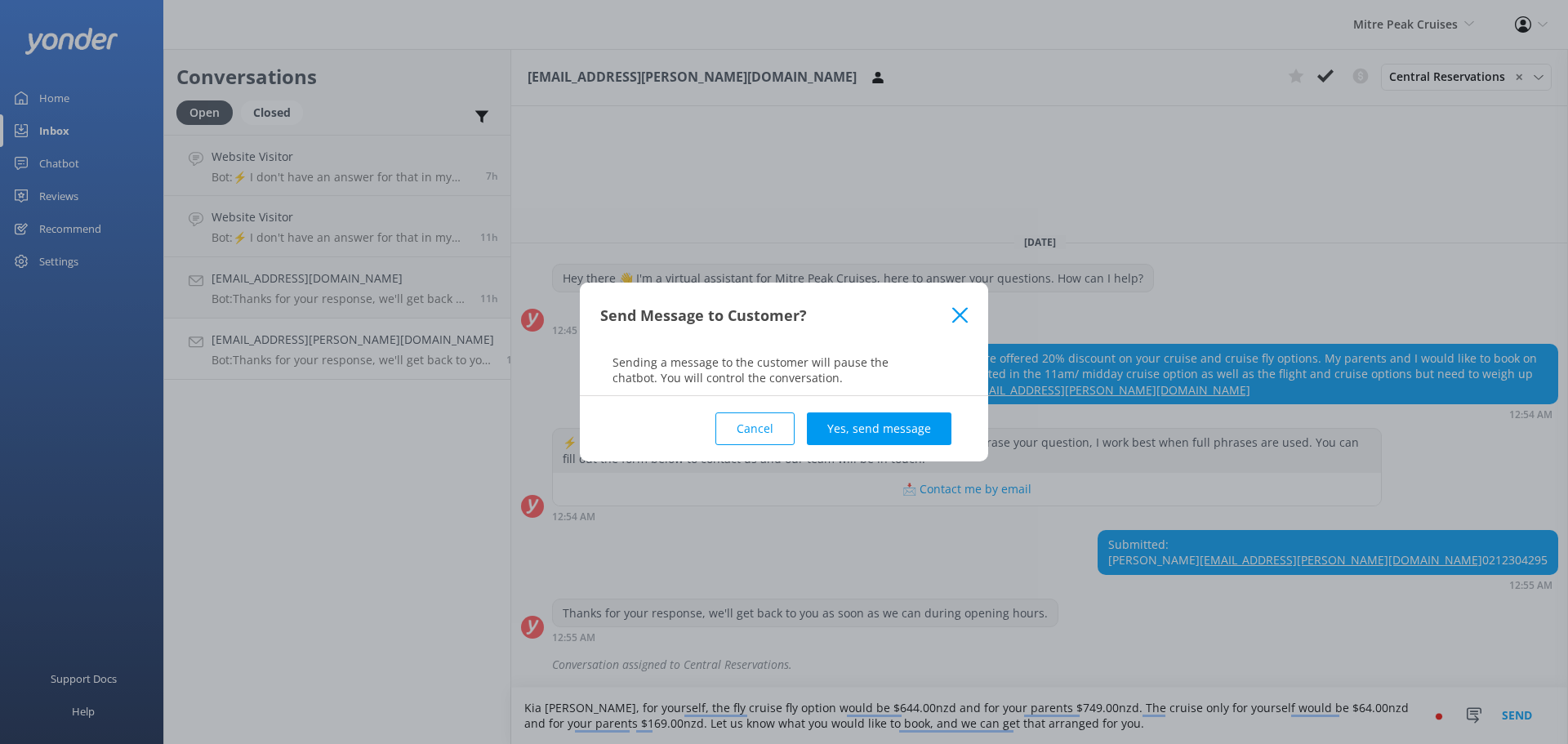
type textarea "Kia ora Eden, for yourself, the fly cruise fly option would be $644.00nzd and f…"
click at [890, 433] on button "Yes, send message" at bounding box center [878, 428] width 145 height 32
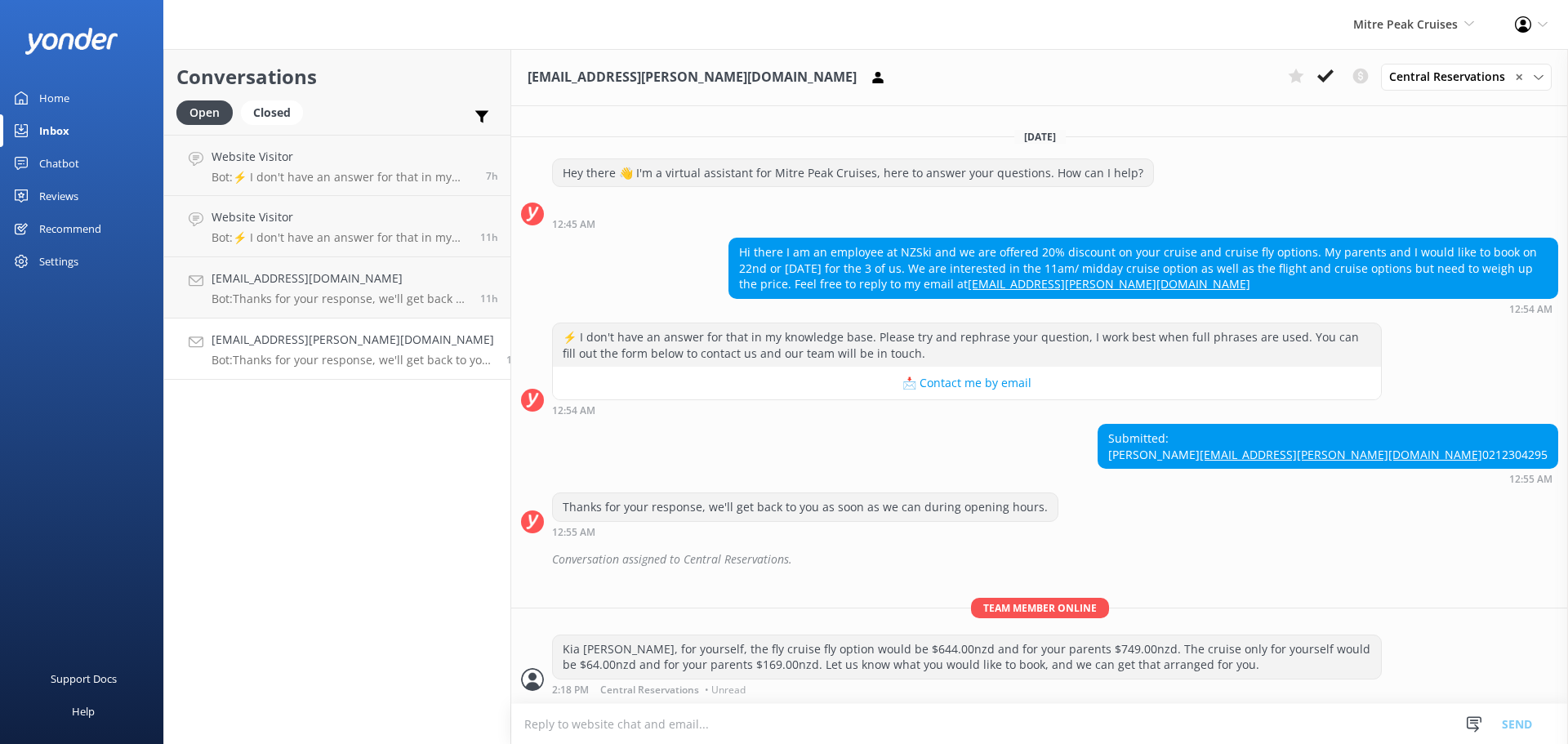
scroll to position [23, 0]
click at [325, 297] on p "Bot: Thanks for your response, we'll get back to you as soon as we can during o…" at bounding box center [339, 299] width 256 height 15
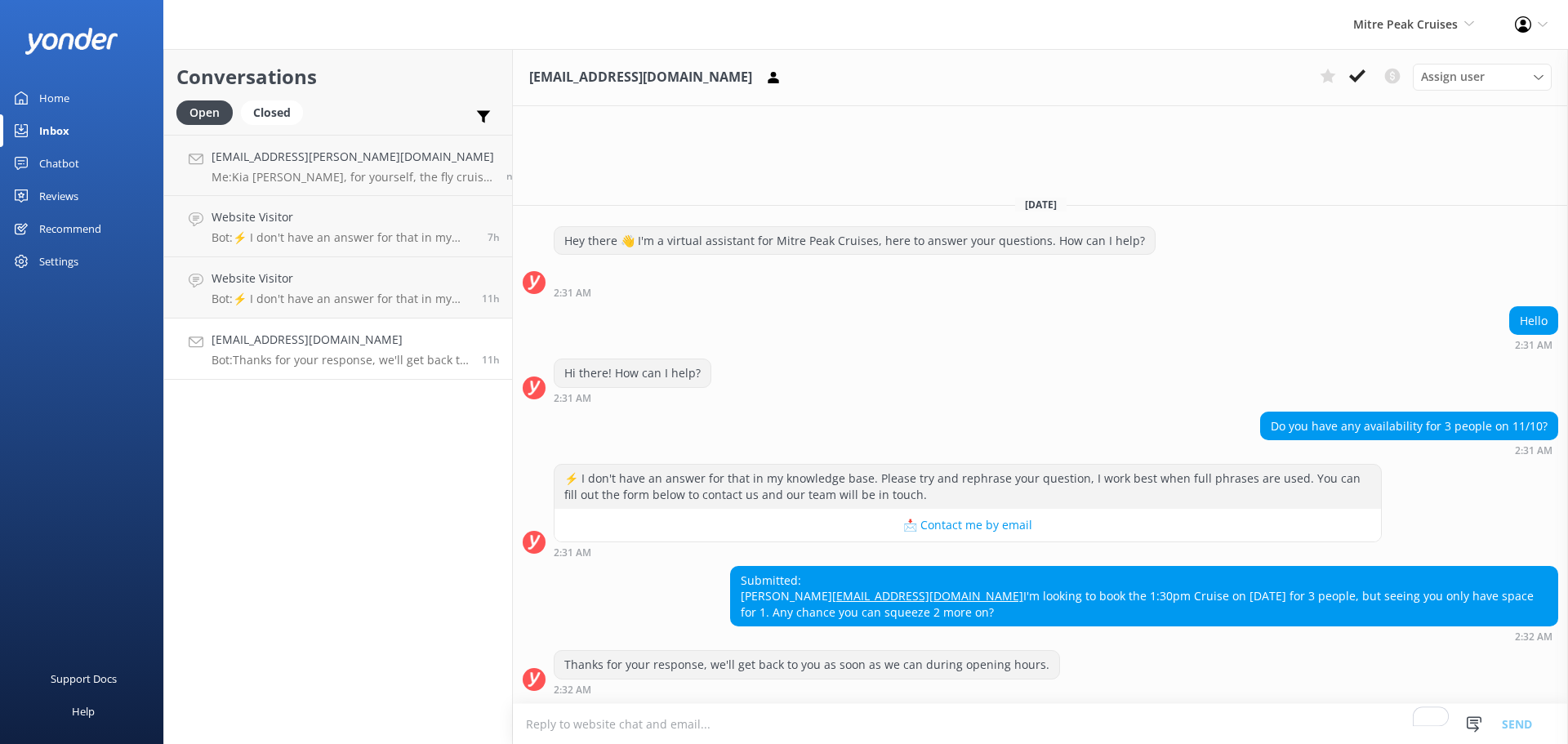
click at [818, 727] on textarea "To enrich screen reader interactions, please activate Accessibility in Grammarl…" at bounding box center [1040, 724] width 1055 height 40
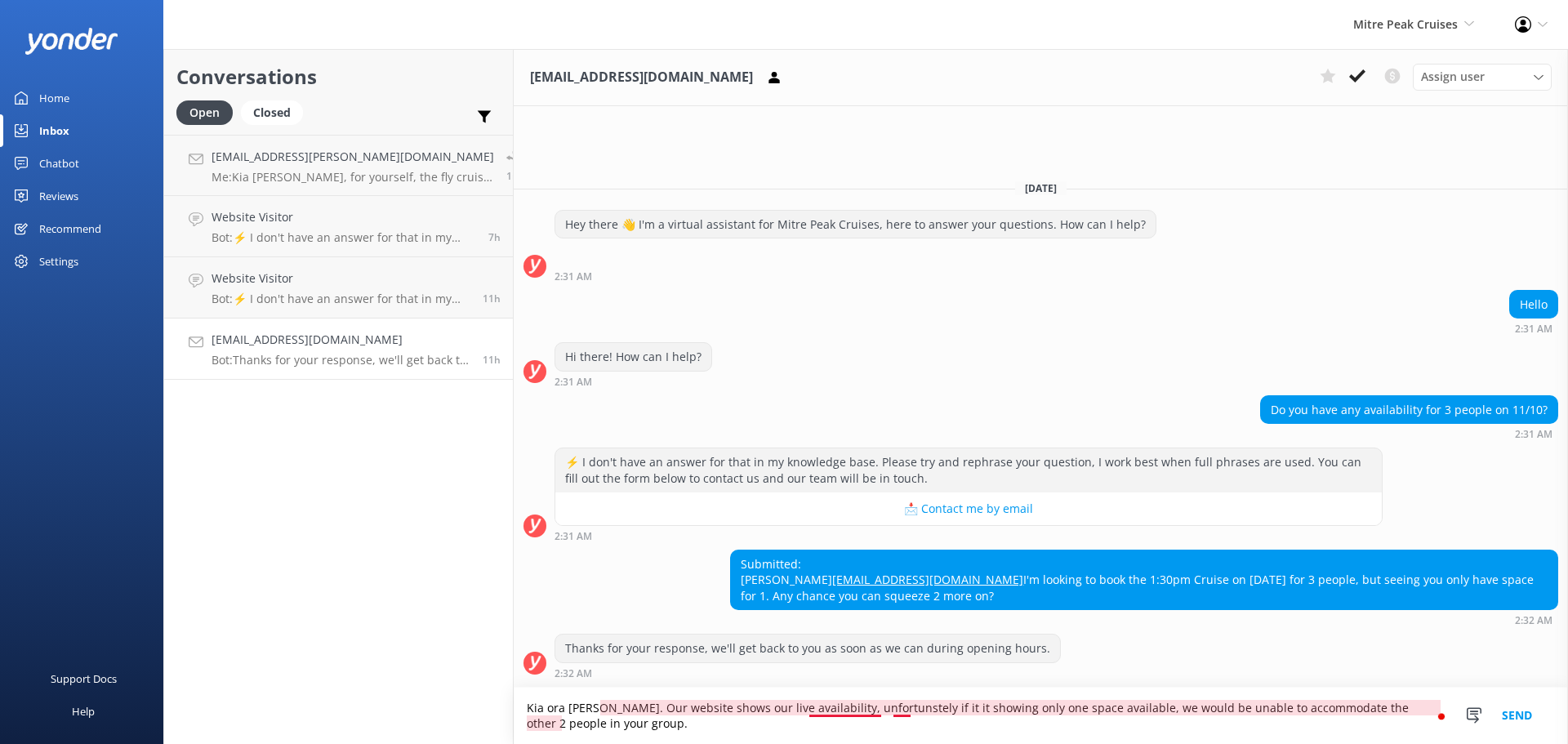
click at [829, 709] on textarea "Kia ora Amol. Our website shows our live availability, unfortunstely if it it s…" at bounding box center [1041, 715] width 1055 height 56
click at [841, 713] on textarea "Kia ora Amol. Our website shows our live availability, unfortunately, if it is …" at bounding box center [1041, 715] width 1055 height 56
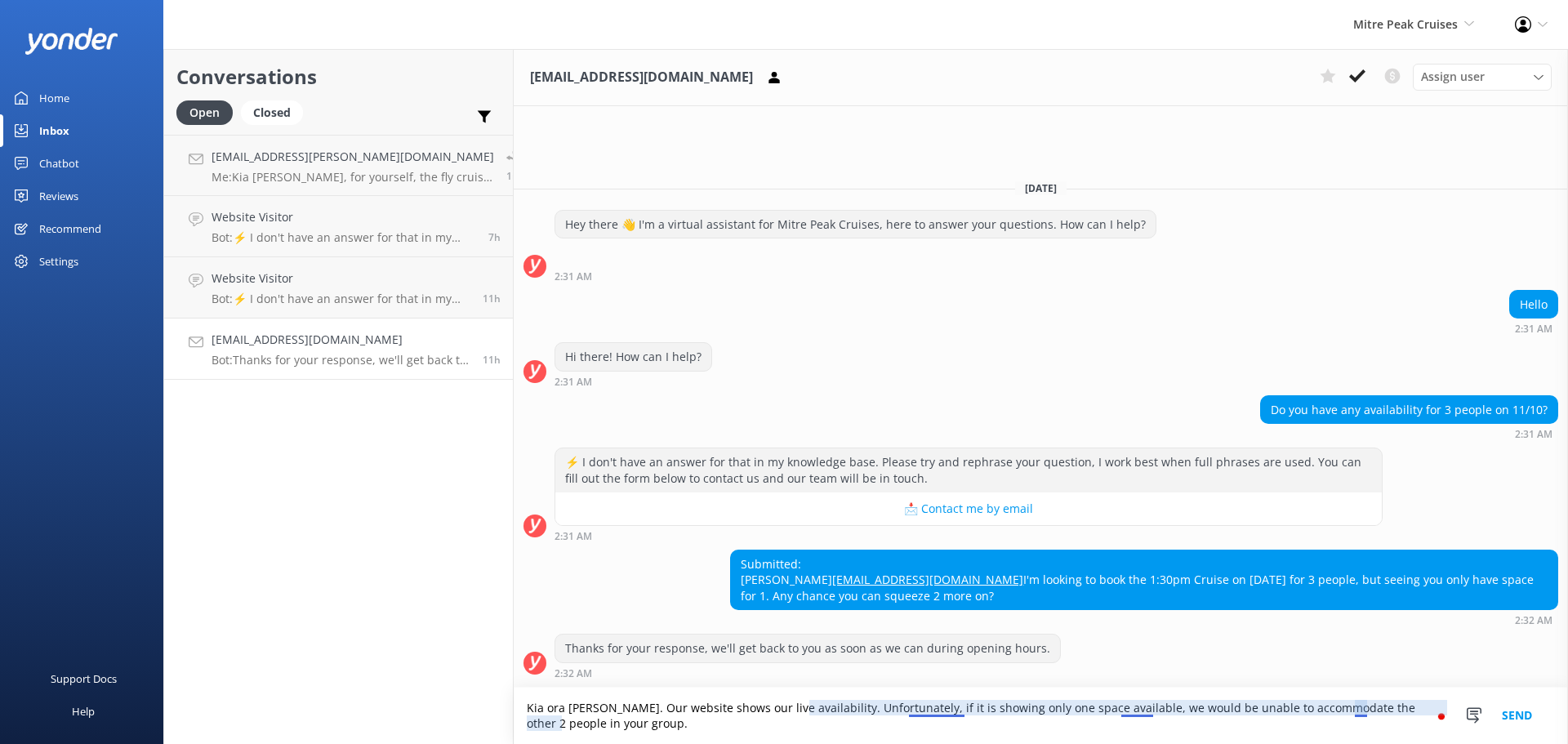
click at [901, 711] on textarea "Kia ora Amol. Our website shows our live availability. Unfortunately, if it is …" at bounding box center [1041, 715] width 1055 height 56
click at [1281, 725] on textarea "Kia ora Amol. Our website shows our live availability. Unfortunately, if it sho…" at bounding box center [1041, 715] width 1055 height 56
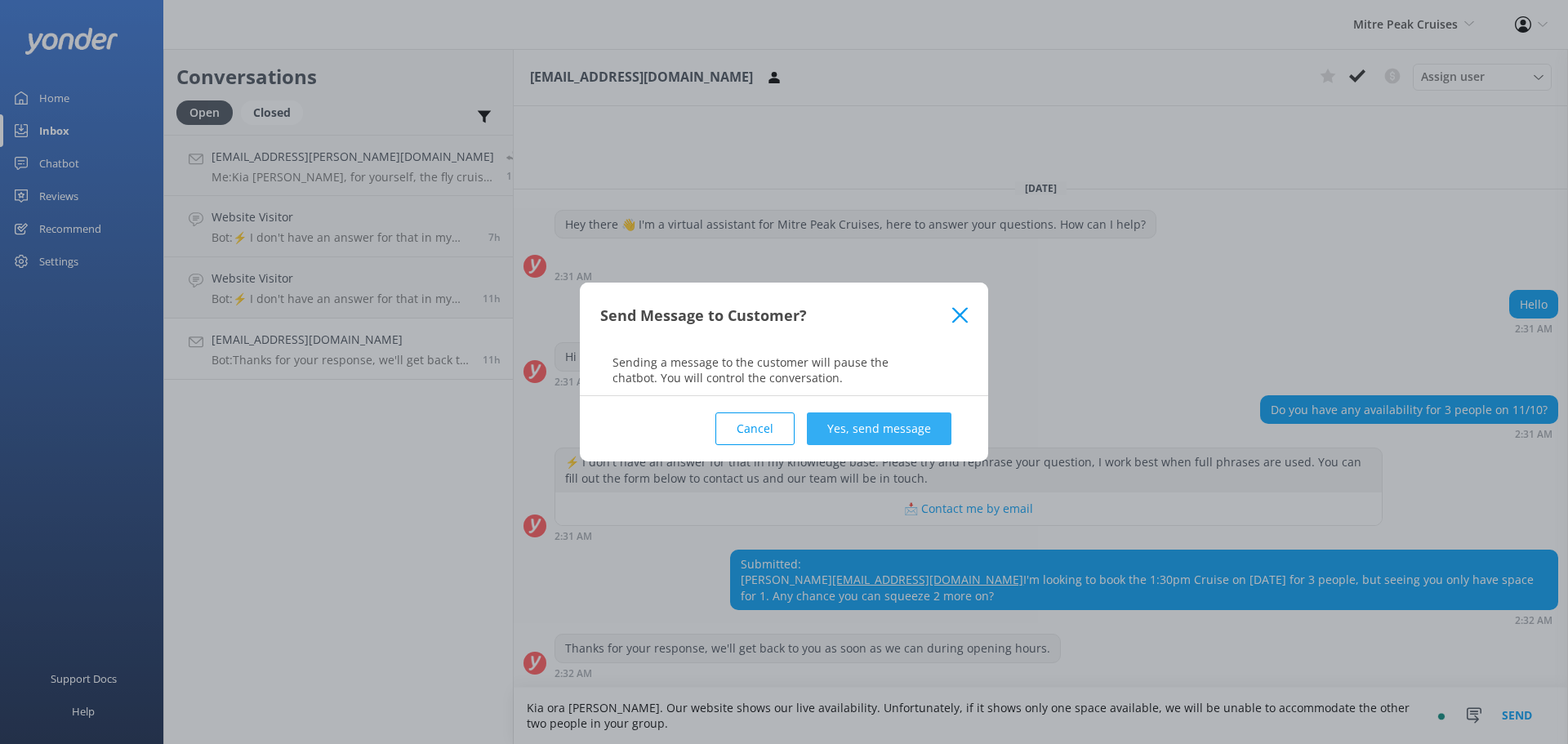
type textarea "Kia ora Amol. Our website shows our live availability. Unfortunately, if it sho…"
click at [886, 433] on button "Yes, send message" at bounding box center [878, 428] width 145 height 32
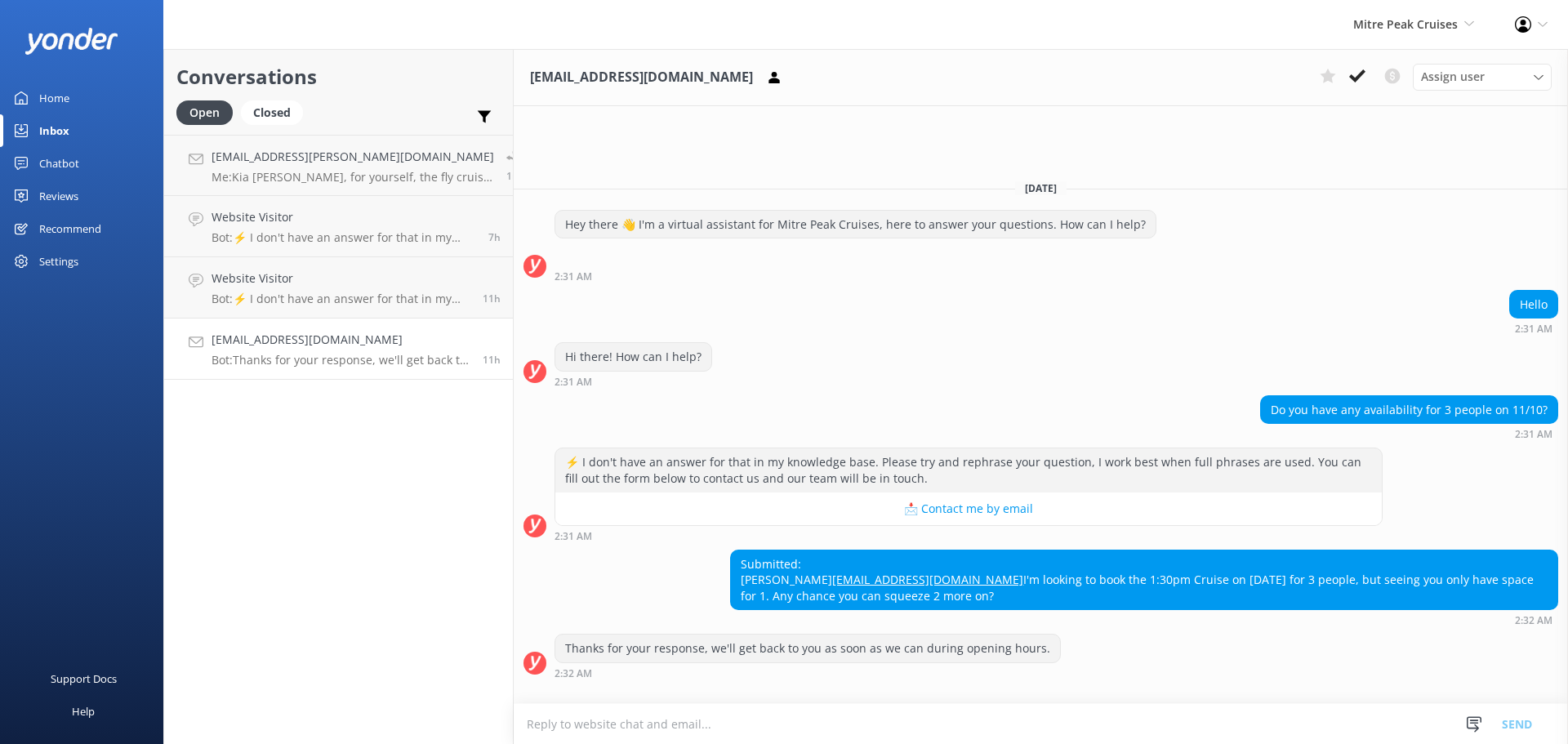
scroll to position [61, 0]
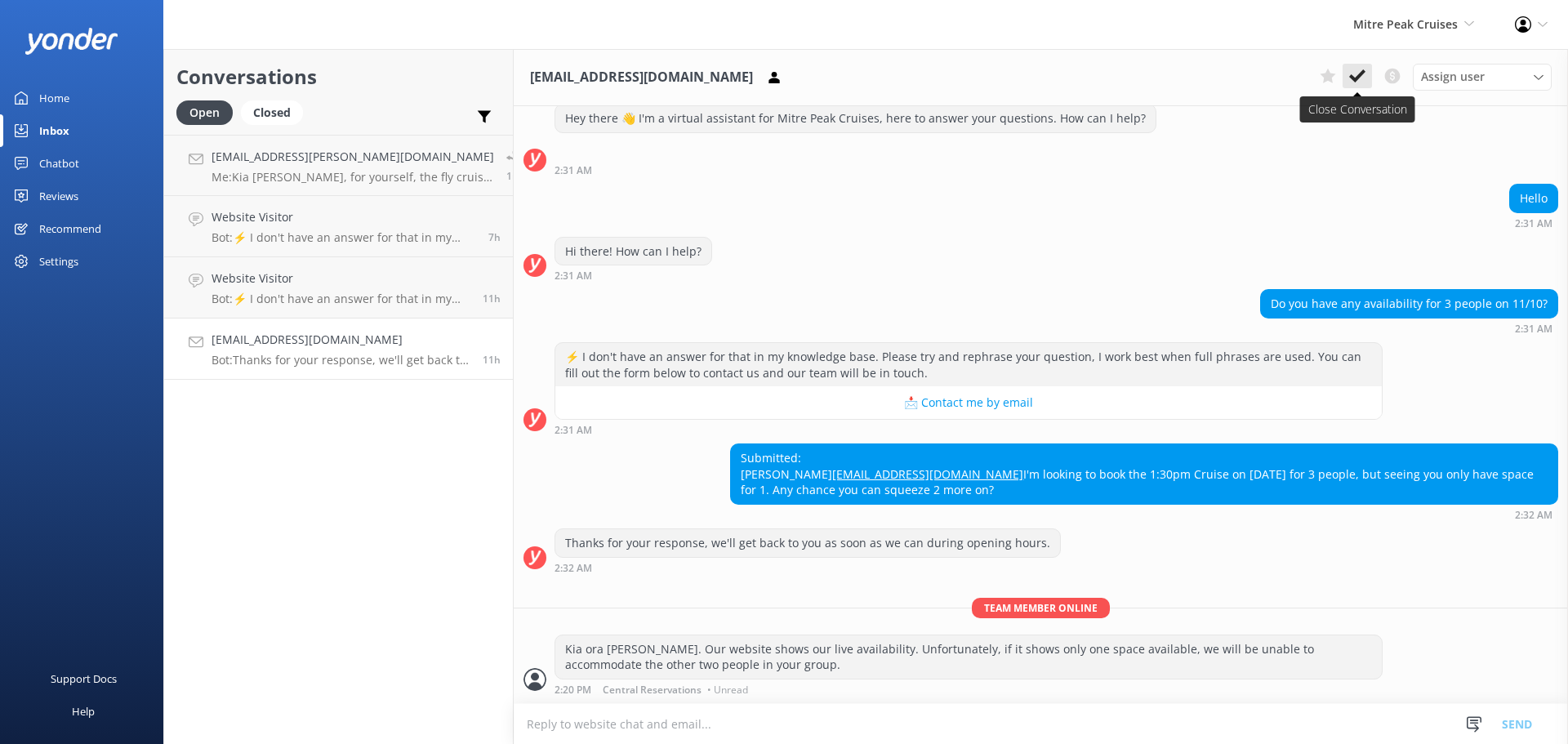
click at [1367, 81] on button at bounding box center [1358, 76] width 29 height 25
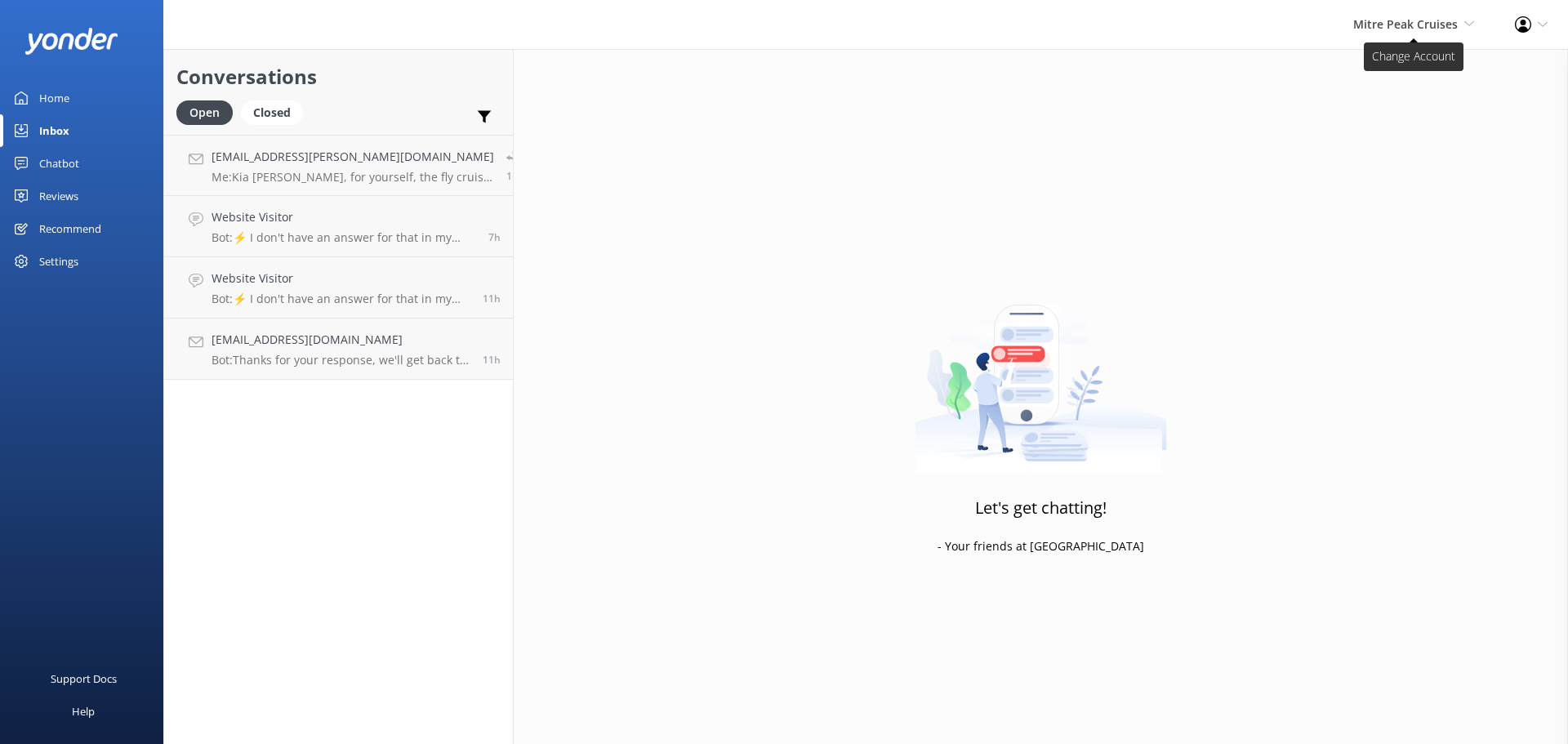
click at [1452, 28] on span "Mitre Peak Cruises" at bounding box center [1405, 24] width 104 height 16
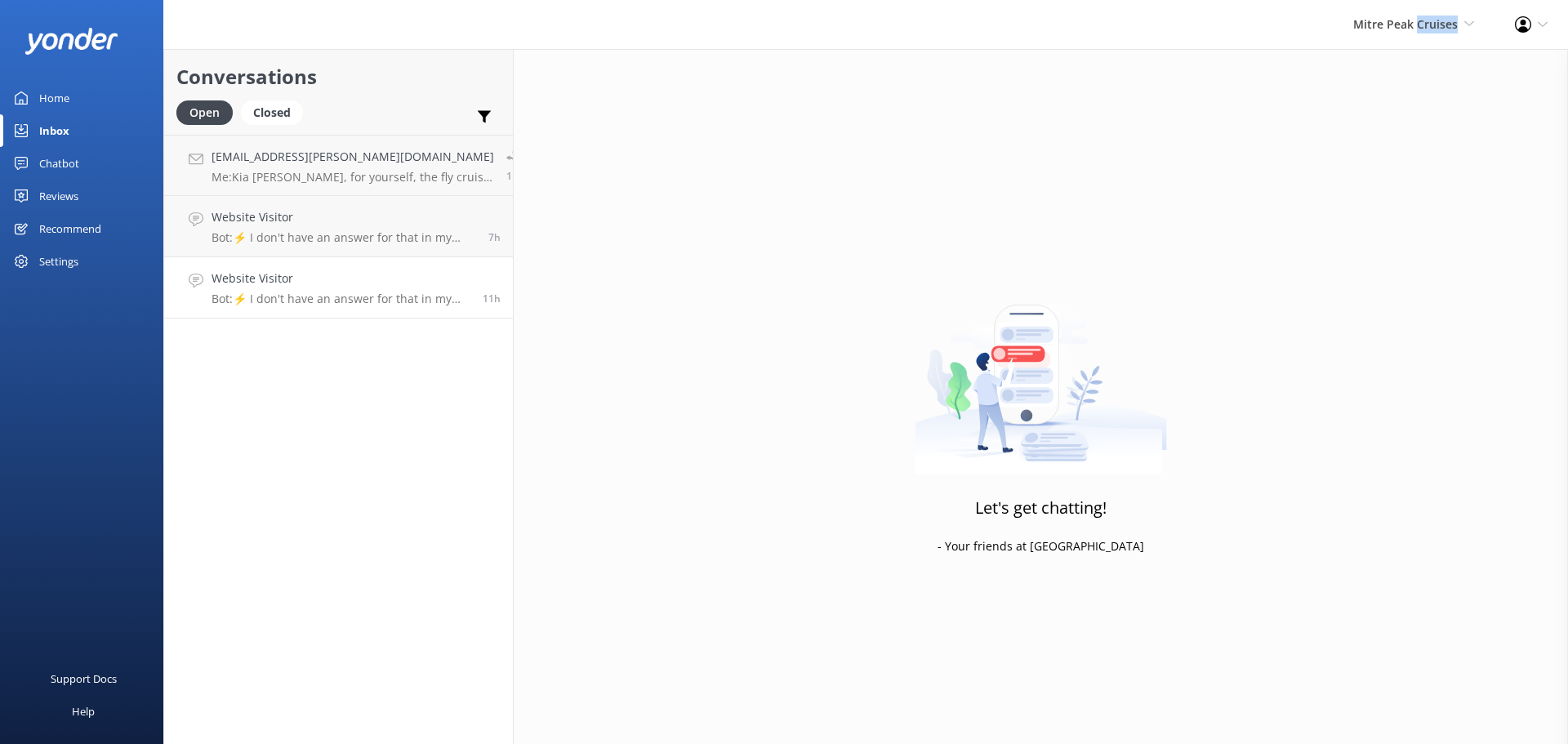
click at [324, 264] on link "Website Visitor Bot: ⚡ I don't have an answer for that in my knowledge base. Pl…" at bounding box center [338, 288] width 348 height 61
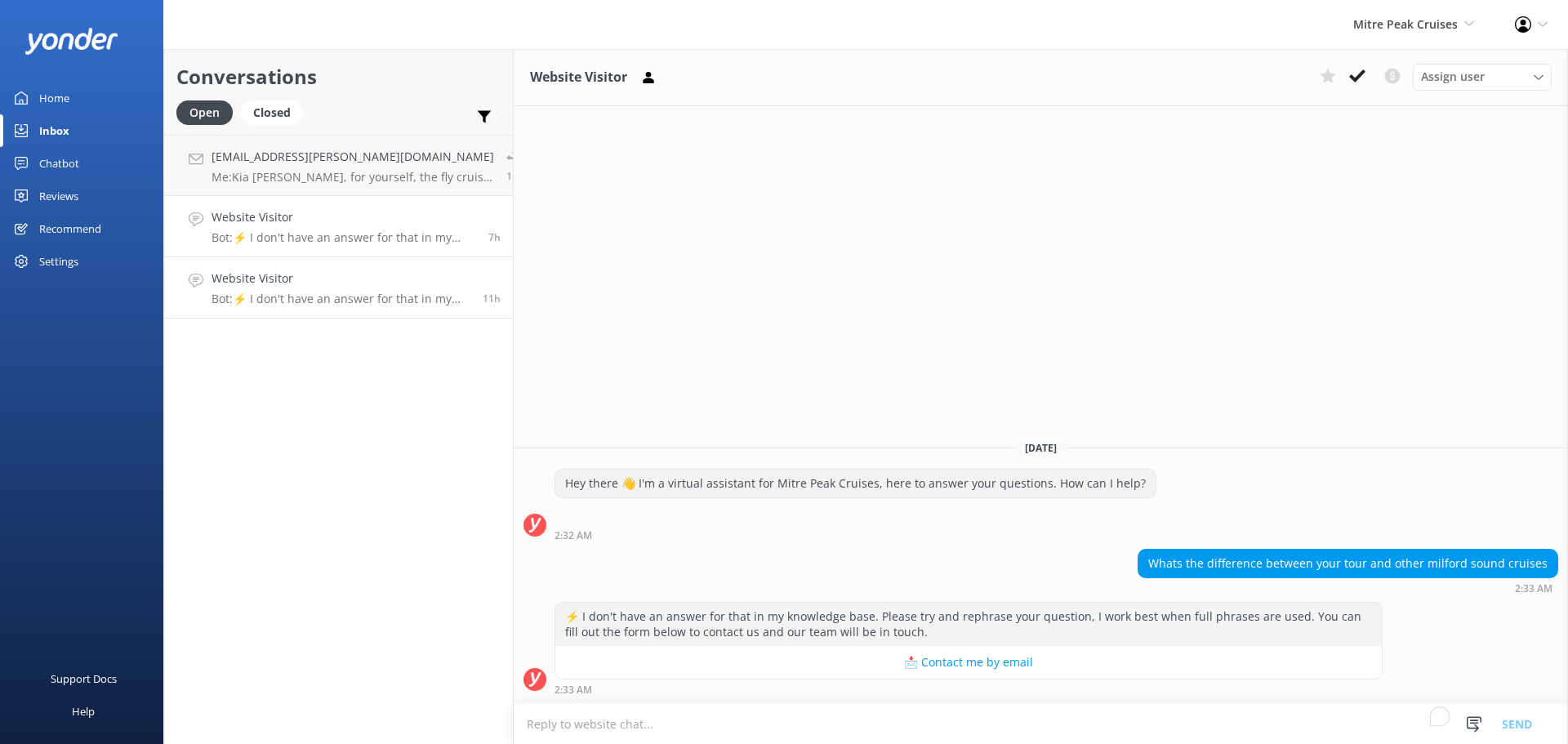
click at [348, 238] on p "Bot: ⚡ I don't have an answer for that in my knowledge base. Please try and rep…" at bounding box center [343, 238] width 265 height 15
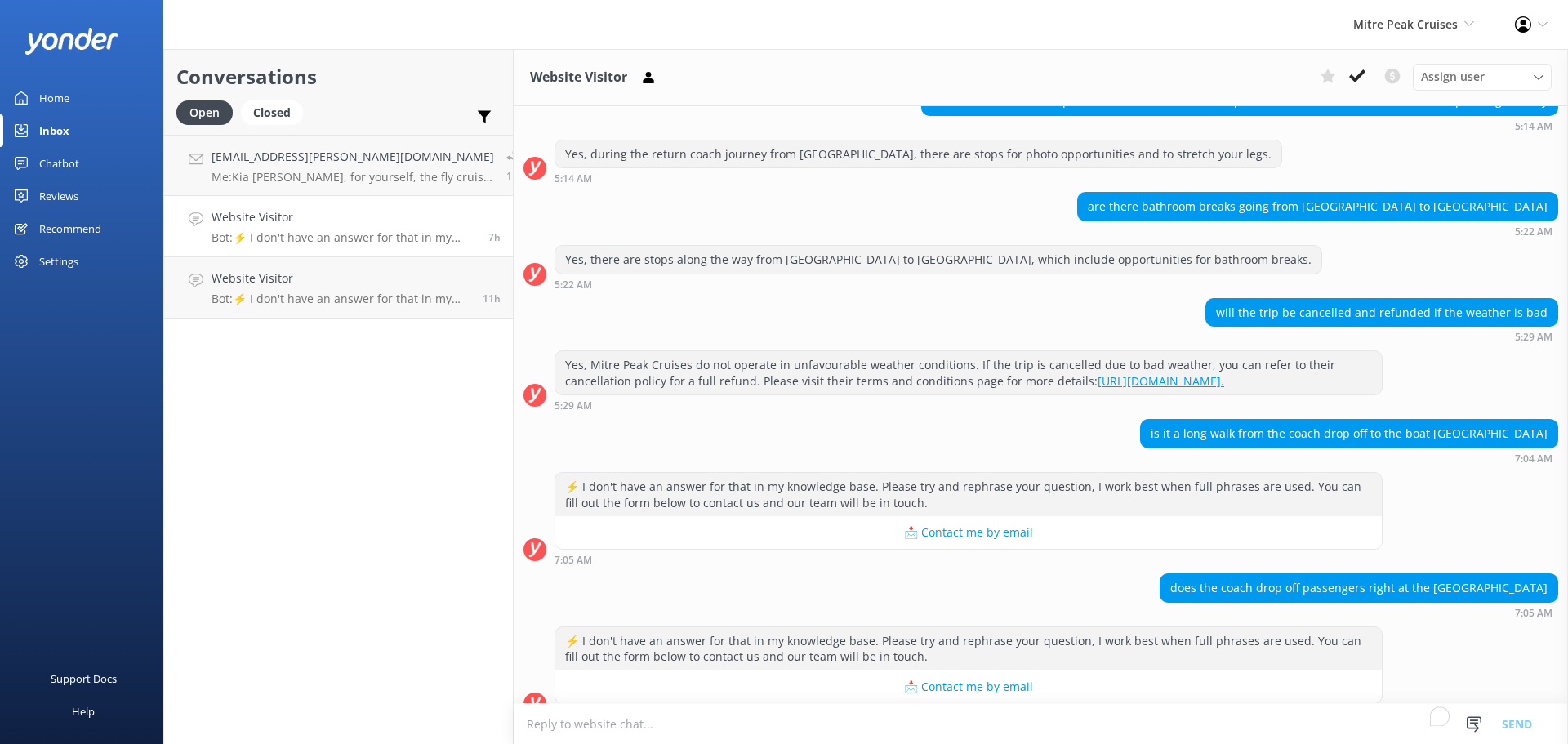
scroll to position [167, 0]
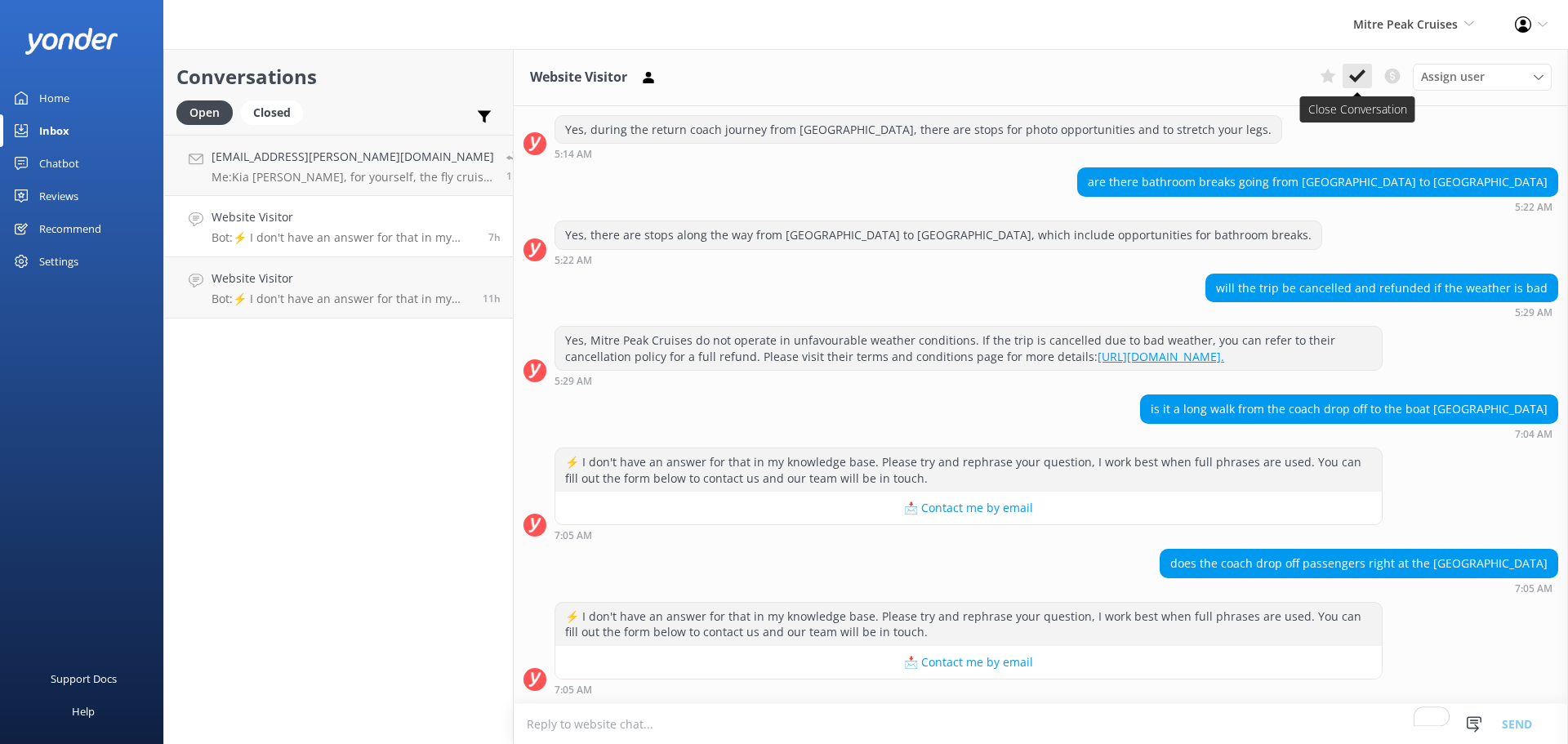
click at [1350, 88] on button at bounding box center [1358, 76] width 29 height 25
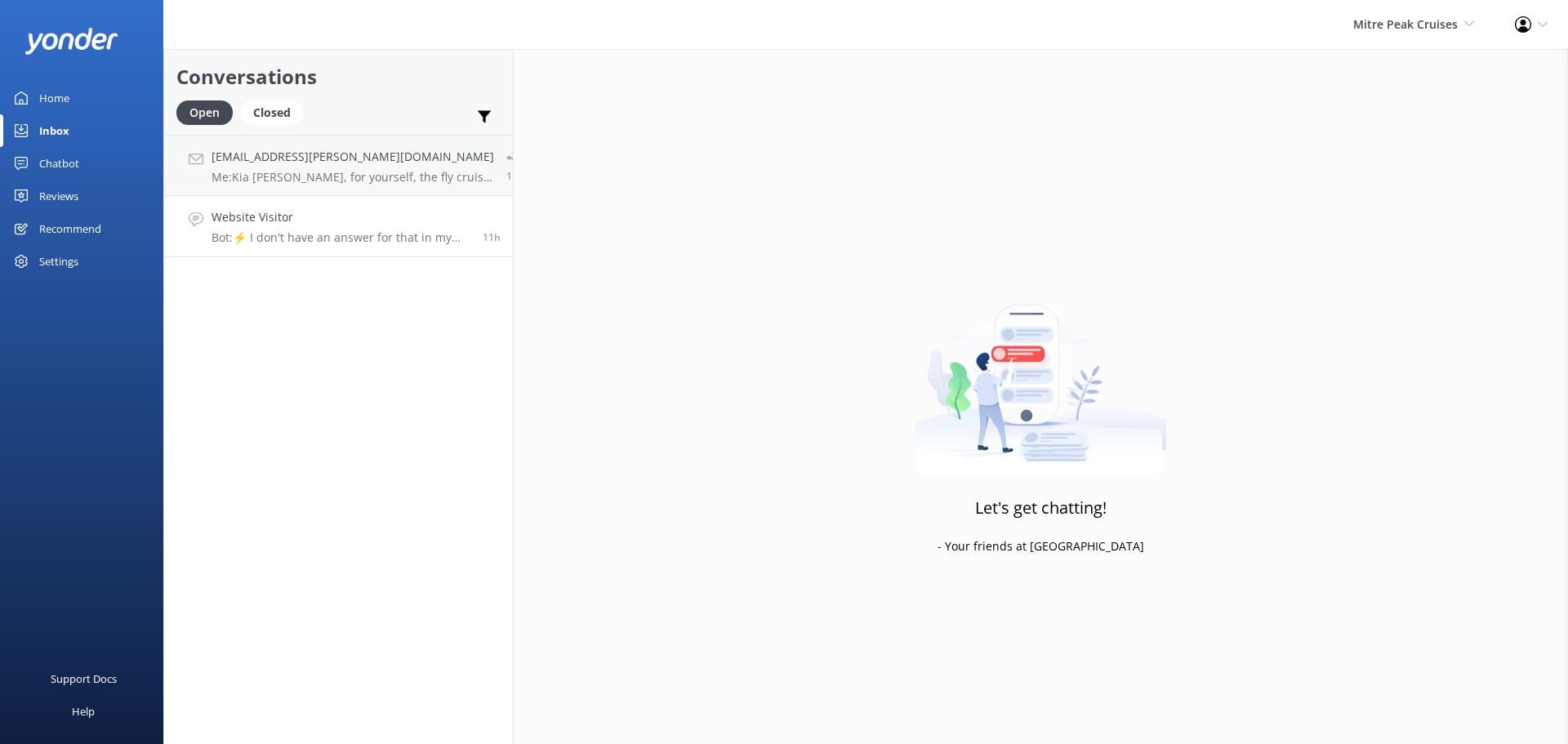
click at [317, 218] on h4 "Website Visitor" at bounding box center [340, 217] width 259 height 18
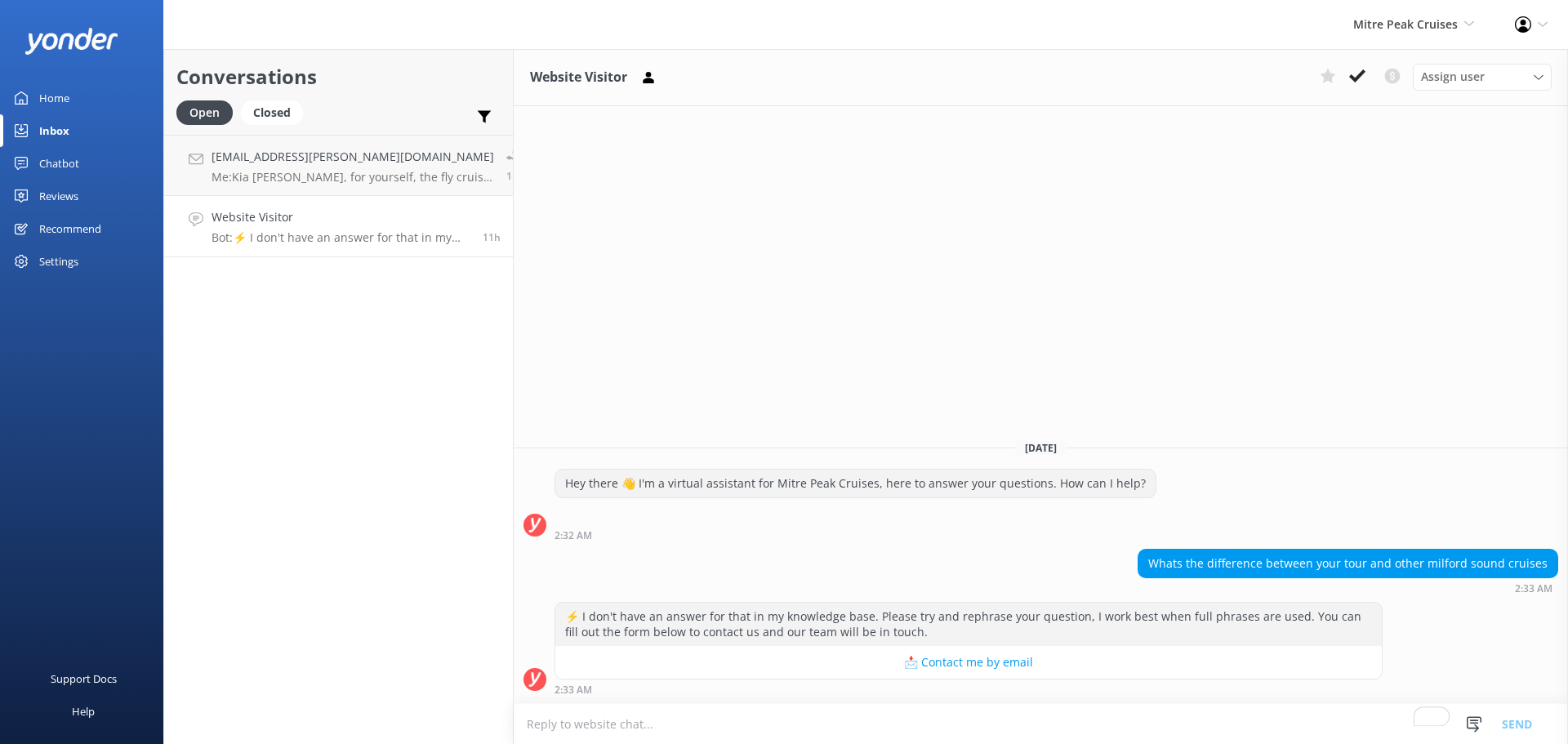
click at [1363, 76] on icon at bounding box center [1358, 77] width 17 height 17
